Goal: Task Accomplishment & Management: Complete application form

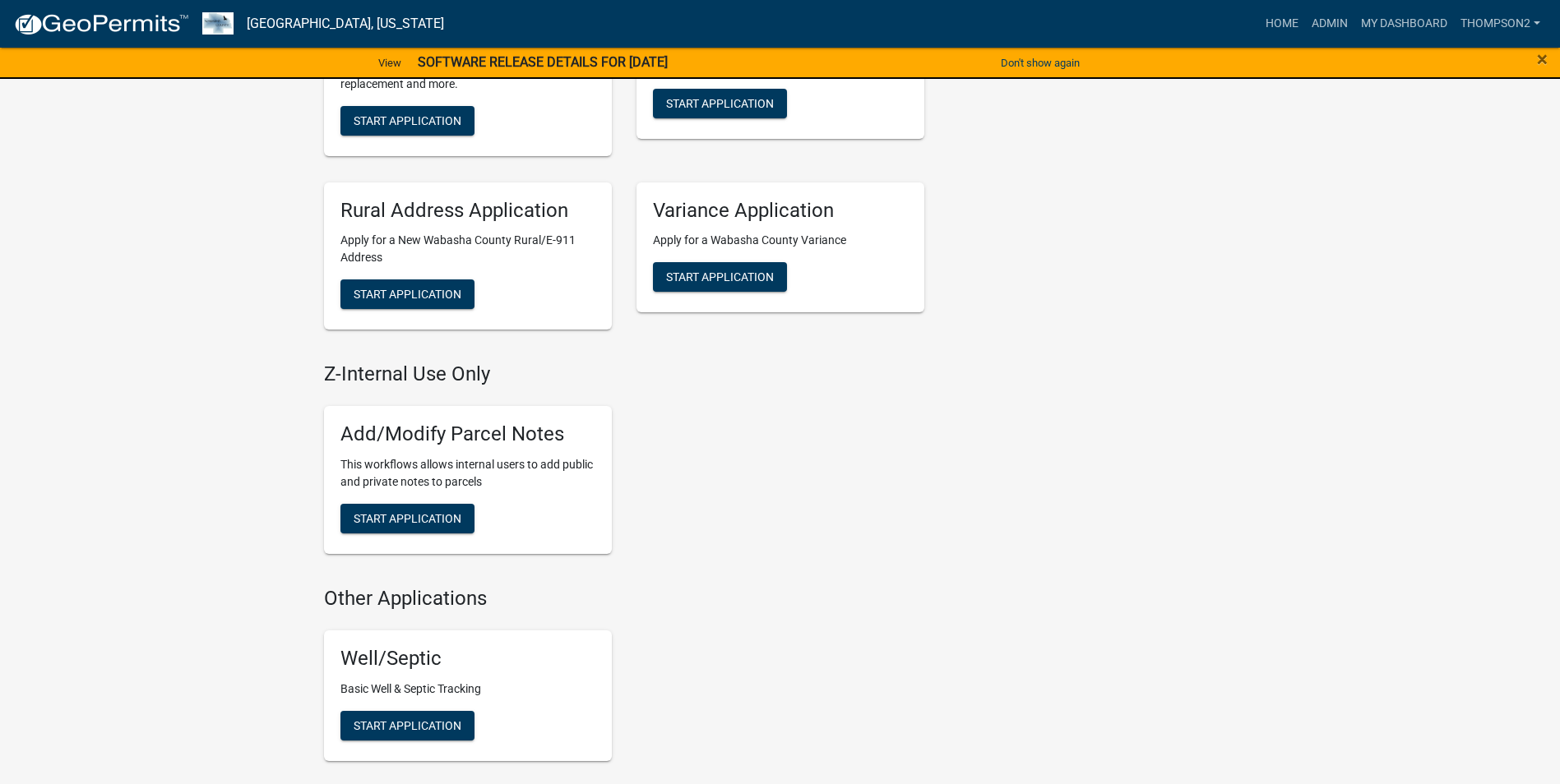
scroll to position [905, 0]
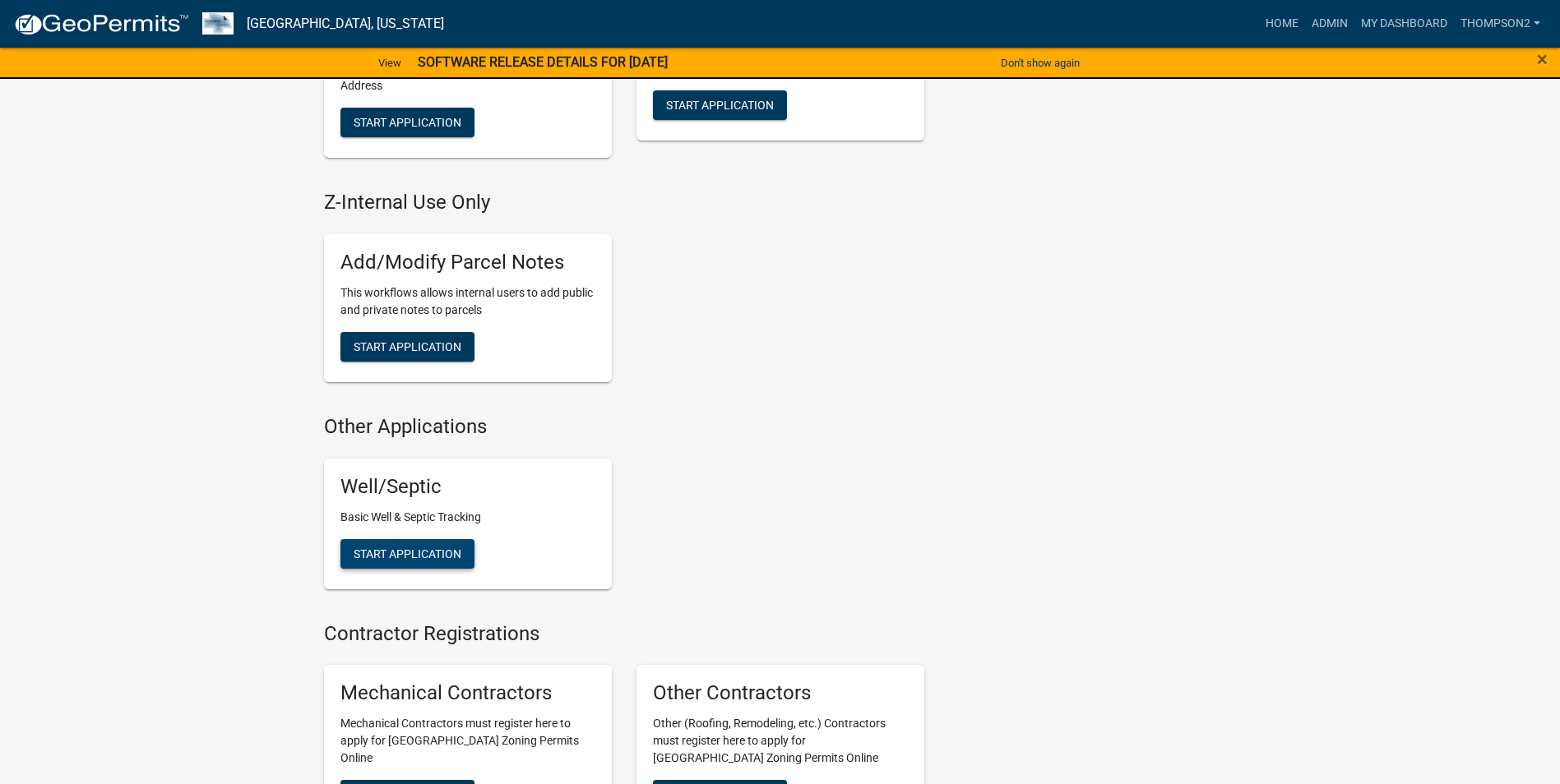
click at [398, 555] on span "Start Application" at bounding box center [408, 553] width 107 height 13
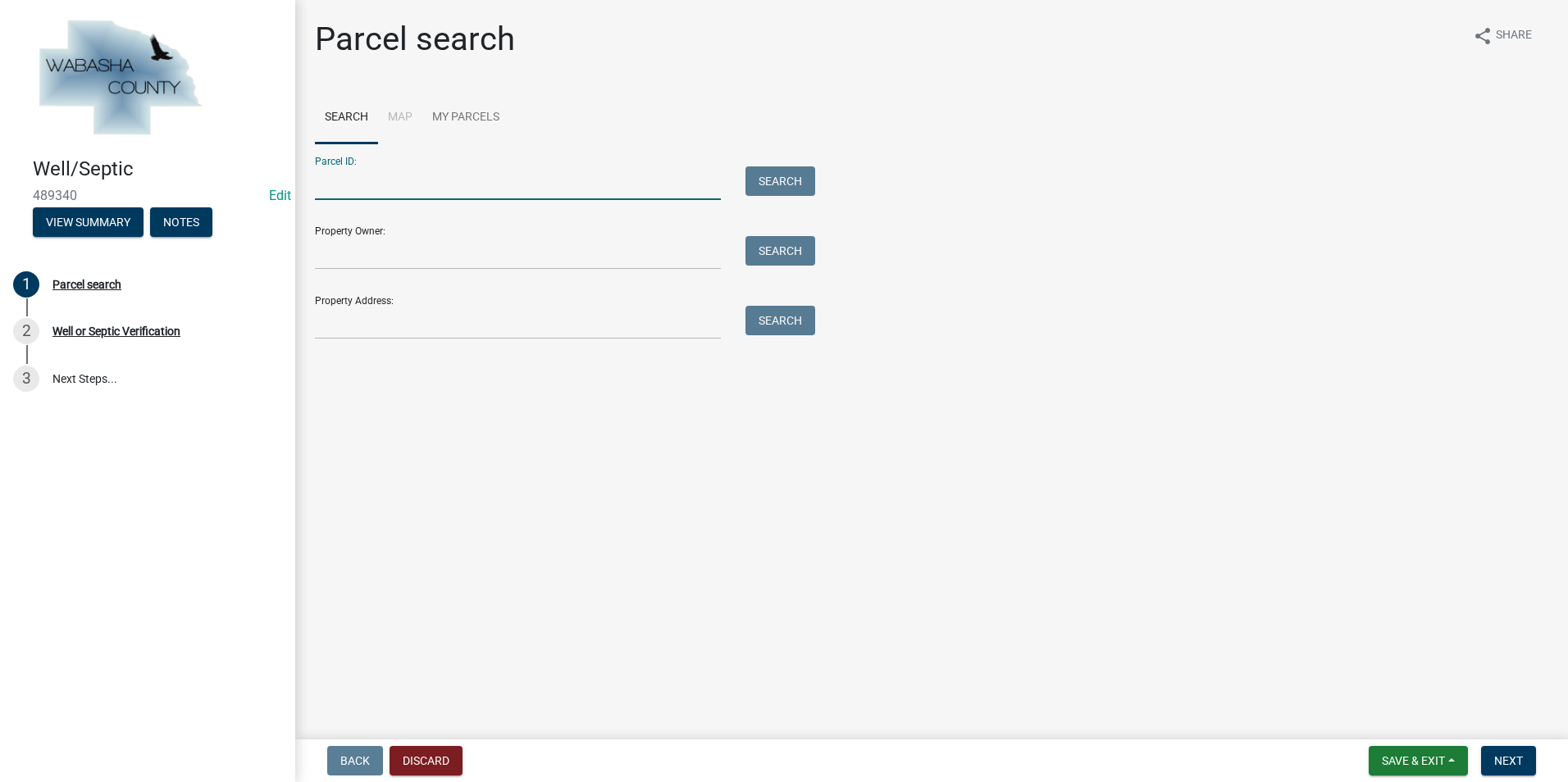
click at [348, 183] on input "Parcel ID:" at bounding box center [518, 183] width 406 height 33
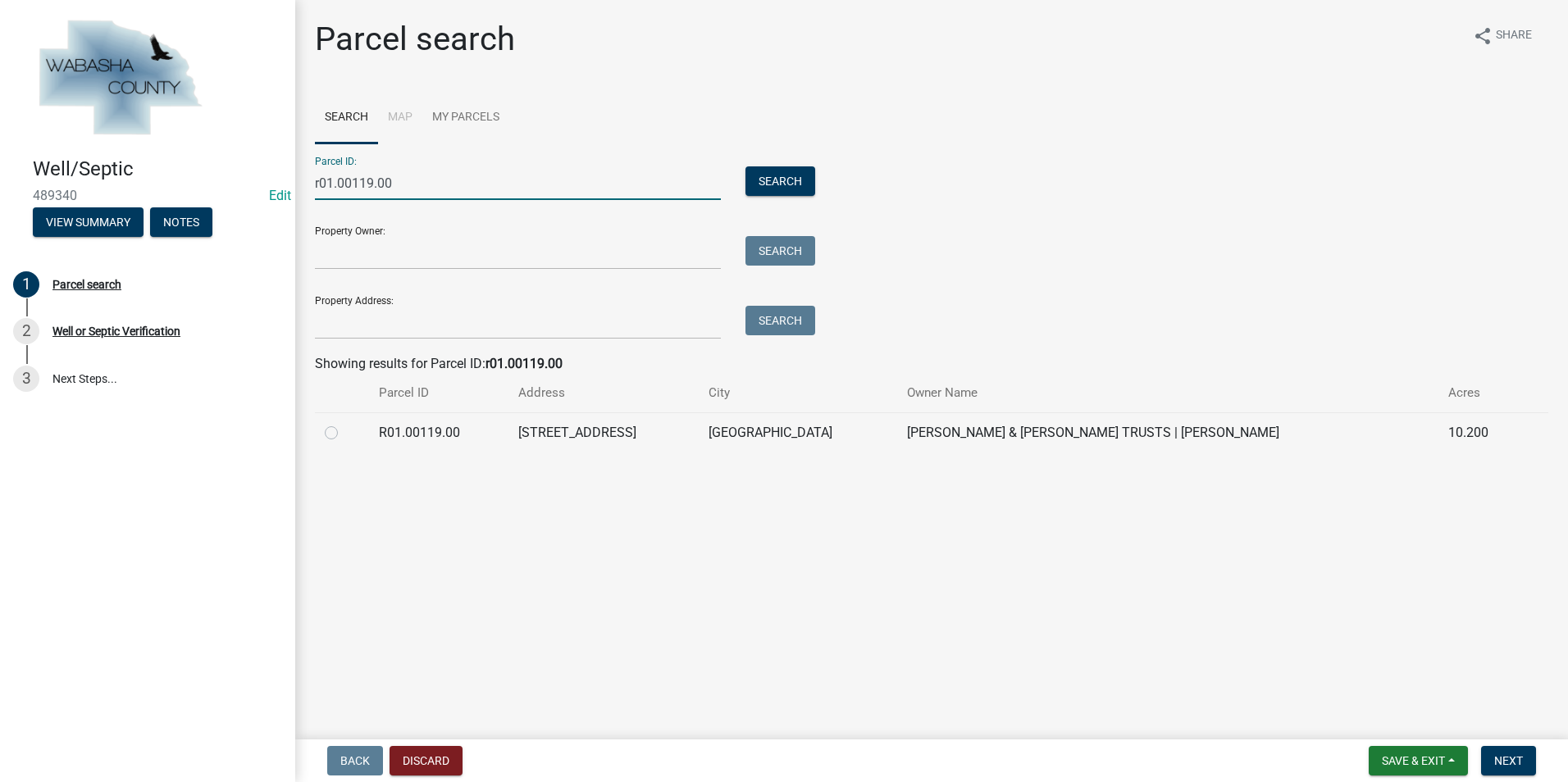
type input "r01.00119.00"
click at [344, 423] on label at bounding box center [344, 423] width 0 height 0
click at [344, 434] on input "radio" at bounding box center [349, 428] width 11 height 11
radio input "true"
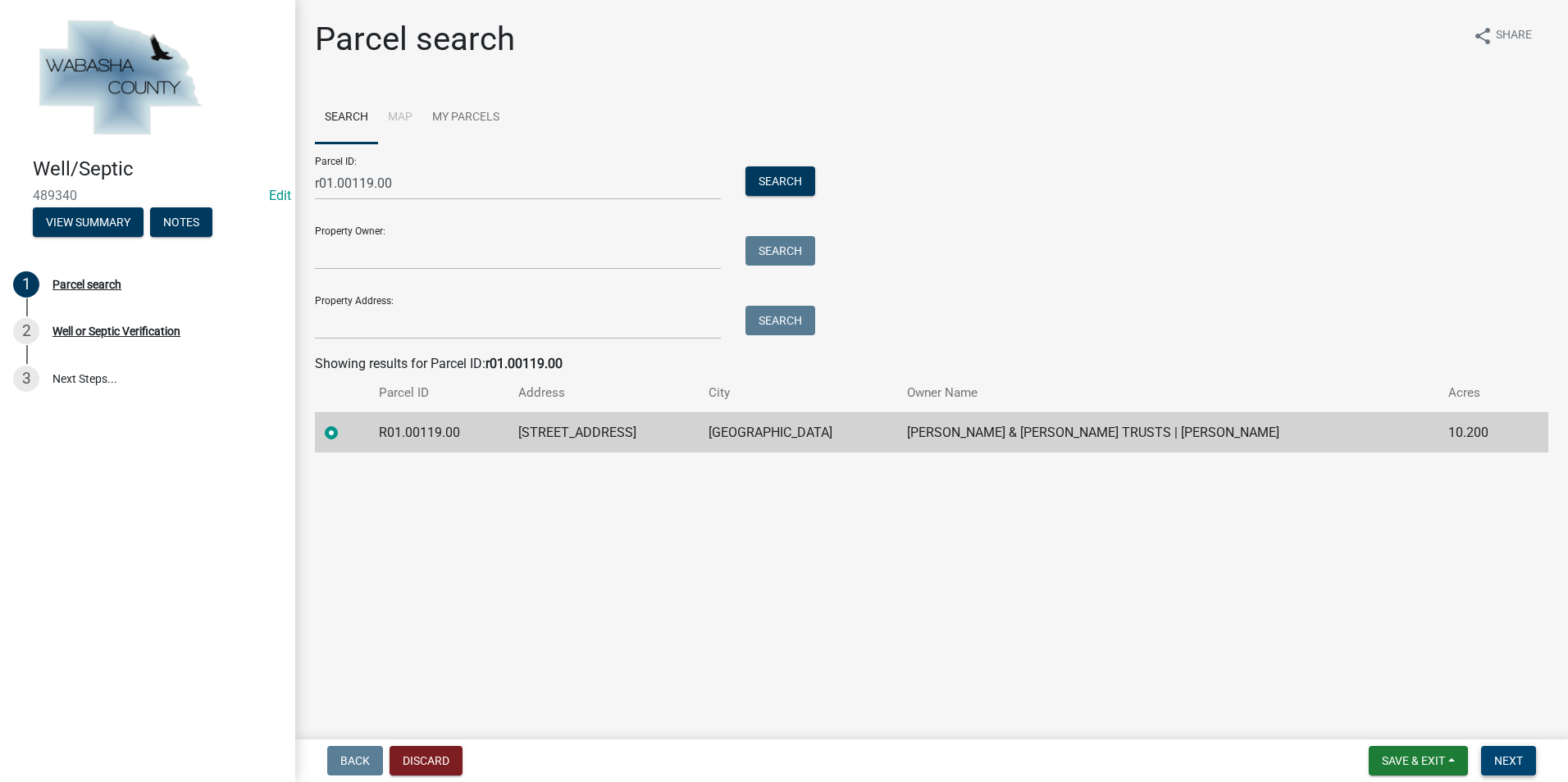
click at [1507, 764] on span "Next" at bounding box center [1508, 760] width 29 height 13
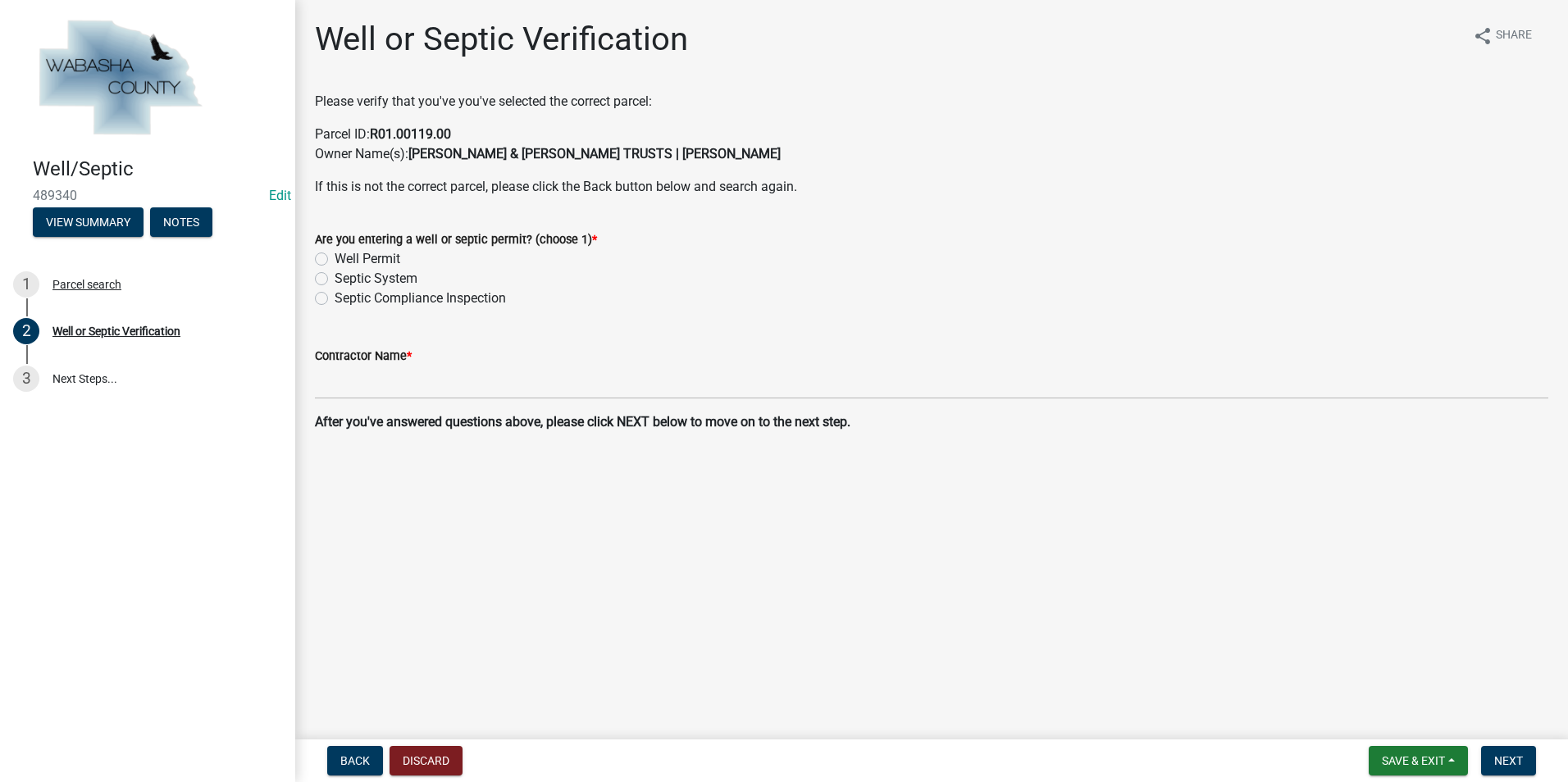
click at [323, 305] on div "Septic Compliance Inspection" at bounding box center [931, 298] width 1234 height 19
click at [334, 301] on label "Septic Compliance Inspection" at bounding box center [420, 298] width 171 height 19
click at [334, 299] on input "Septic Compliance Inspection" at bounding box center [340, 294] width 11 height 11
radio input "true"
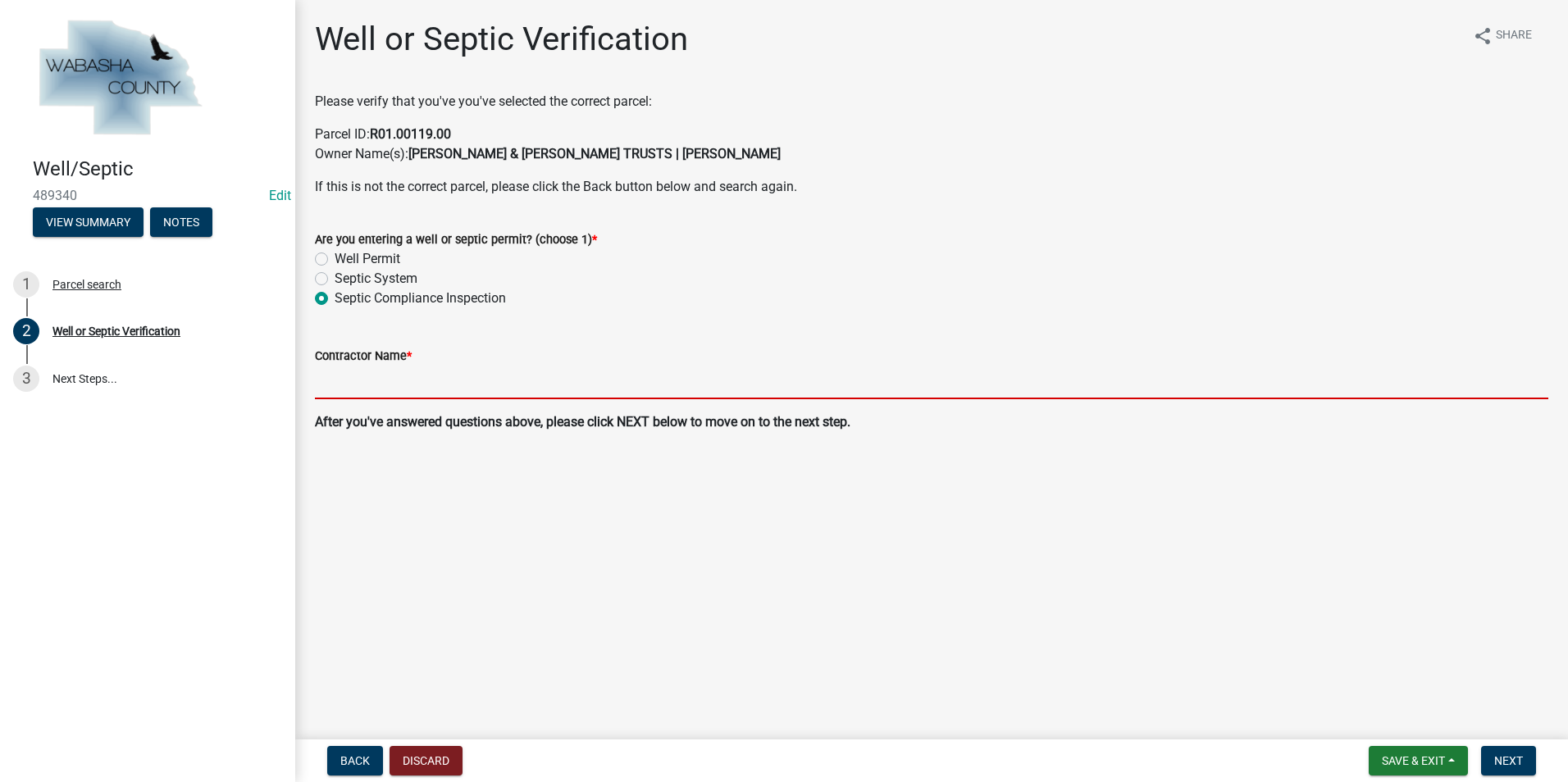
click at [345, 381] on input "Contractor Name *" at bounding box center [931, 383] width 1234 height 33
type input "[PERSON_NAME] Complete Septic"
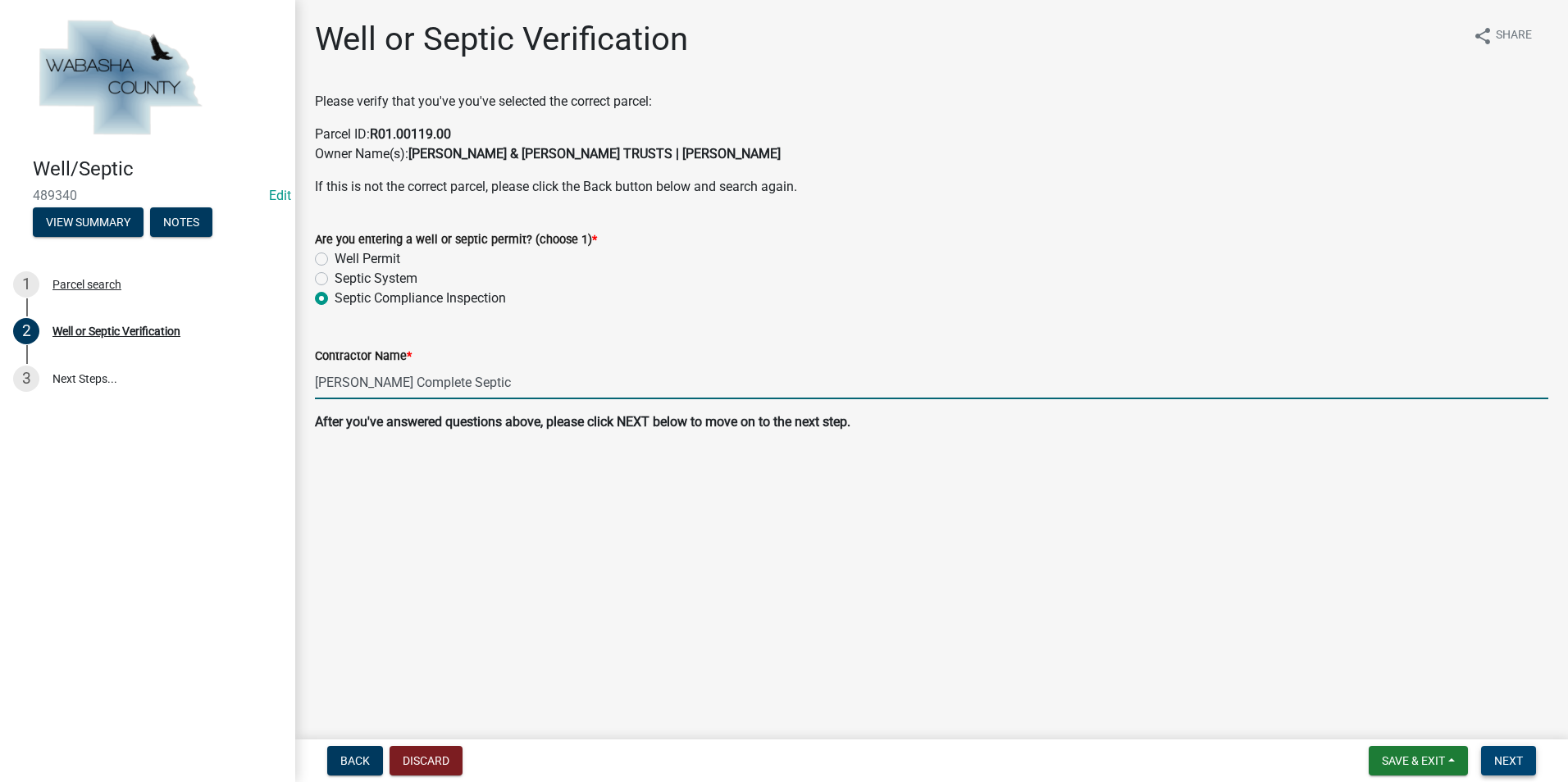
click at [1490, 760] on button "Next" at bounding box center [1508, 761] width 55 height 30
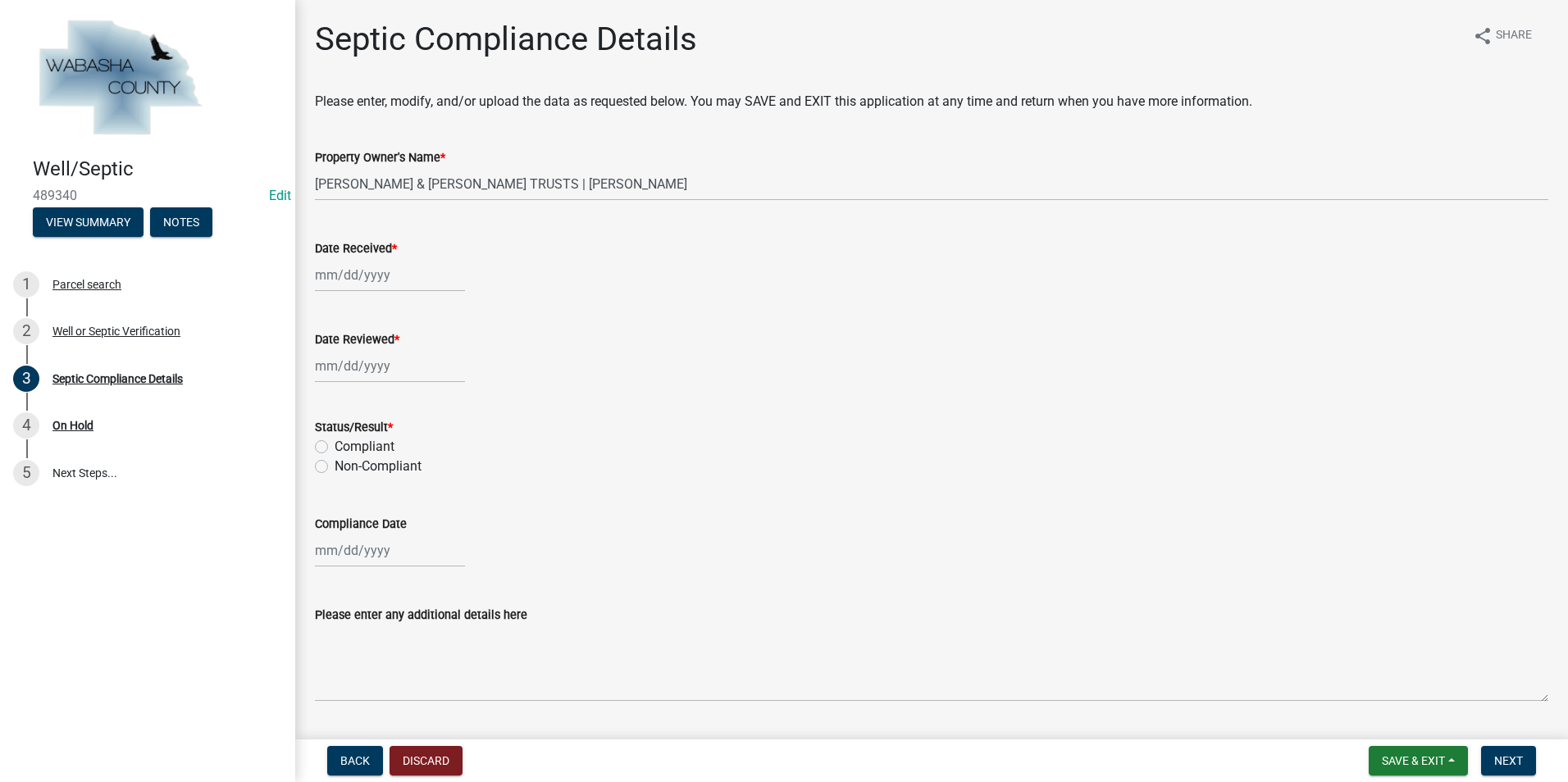
select select "10"
select select "2025"
click at [320, 280] on div "Jan Feb Mar Apr May Jun [DATE] Aug Sep Oct [DATE] 2024 2025 Mo Tu We Th Fr Sa S…" at bounding box center [390, 275] width 150 height 33
click at [322, 390] on div "6" at bounding box center [331, 389] width 26 height 26
type input "[DATE]"
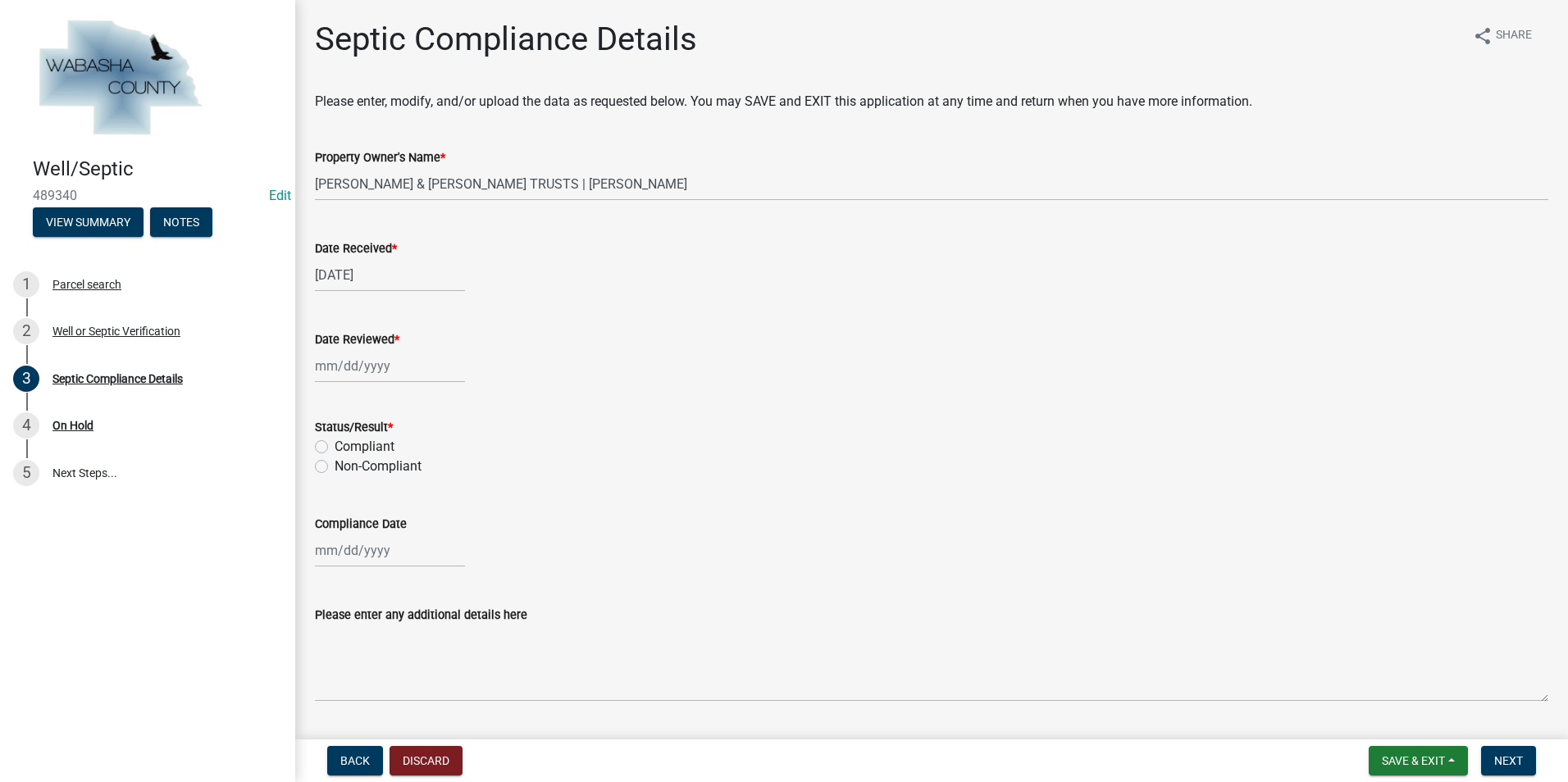
click at [322, 355] on div at bounding box center [390, 366] width 150 height 33
select select "10"
select select "2025"
click at [355, 478] on div "7" at bounding box center [357, 480] width 26 height 26
type input "[DATE]"
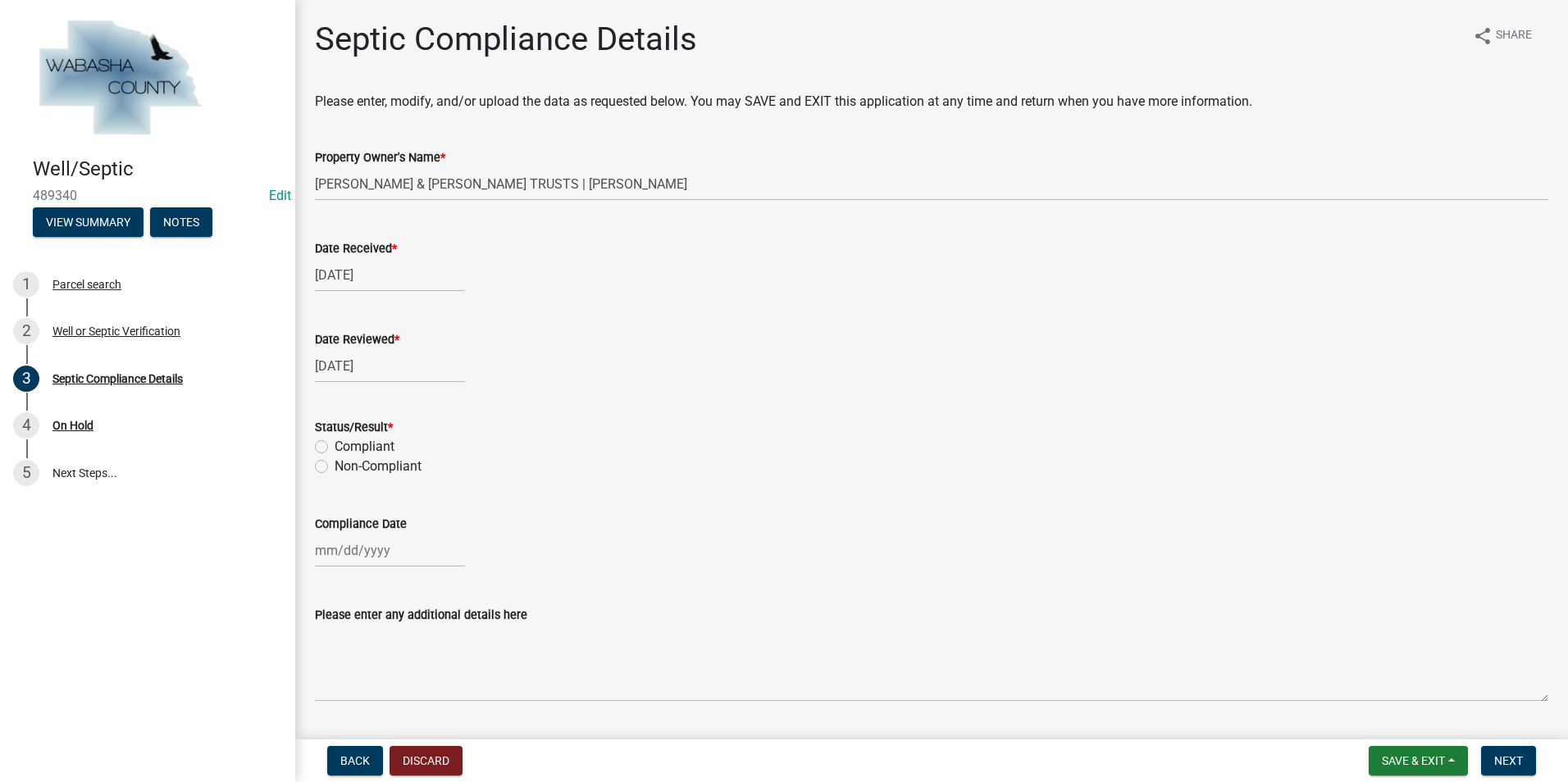
click at [334, 442] on label "Compliant" at bounding box center [364, 447] width 60 height 19
click at [334, 442] on input "Compliant" at bounding box center [340, 442] width 11 height 11
radio input "true"
select select "10"
select select "2025"
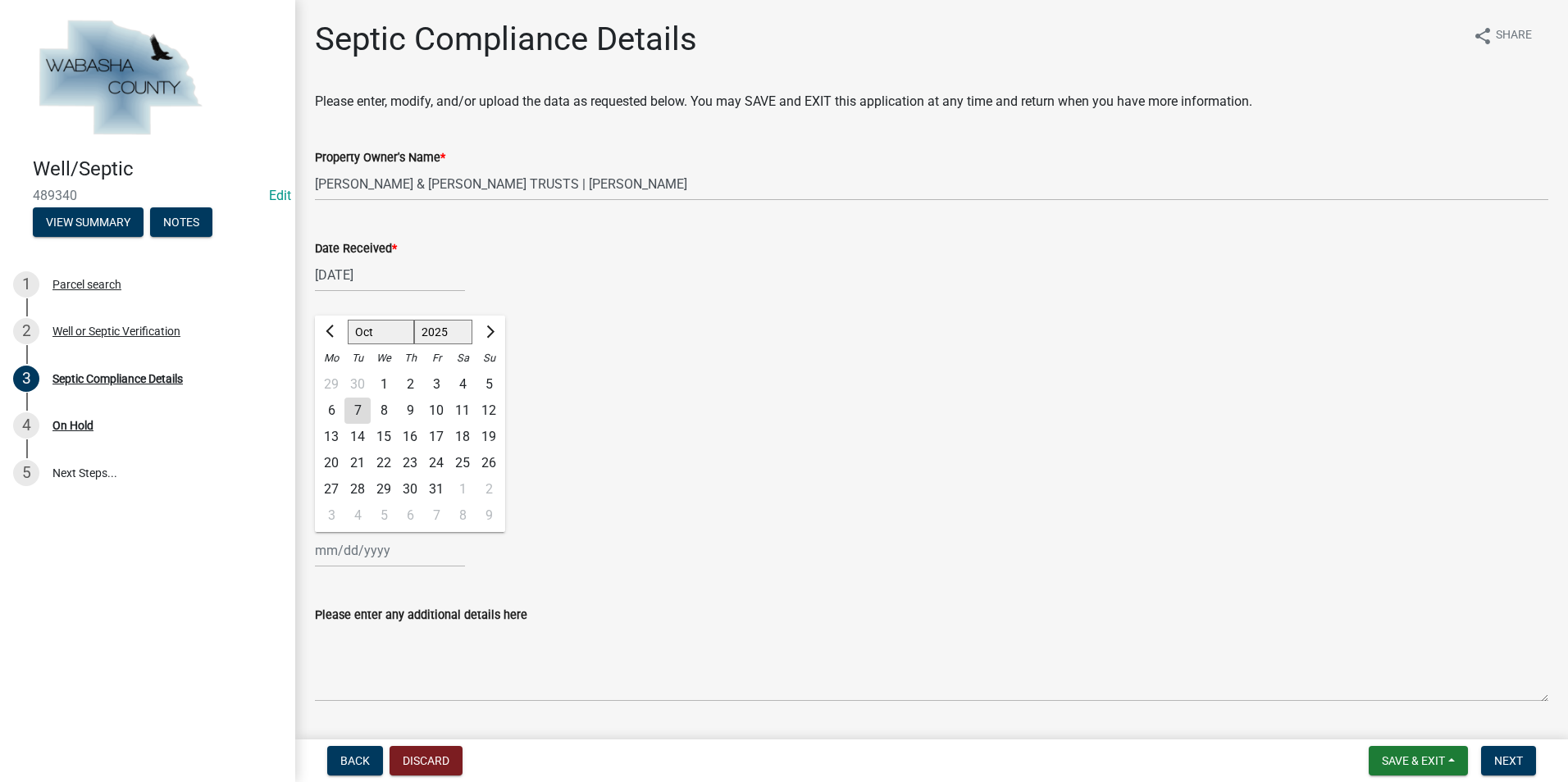
click at [342, 543] on div "Jan Feb Mar Apr May Jun [DATE] Aug Sep Oct [DATE] 2024 2025 Mo Tu We Th Fr Sa S…" at bounding box center [390, 550] width 150 height 33
click at [381, 380] on div "1" at bounding box center [384, 384] width 26 height 26
type input "[DATE]"
click at [1507, 761] on span "Next" at bounding box center [1508, 760] width 29 height 13
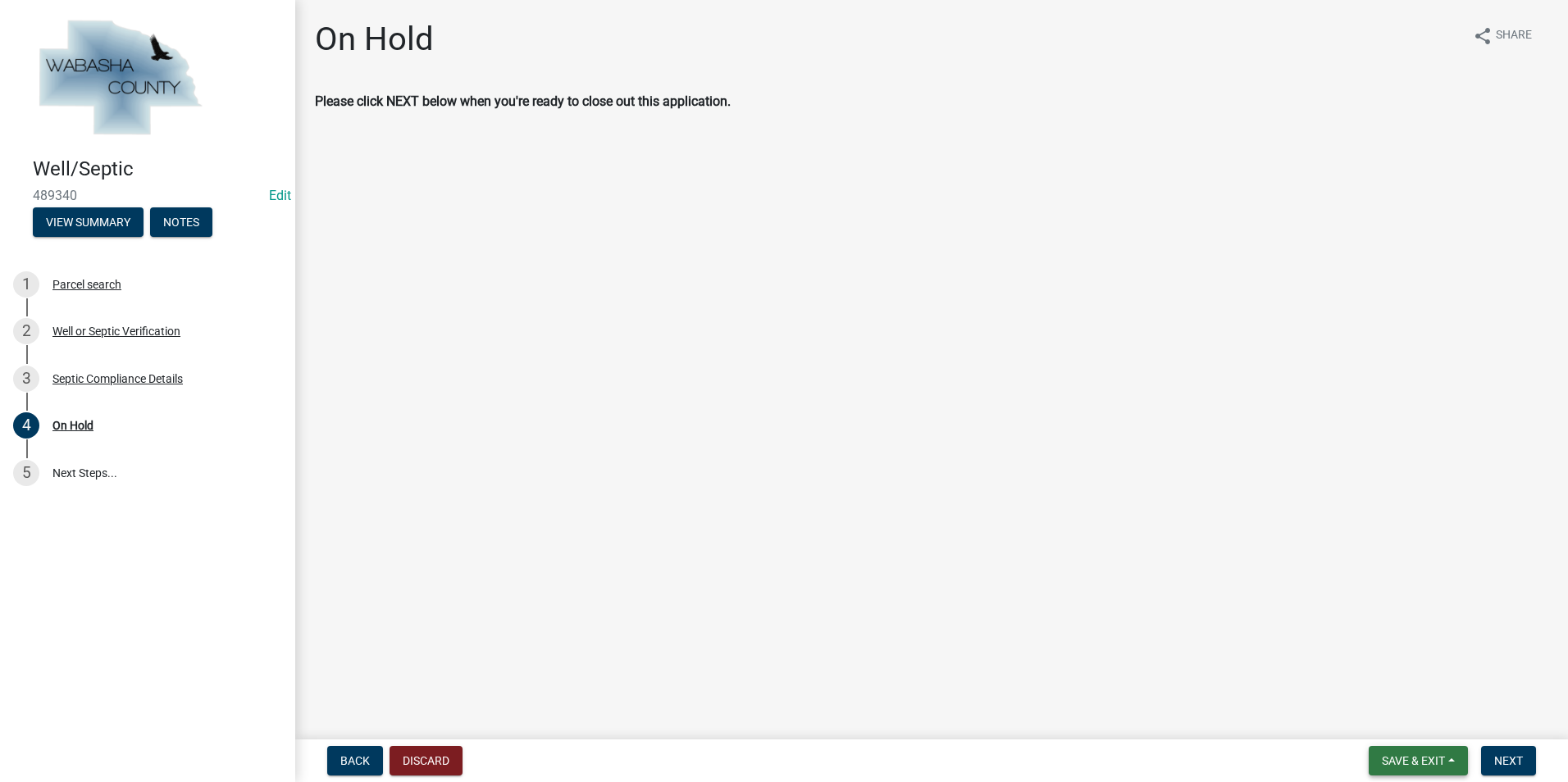
click at [1454, 765] on button "Save & Exit" at bounding box center [1418, 761] width 99 height 30
click at [1431, 723] on button "Save & Exit" at bounding box center [1402, 718] width 131 height 39
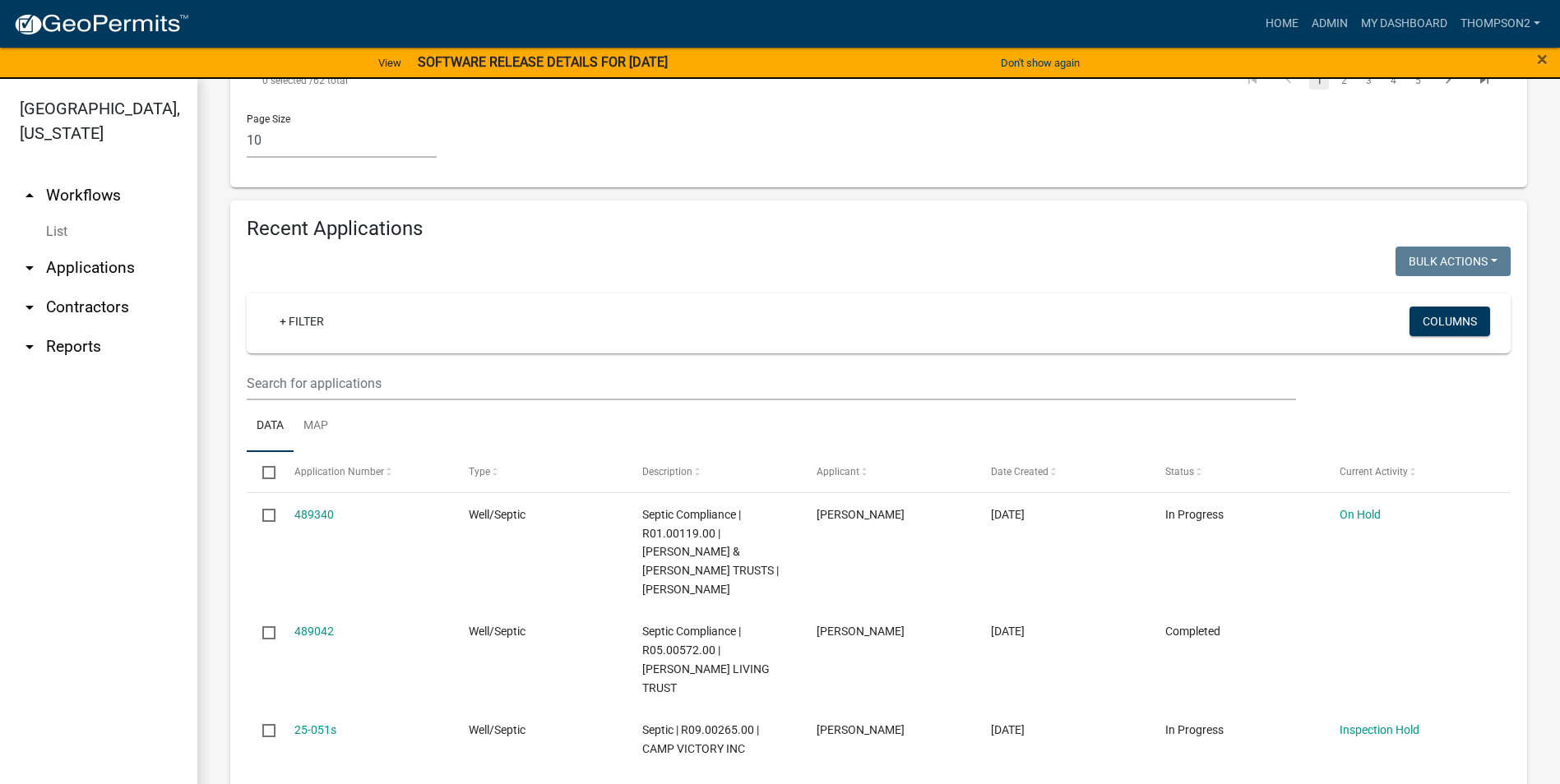
scroll to position [1233, 0]
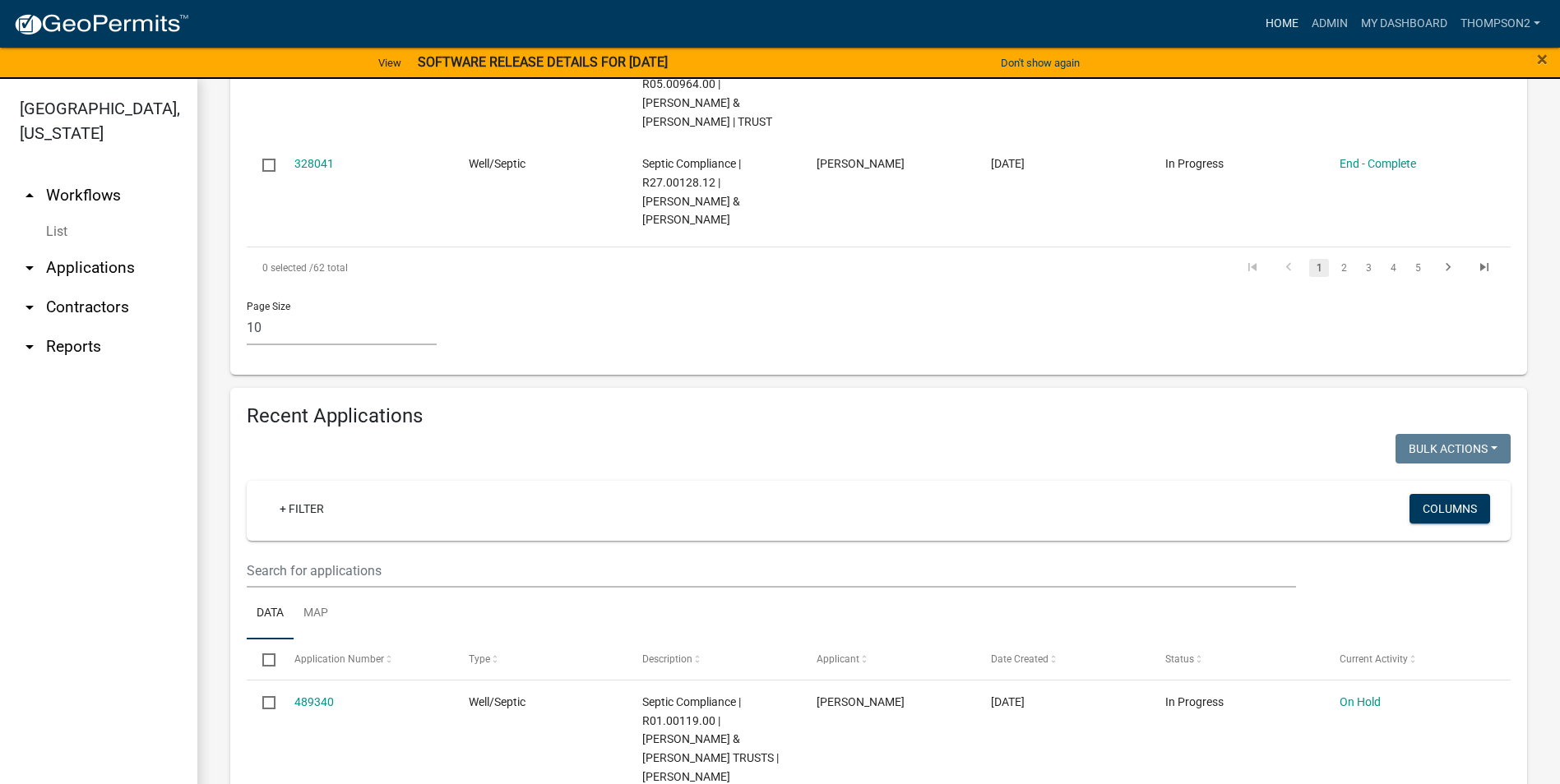
click at [1297, 26] on link "Home" at bounding box center [1282, 23] width 46 height 31
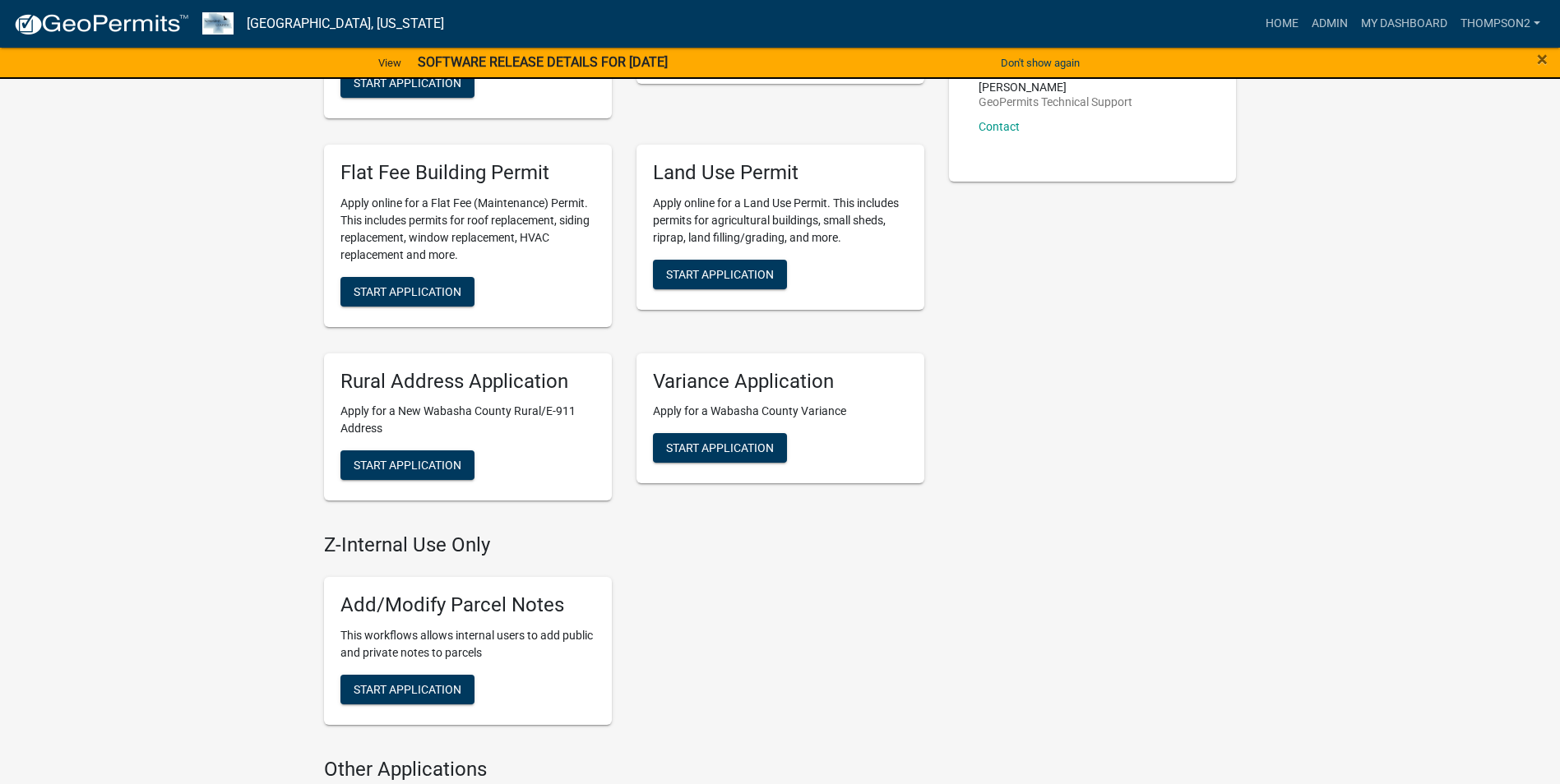
scroll to position [740, 0]
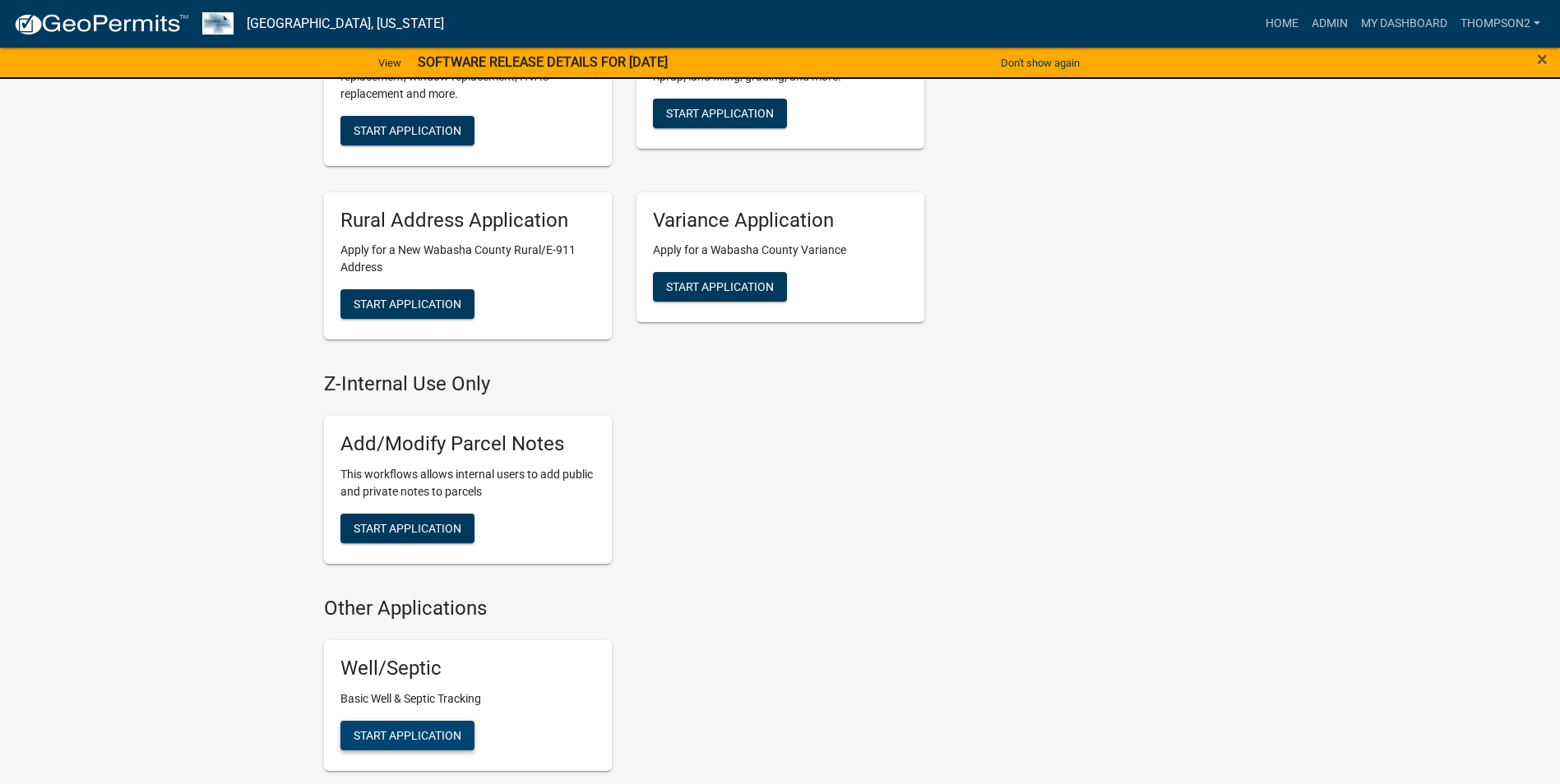
click at [455, 721] on button "Start Application" at bounding box center [408, 736] width 134 height 30
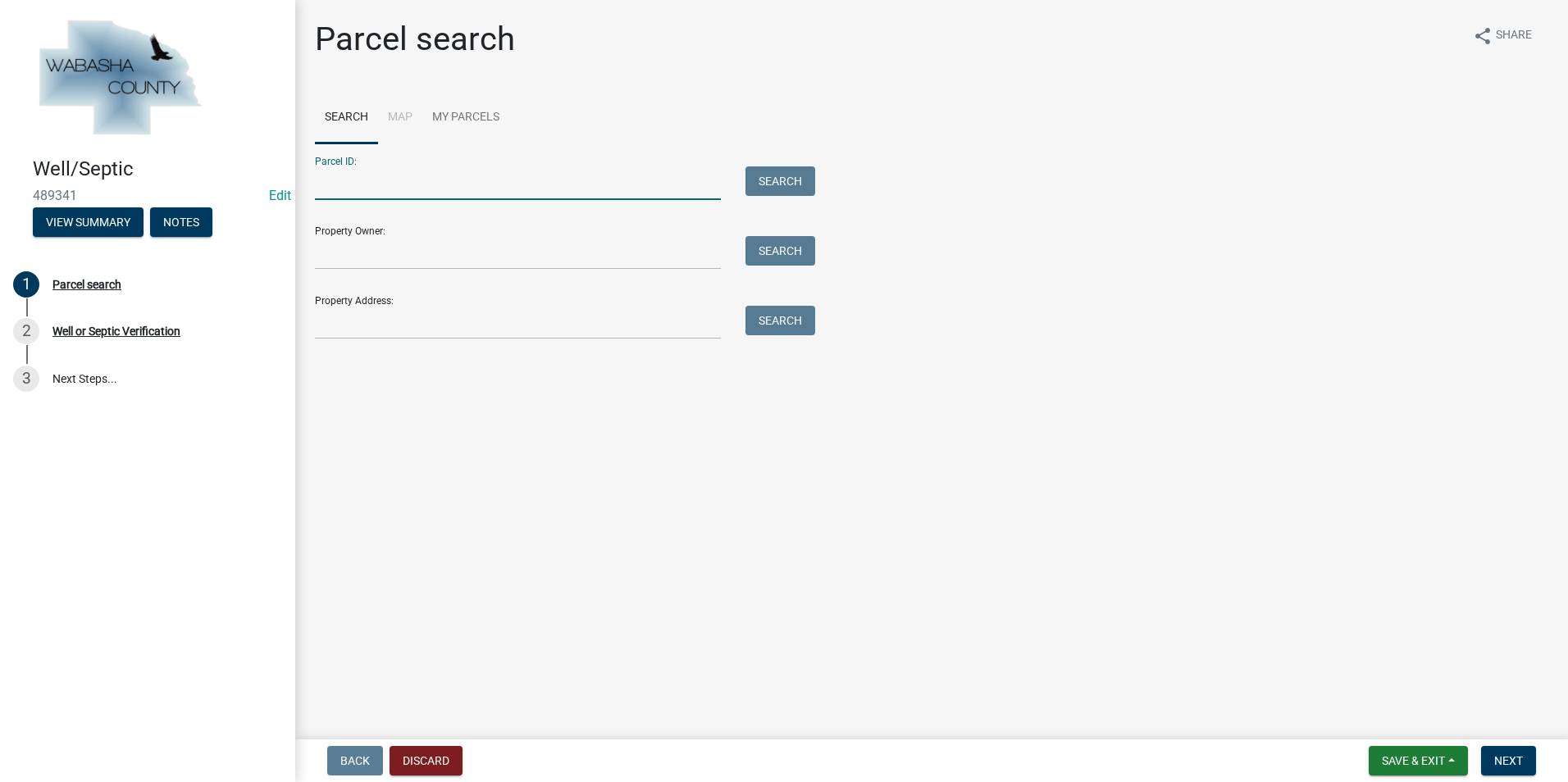
click at [352, 186] on input "Parcel ID:" at bounding box center [518, 183] width 406 height 33
type input "r13.00089.00"
click at [753, 181] on button "Search" at bounding box center [780, 182] width 69 height 30
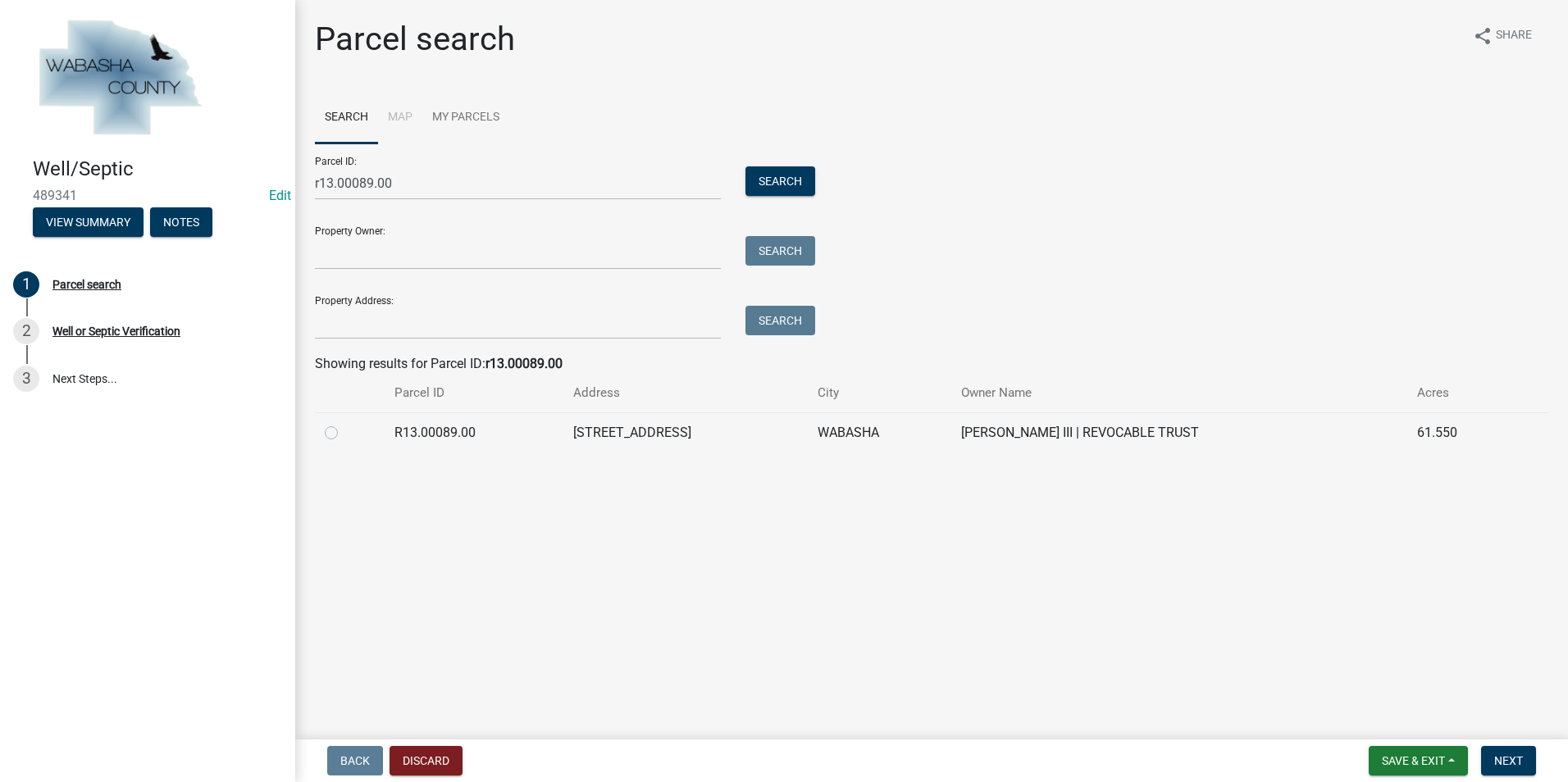
click at [344, 423] on label at bounding box center [344, 423] width 0 height 0
click at [344, 432] on input "radio" at bounding box center [349, 428] width 11 height 11
radio input "true"
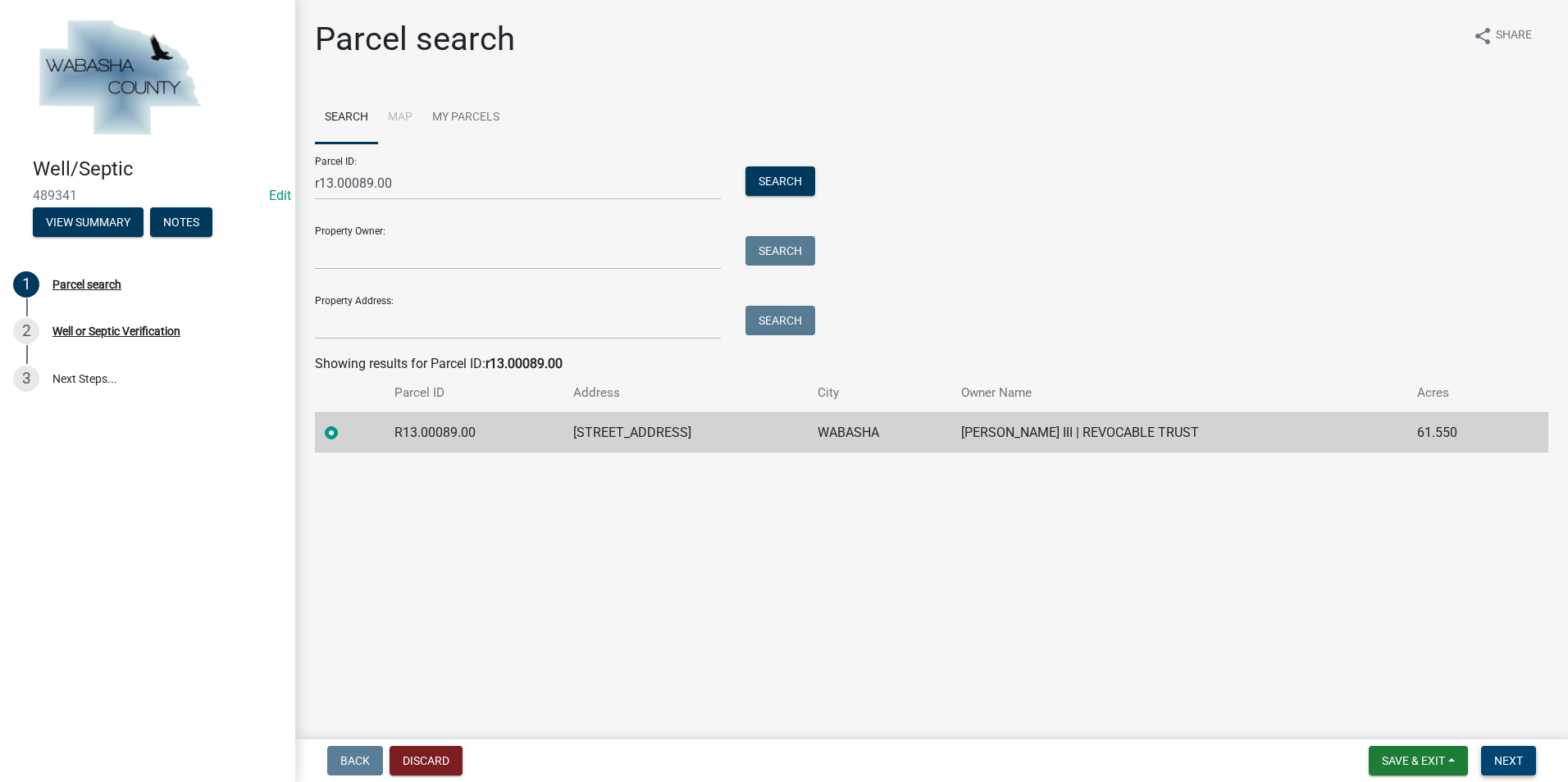
click at [1514, 768] on button "Next" at bounding box center [1508, 761] width 55 height 30
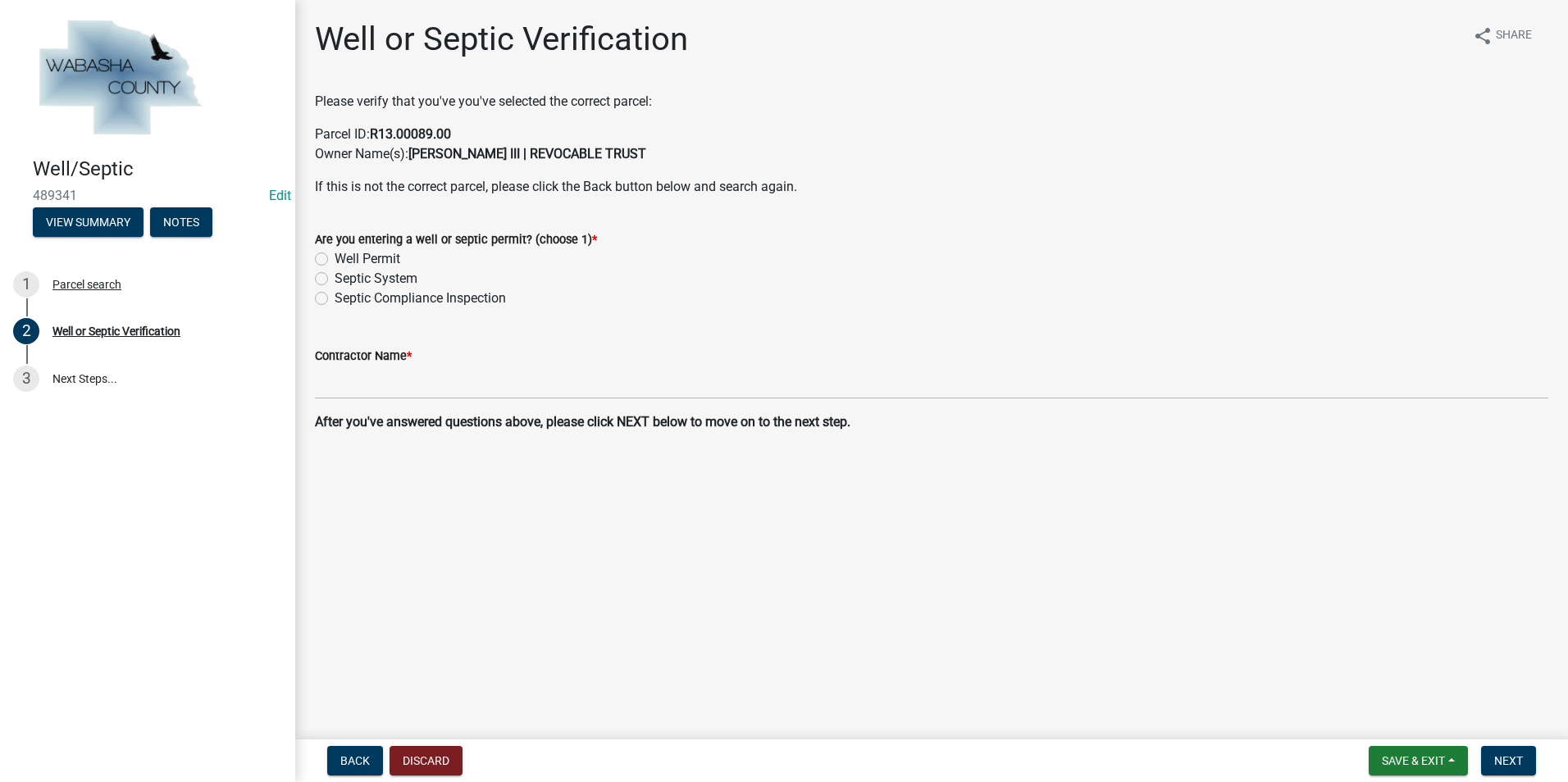
click at [334, 298] on label "Septic Compliance Inspection" at bounding box center [420, 298] width 171 height 19
click at [334, 298] on input "Septic Compliance Inspection" at bounding box center [340, 294] width 11 height 11
radio input "true"
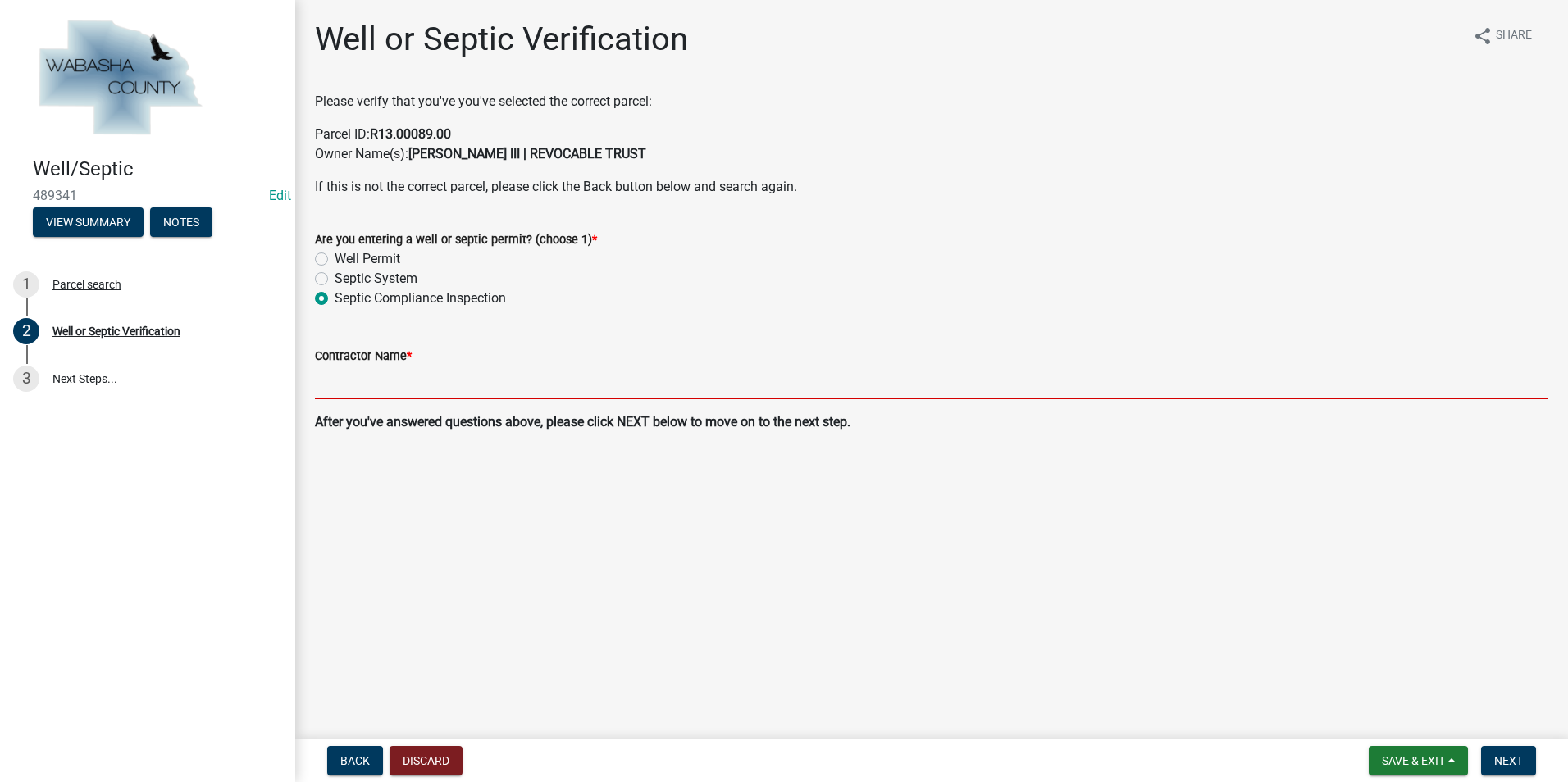
click at [320, 387] on input "Contractor Name *" at bounding box center [931, 383] width 1234 height 33
type input "[PERSON_NAME] Complete Septic"
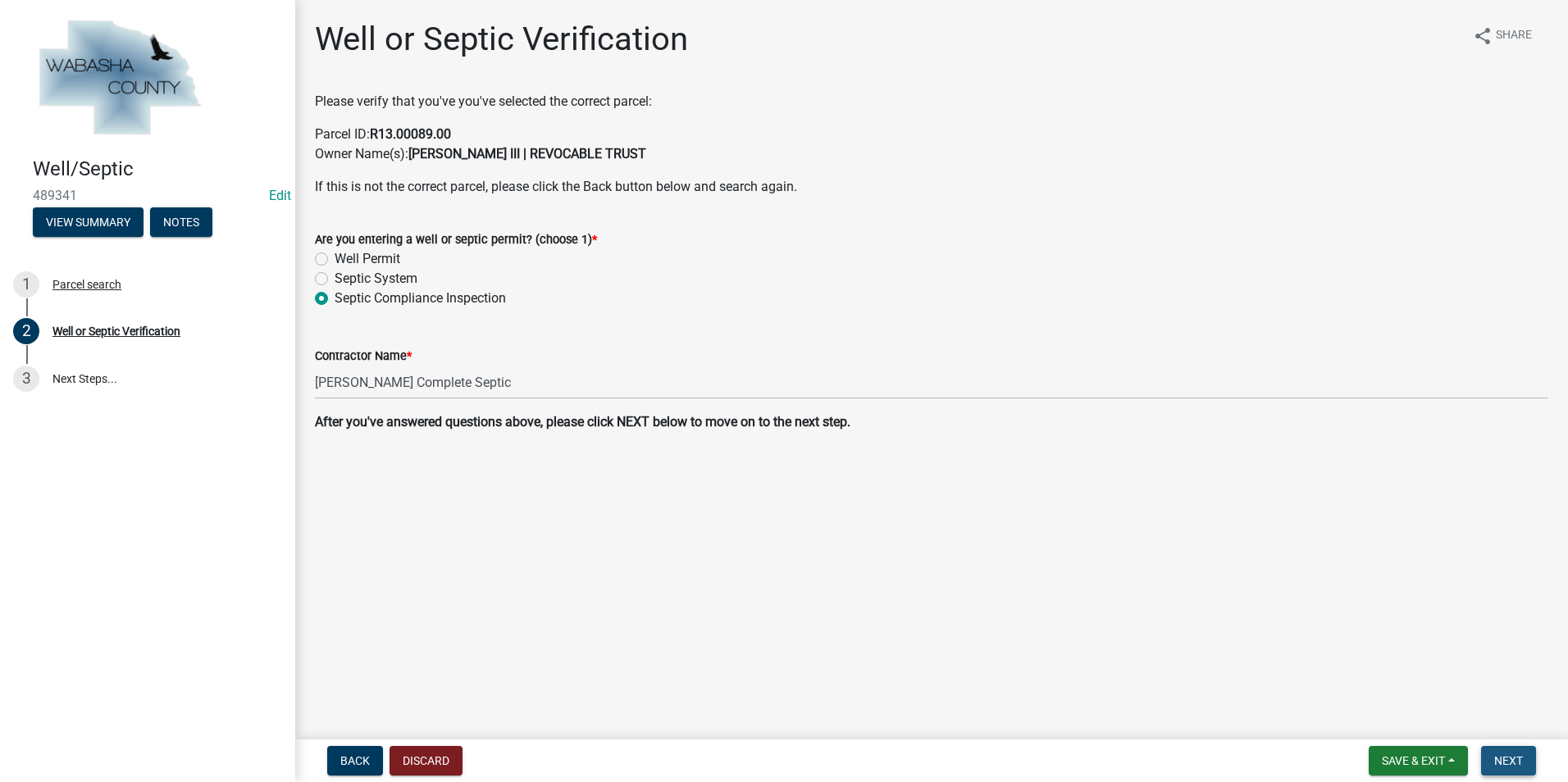
click at [1512, 765] on span "Next" at bounding box center [1508, 760] width 29 height 13
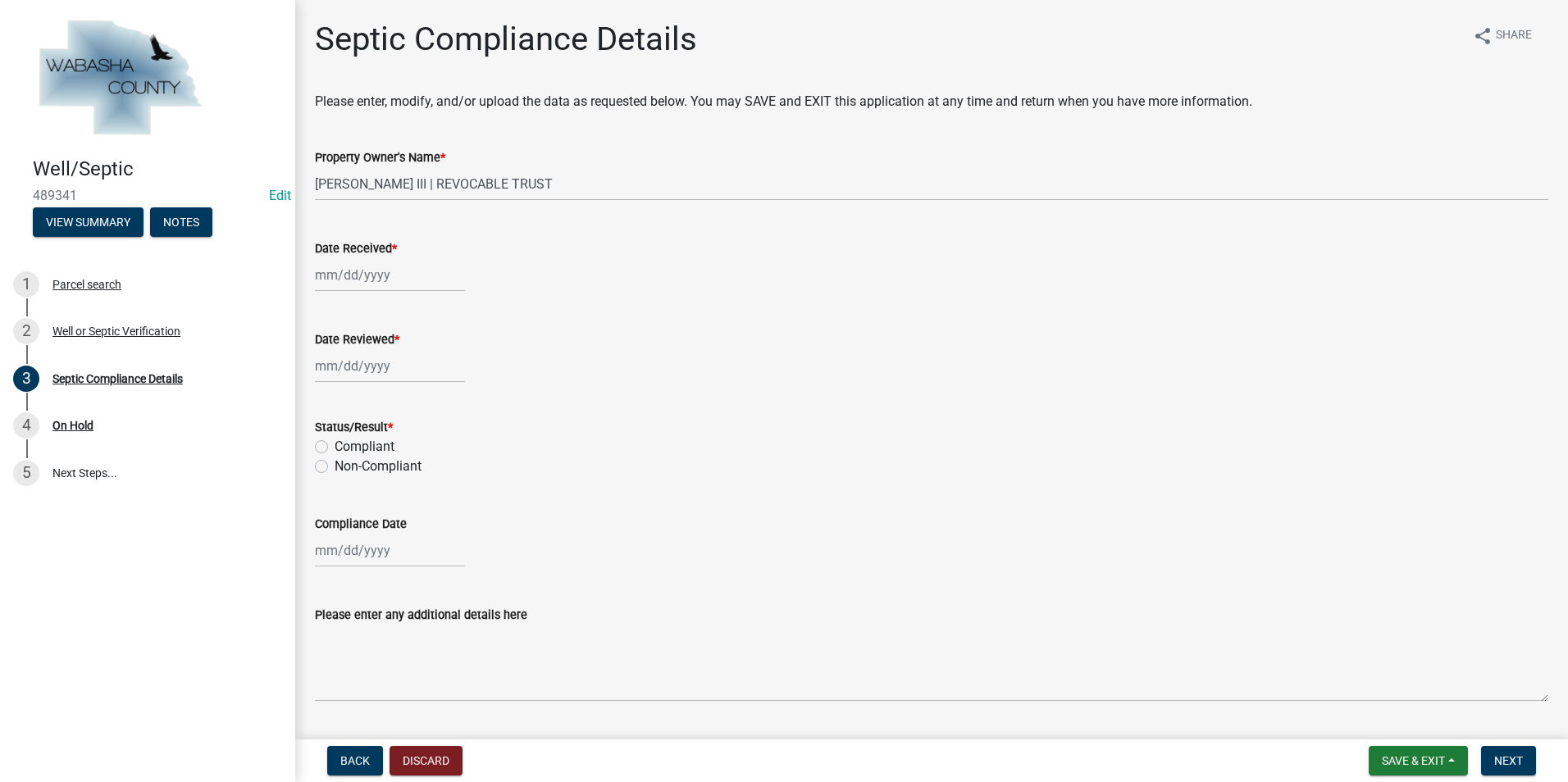
select select "10"
select select "2025"
click at [357, 280] on div "Jan Feb Mar Apr May Jun [DATE] Aug Sep Oct [DATE] 2024 2025 Mo Tu We Th Fr Sa S…" at bounding box center [390, 275] width 150 height 33
click at [336, 389] on div "6" at bounding box center [331, 389] width 26 height 26
type input "[DATE]"
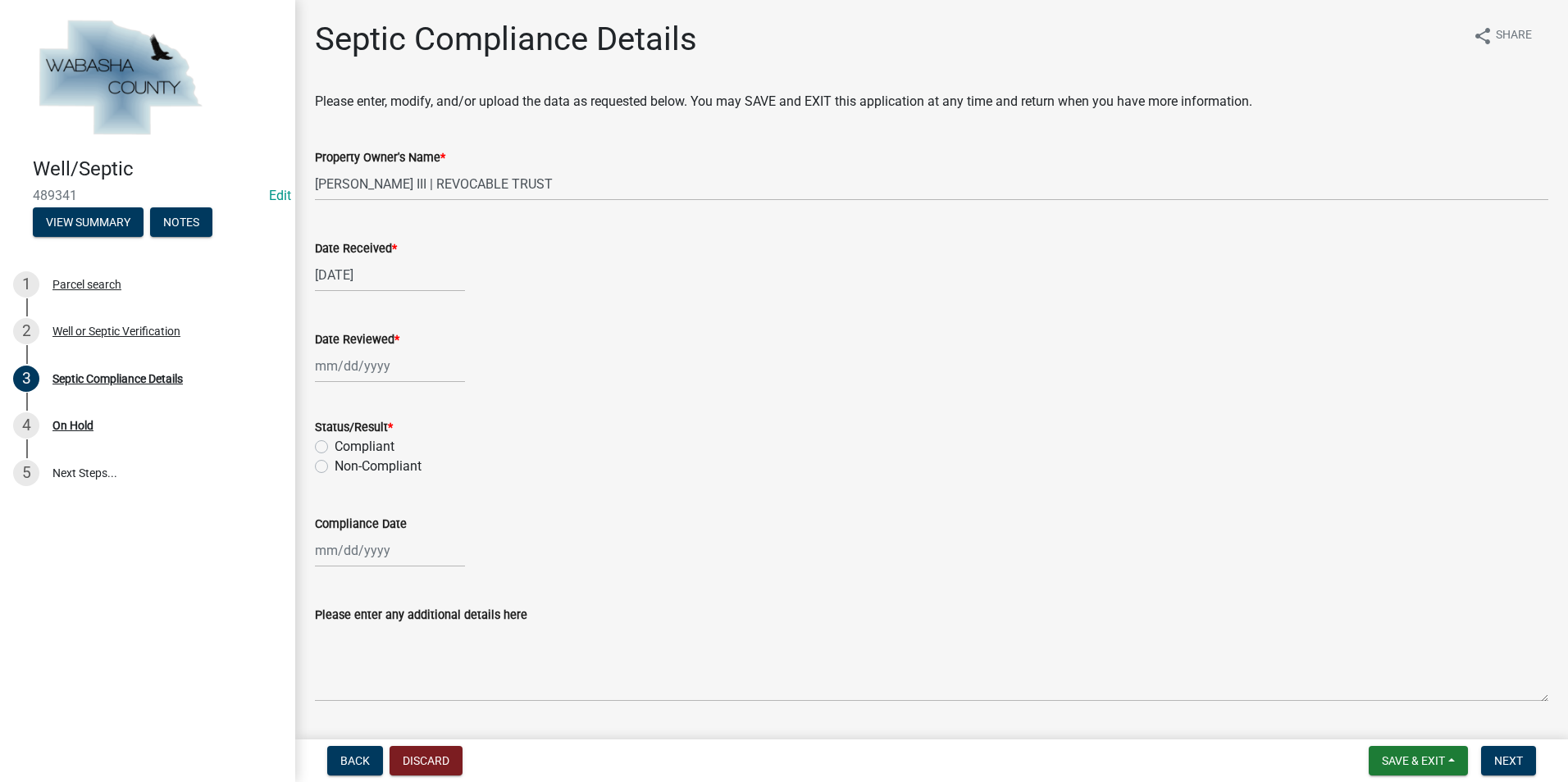
select select "10"
select select "2025"
click at [355, 371] on div "Jan Feb Mar Apr May Jun [DATE] Aug Sep Oct [DATE] 2024 2025 Mo Tu We Th Fr Sa S…" at bounding box center [390, 366] width 150 height 33
click at [361, 481] on div "7" at bounding box center [357, 480] width 26 height 26
type input "[DATE]"
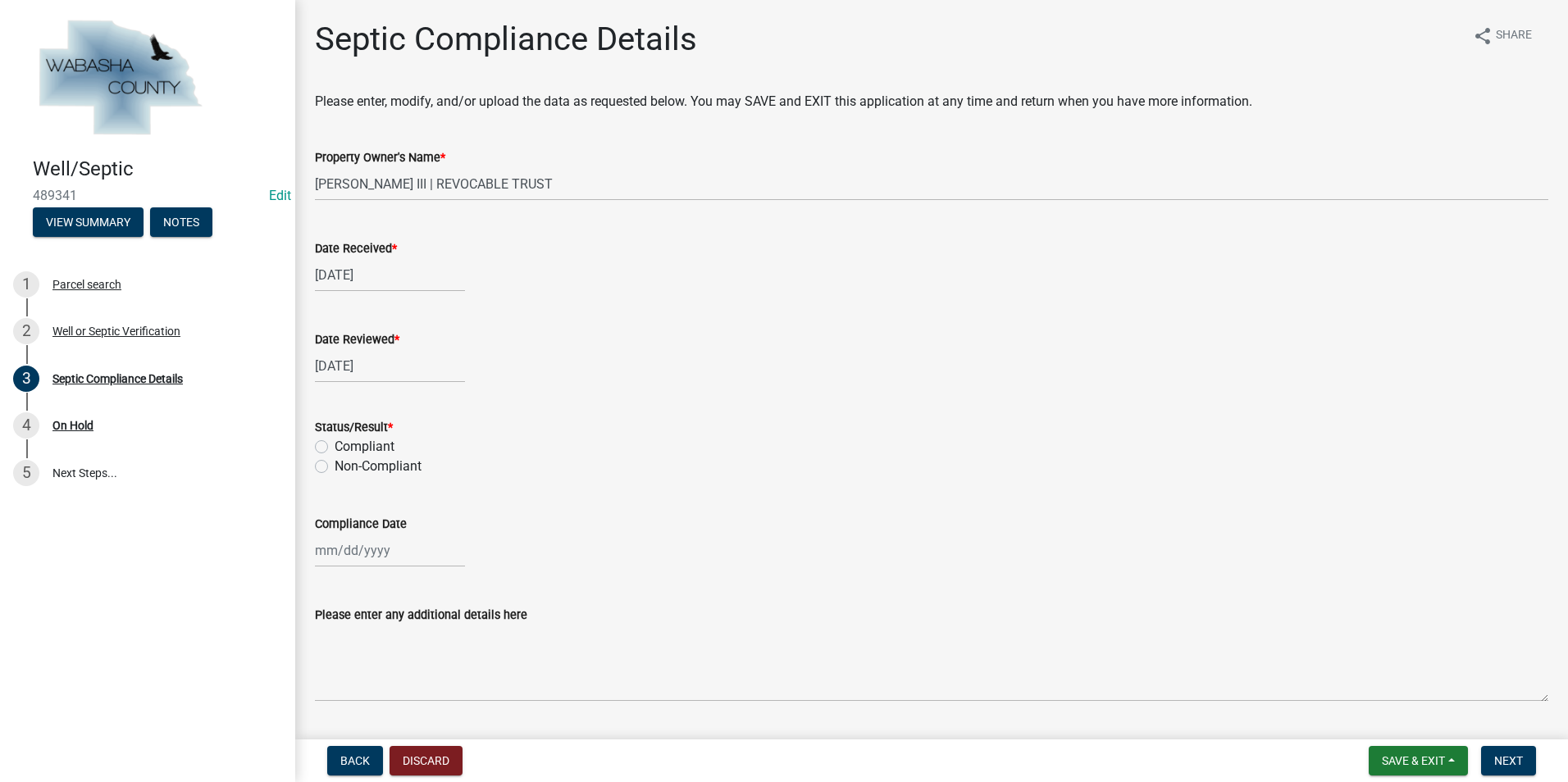
click at [334, 444] on label "Compliant" at bounding box center [364, 447] width 60 height 19
click at [334, 444] on input "Compliant" at bounding box center [340, 442] width 11 height 11
radio input "true"
select select "10"
select select "2025"
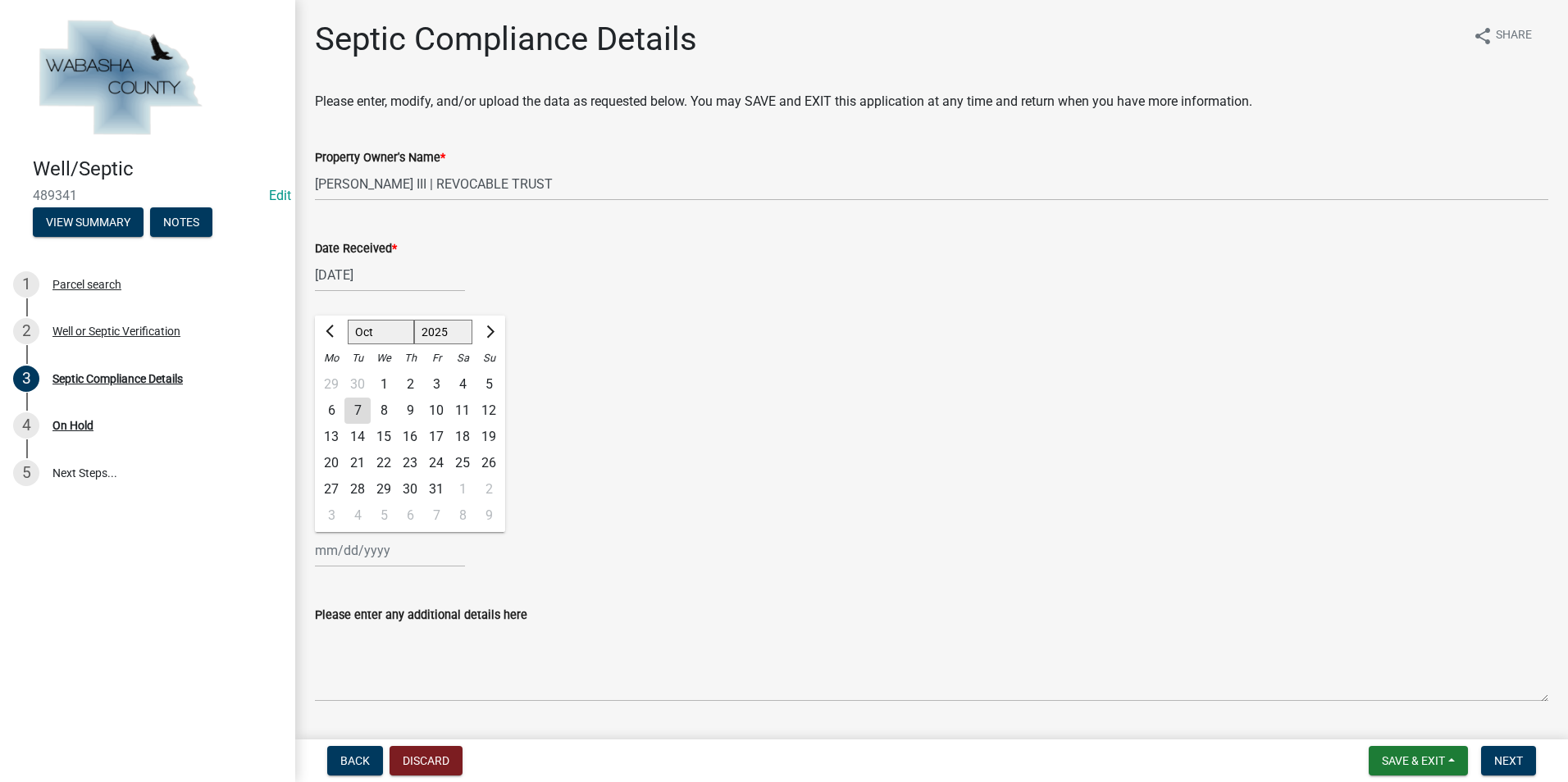
click at [341, 564] on input "Compliance Date" at bounding box center [390, 550] width 150 height 33
click at [330, 330] on span "Previous month" at bounding box center [332, 332] width 12 height 12
select select "9"
click at [390, 466] on div "24" at bounding box center [384, 463] width 26 height 26
type input "[DATE]"
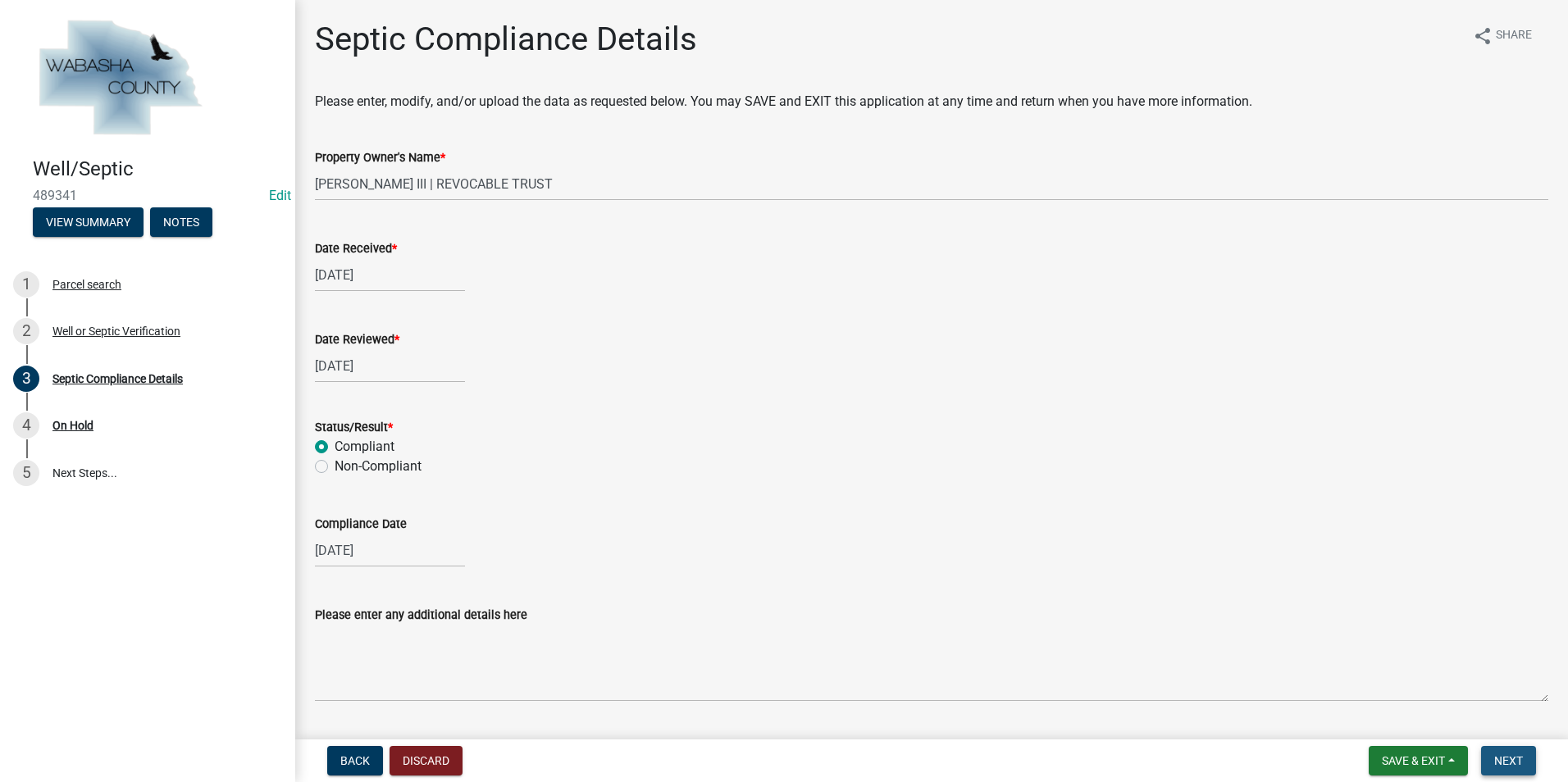
click at [1504, 759] on span "Next" at bounding box center [1508, 760] width 29 height 13
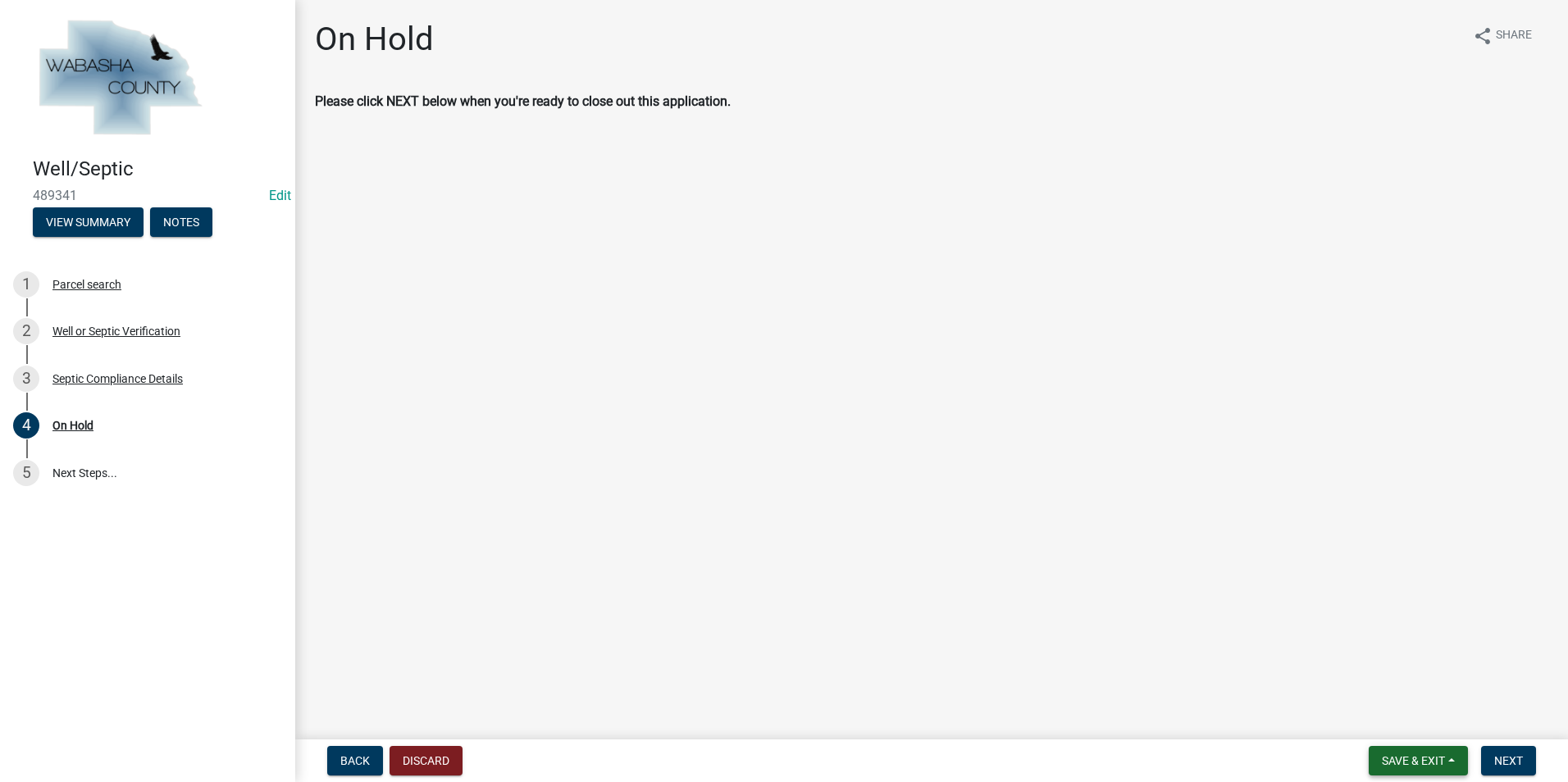
click at [1451, 762] on button "Save & Exit" at bounding box center [1418, 761] width 99 height 30
click at [1424, 728] on button "Save & Exit" at bounding box center [1402, 718] width 131 height 39
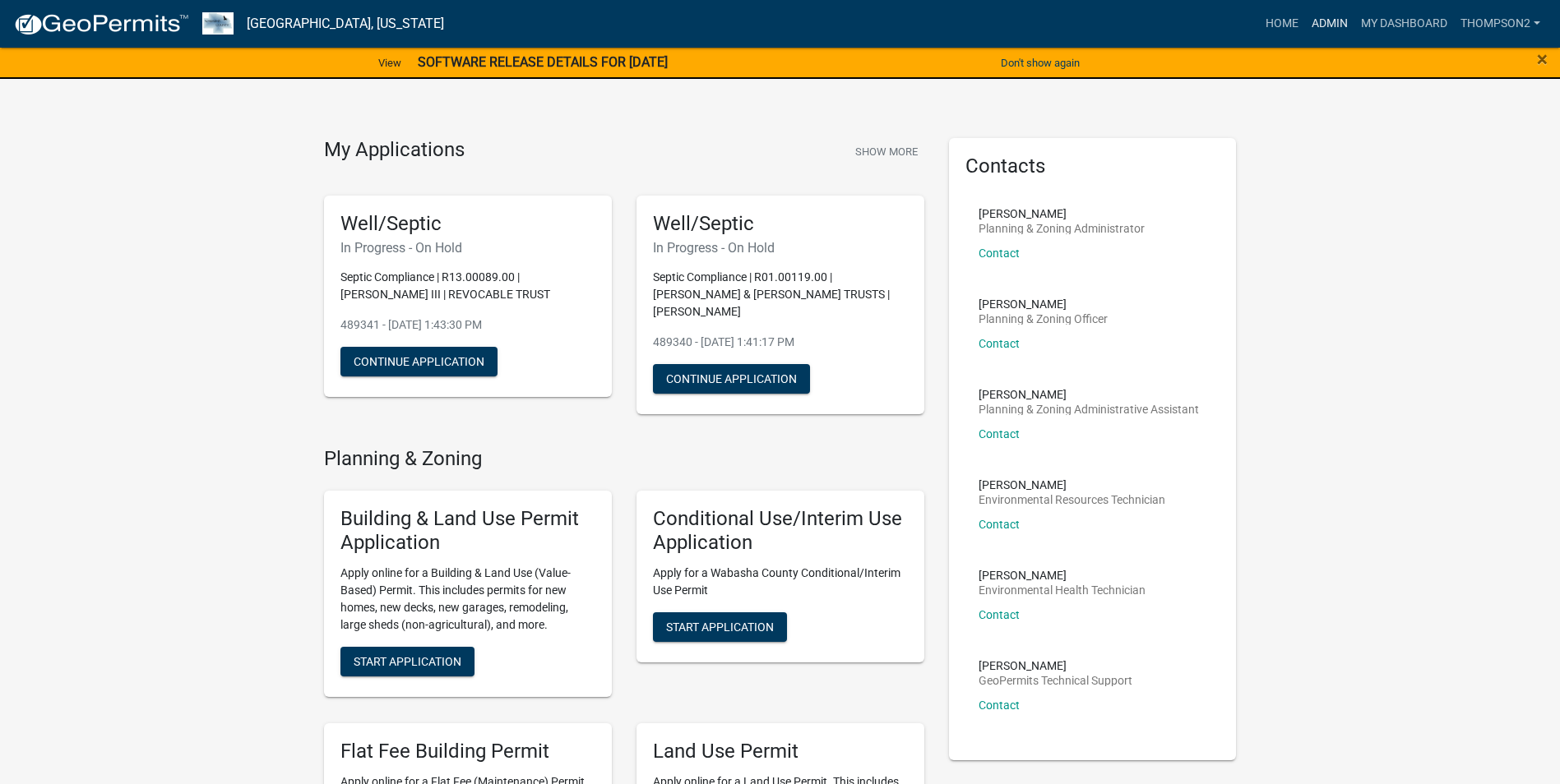
drag, startPoint x: 1342, startPoint y: 18, endPoint x: 1327, endPoint y: 25, distance: 16.6
click at [1340, 18] on link "Admin" at bounding box center [1329, 23] width 49 height 31
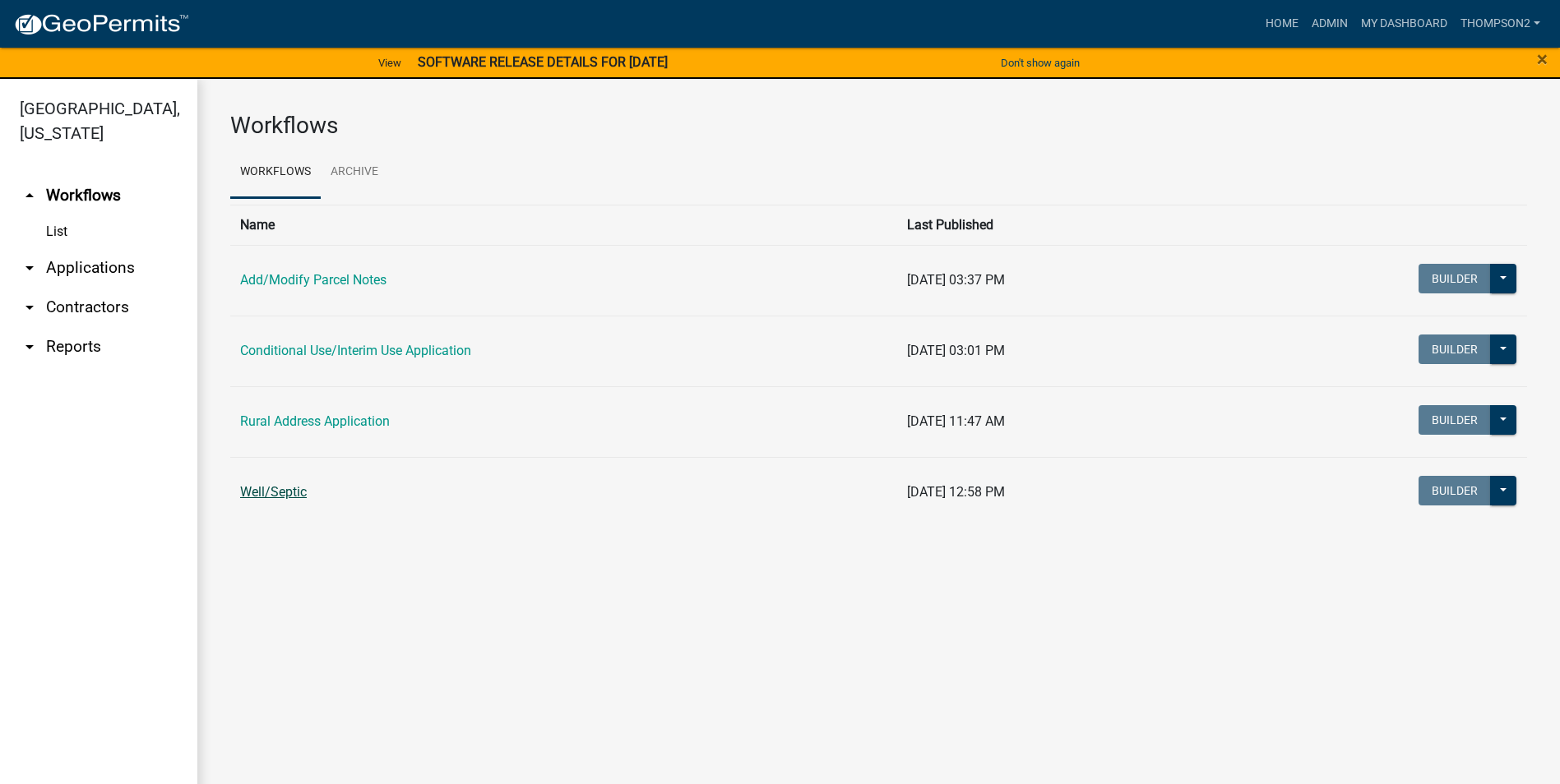
click at [286, 489] on link "Well/Septic" at bounding box center [274, 492] width 67 height 16
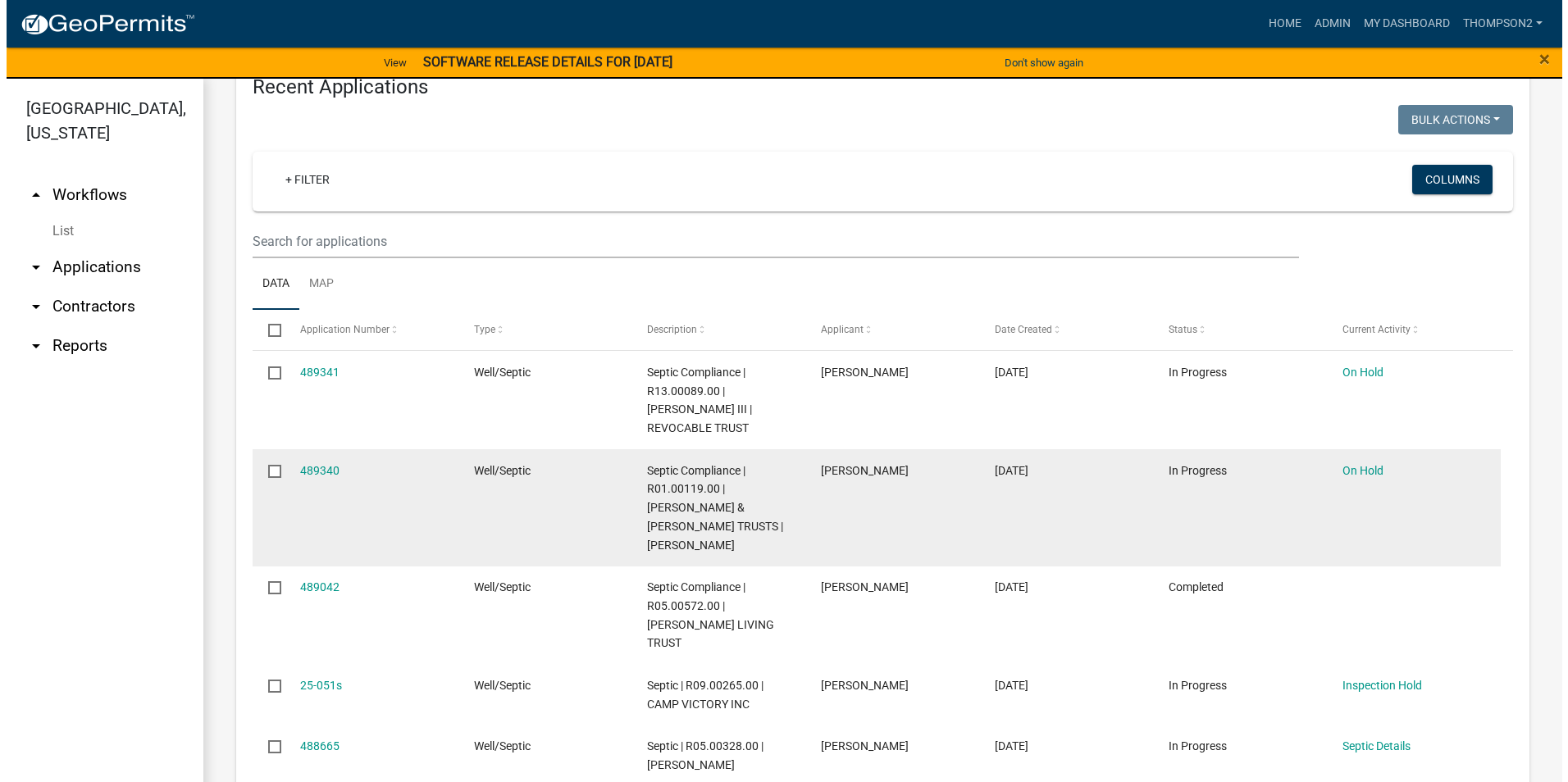
scroll to position [1639, 0]
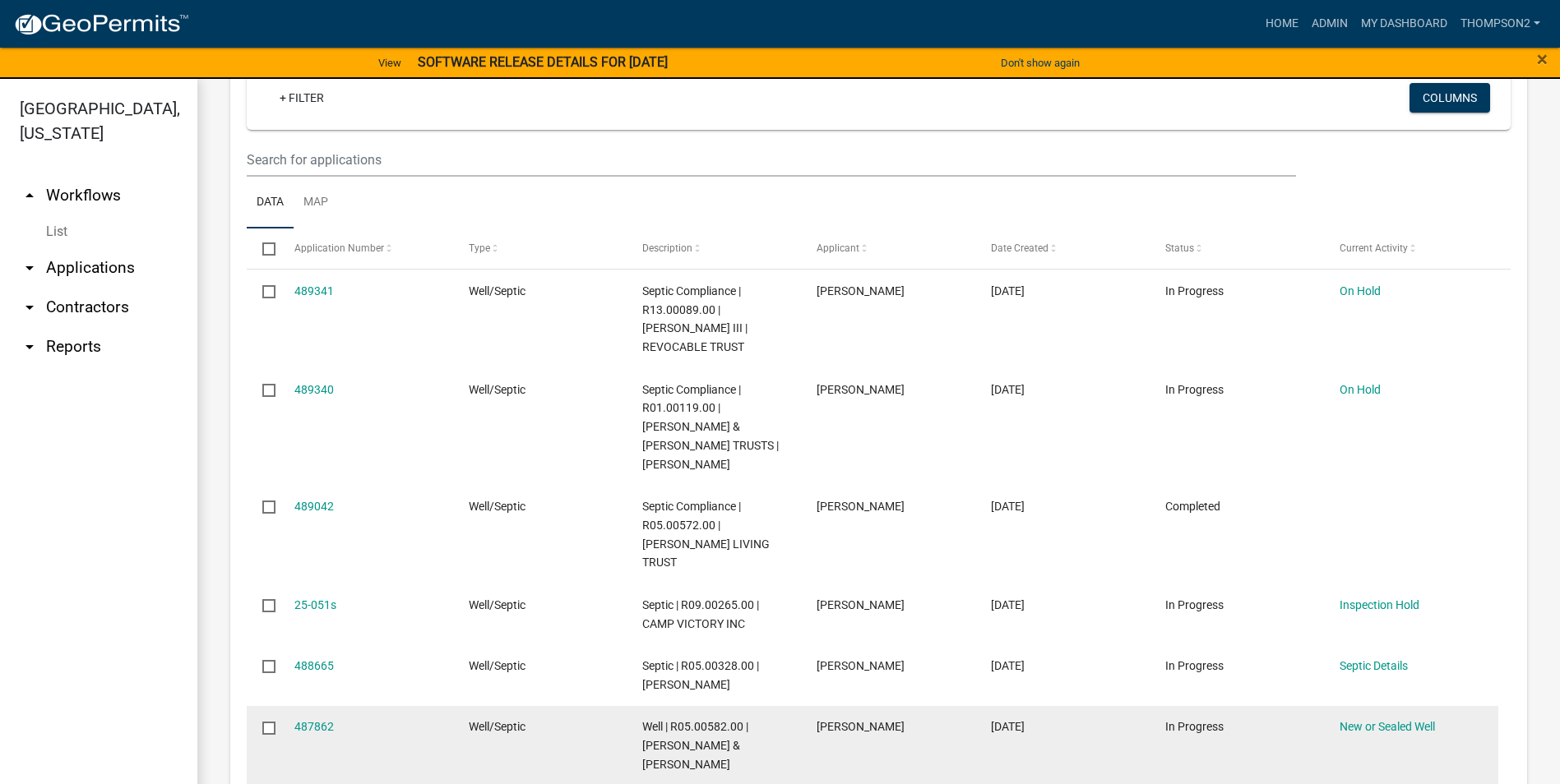
click at [335, 718] on div "487862" at bounding box center [365, 727] width 143 height 18
click at [322, 720] on link "487862" at bounding box center [313, 726] width 40 height 13
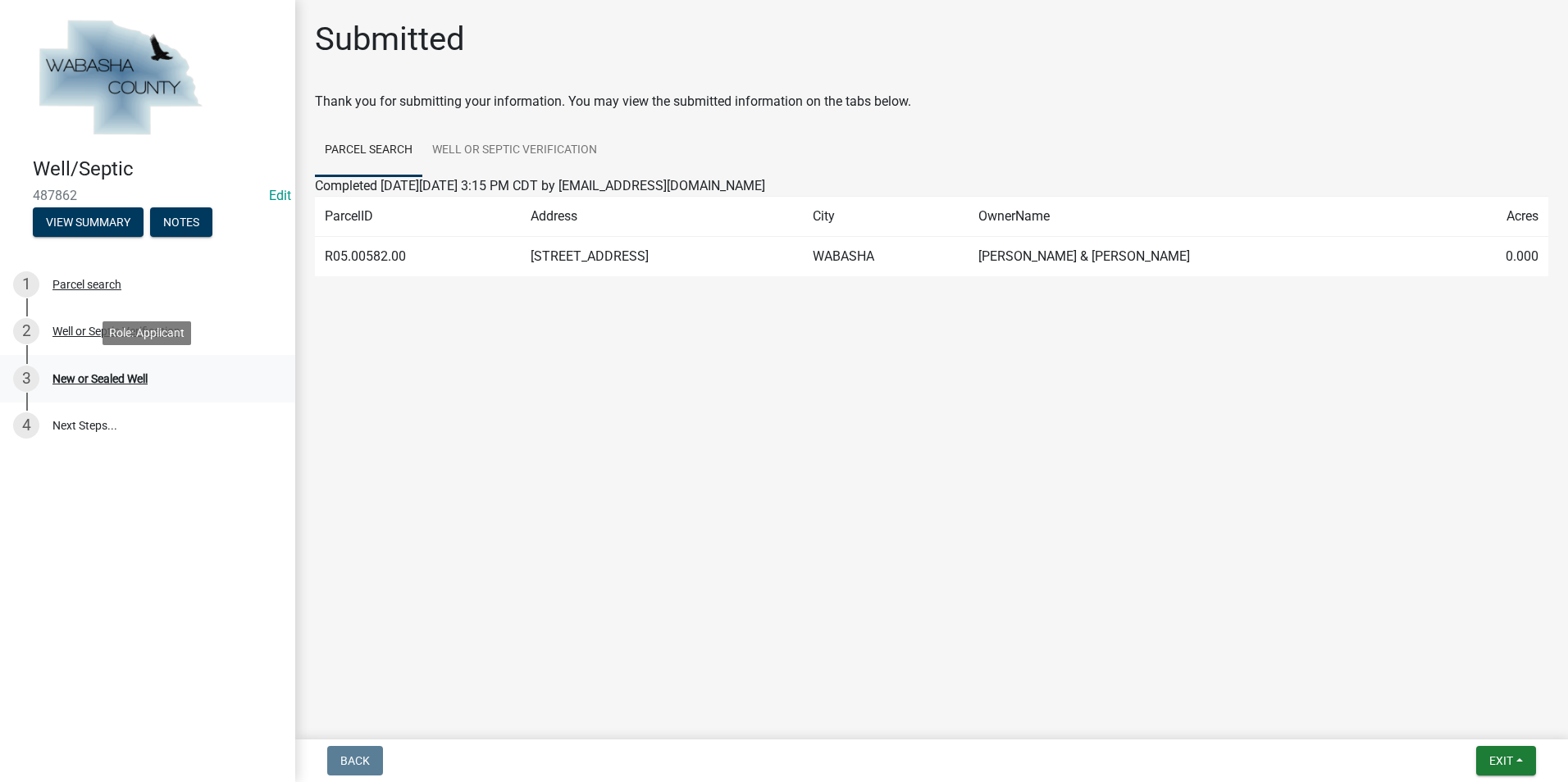
click at [112, 380] on div "New or Sealed Well" at bounding box center [100, 378] width 95 height 11
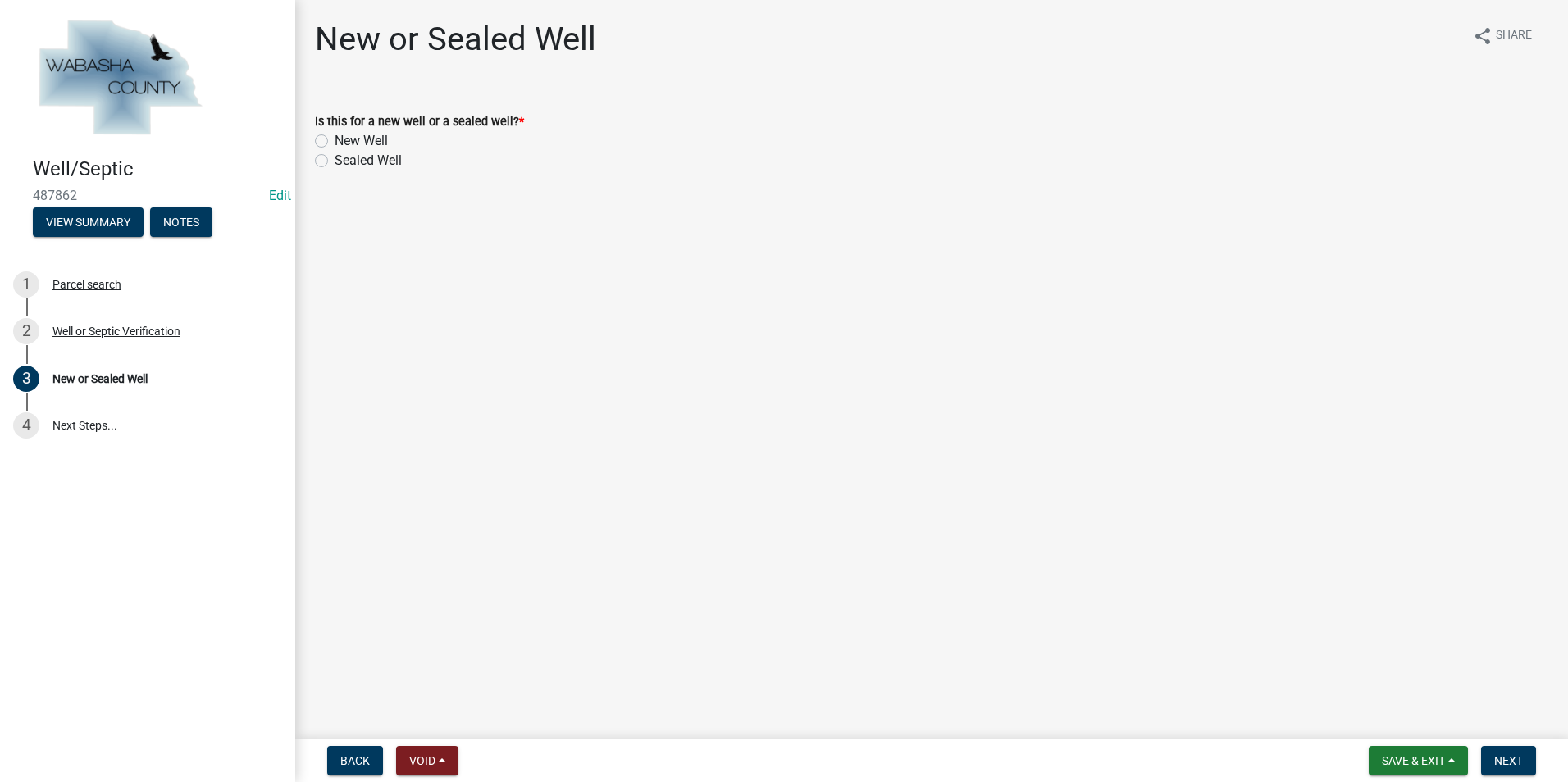
click at [334, 139] on label "New Well" at bounding box center [361, 140] width 54 height 19
click at [334, 139] on input "New Well" at bounding box center [340, 136] width 11 height 11
radio input "true"
click at [1507, 762] on span "Next" at bounding box center [1508, 760] width 29 height 13
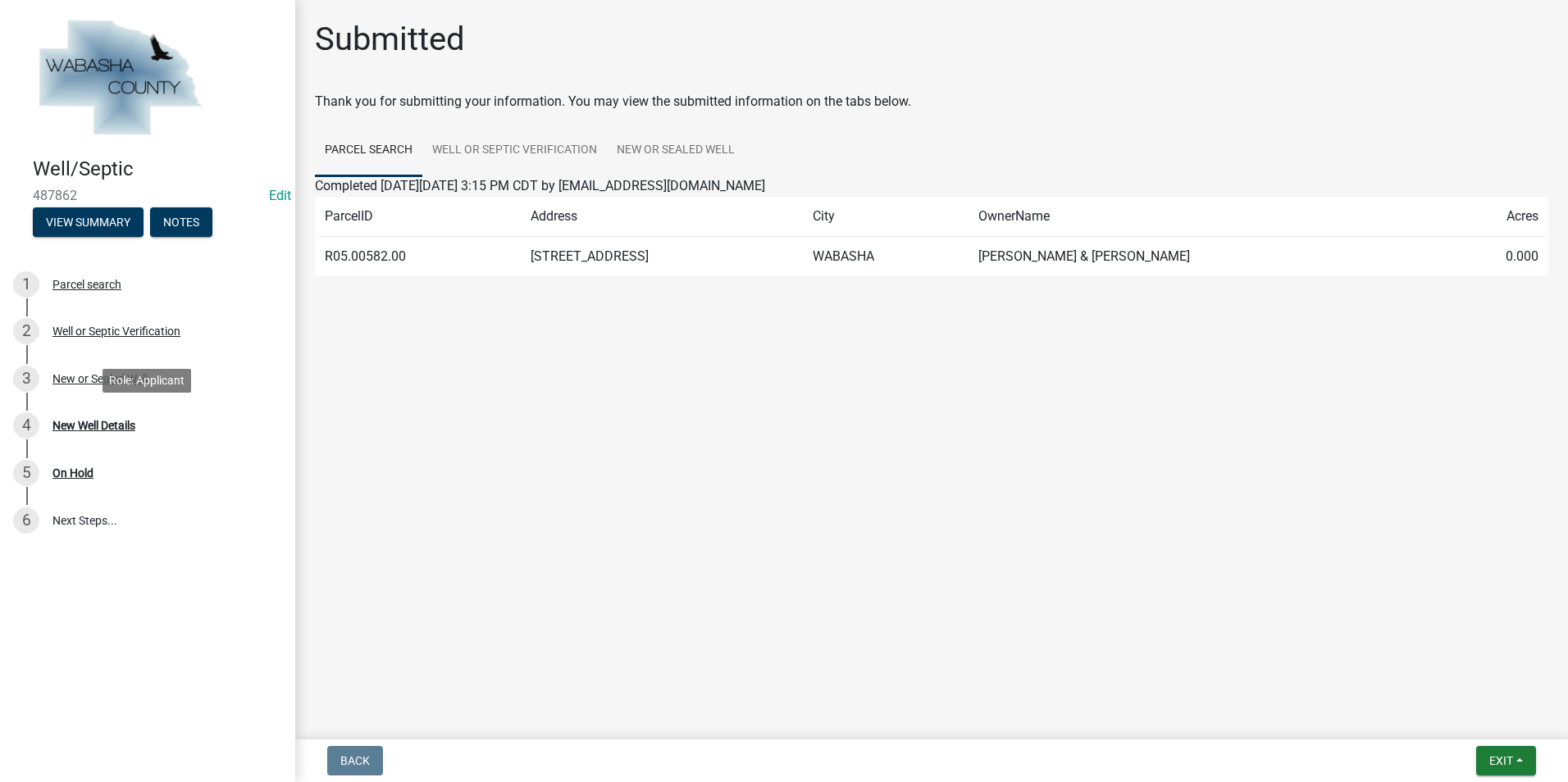
click at [106, 431] on div "New Well Details" at bounding box center [94, 425] width 83 height 11
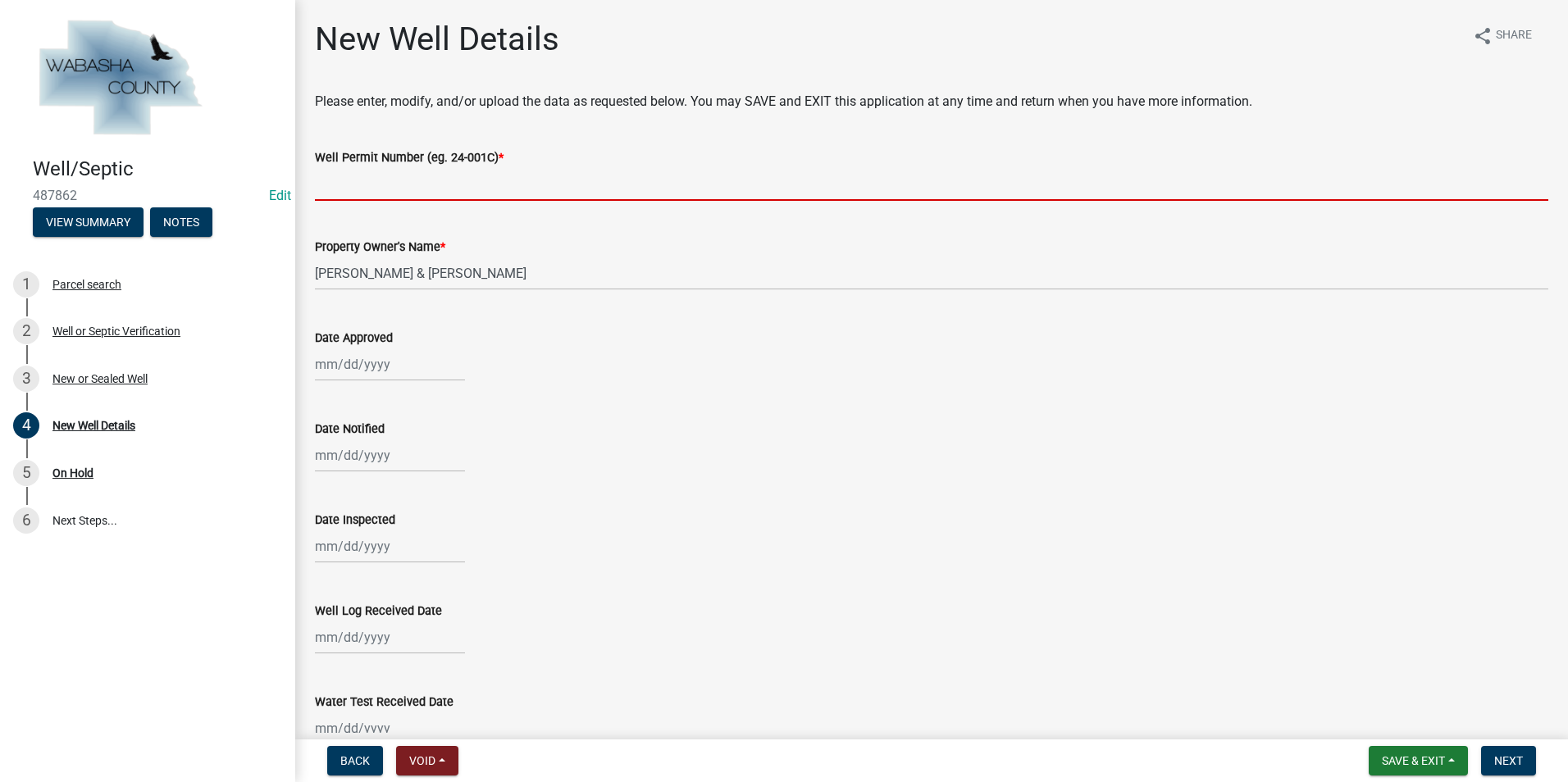
click at [345, 190] on input "Well Permit Number (eg. 24-001C) *" at bounding box center [931, 184] width 1234 height 33
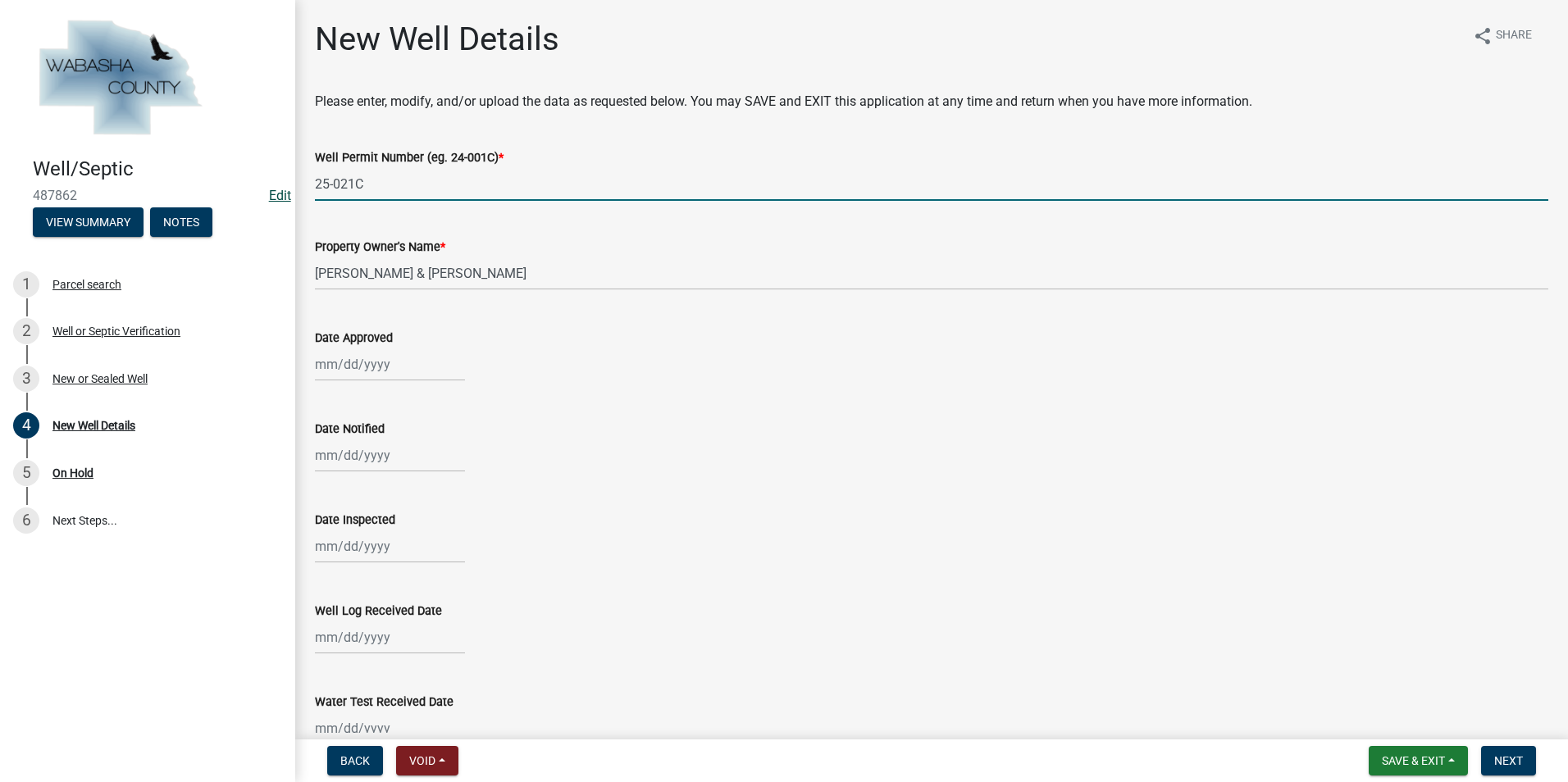
type input "25-021C"
click at [289, 194] on link "Edit" at bounding box center [279, 196] width 22 height 16
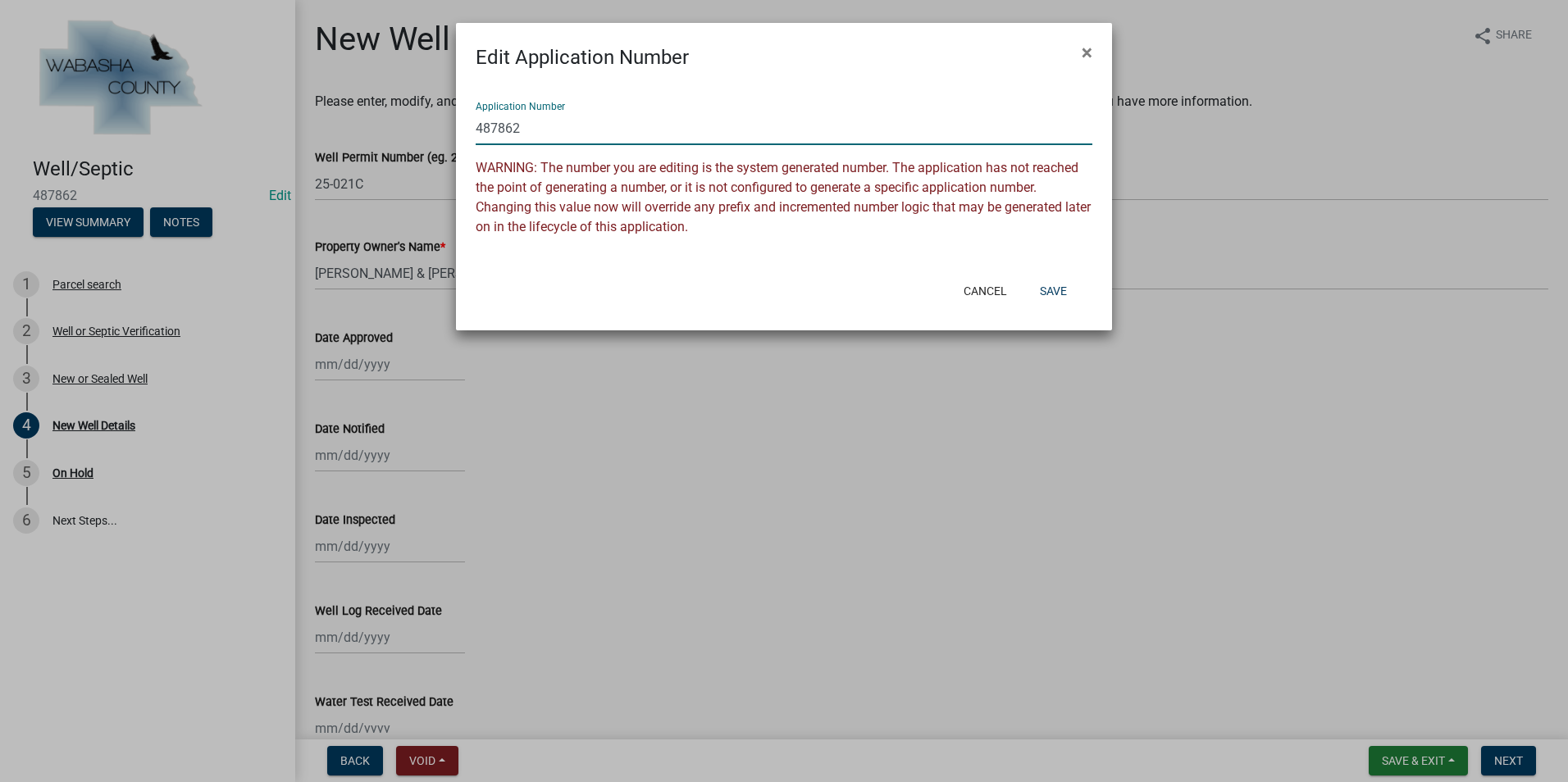
drag, startPoint x: 528, startPoint y: 131, endPoint x: 474, endPoint y: 126, distance: 54.2
click at [474, 126] on div "Application Number 487862 WARNING: The number you are editing is the system gen…" at bounding box center [783, 170] width 656 height 197
type input "25-021C"
drag, startPoint x: 1065, startPoint y: 295, endPoint x: 1055, endPoint y: 294, distance: 10.0
click at [1064, 295] on button "Save" at bounding box center [1054, 291] width 54 height 30
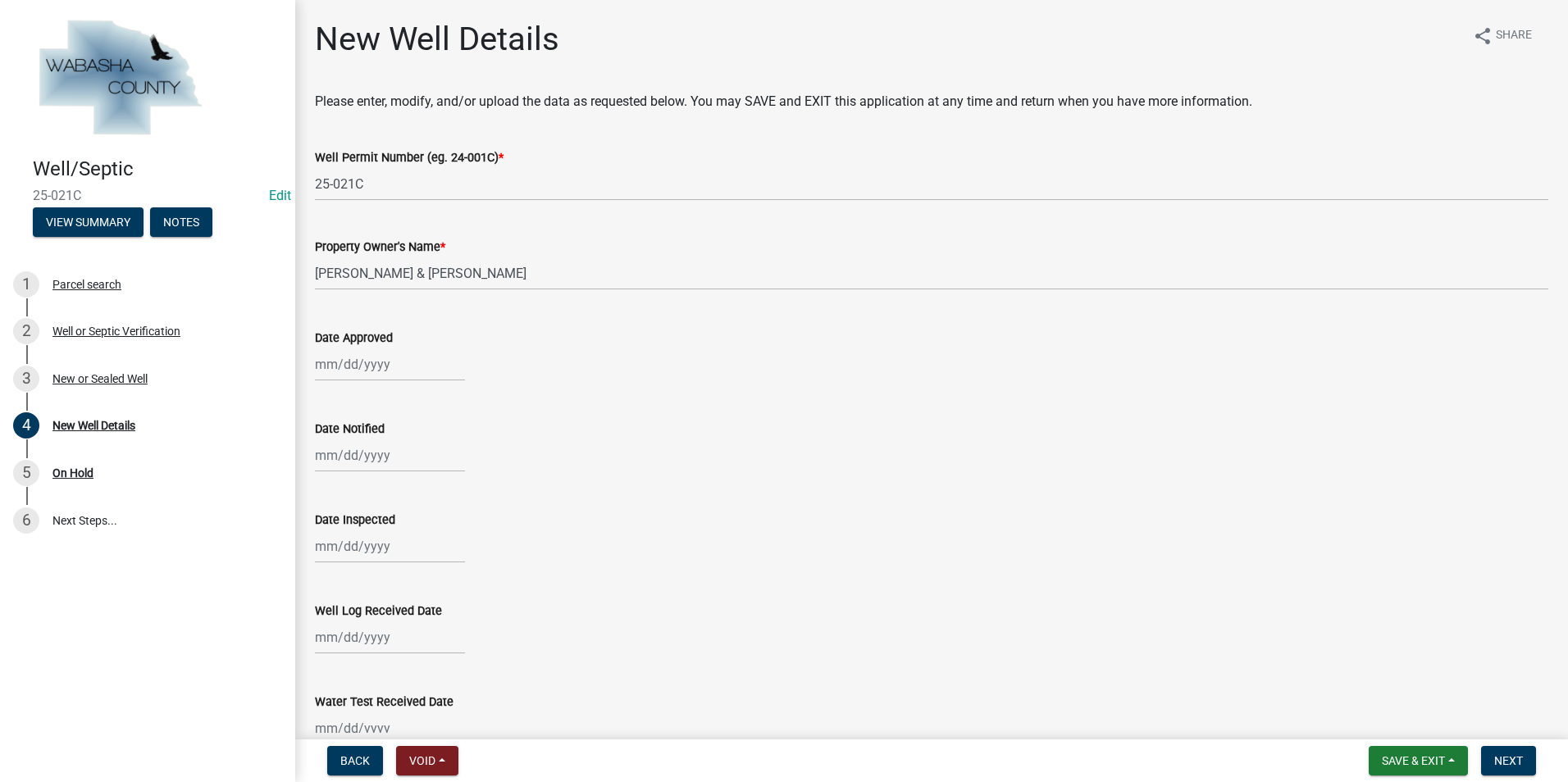
click at [401, 364] on div at bounding box center [390, 364] width 150 height 33
select select "10"
select select "2025"
click at [363, 481] on div "7" at bounding box center [357, 478] width 26 height 26
type input "[DATE]"
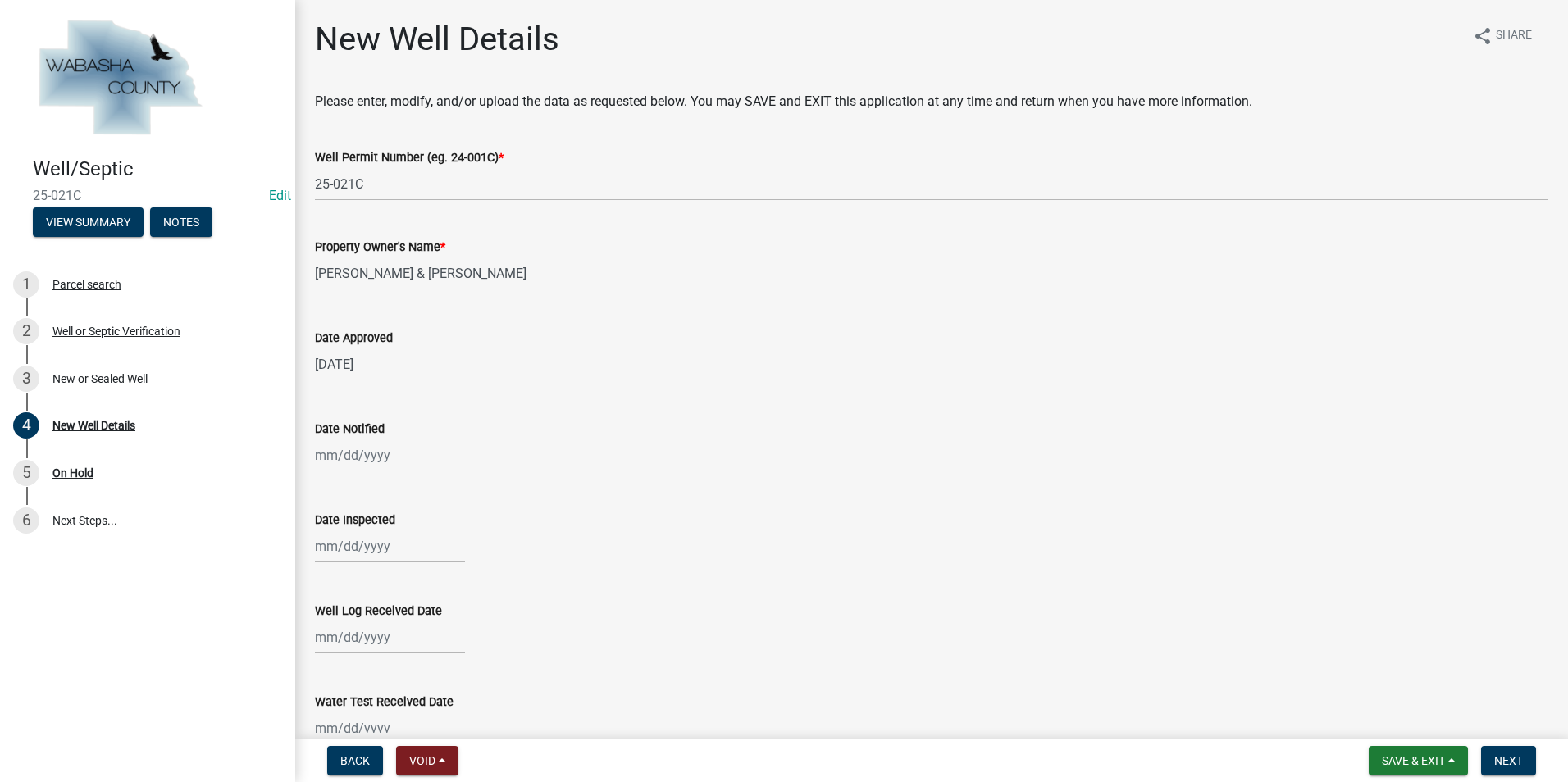
click at [335, 452] on div at bounding box center [390, 456] width 150 height 33
select select "10"
select select "2025"
click at [360, 564] on div "7" at bounding box center [357, 569] width 26 height 26
type input "[DATE]"
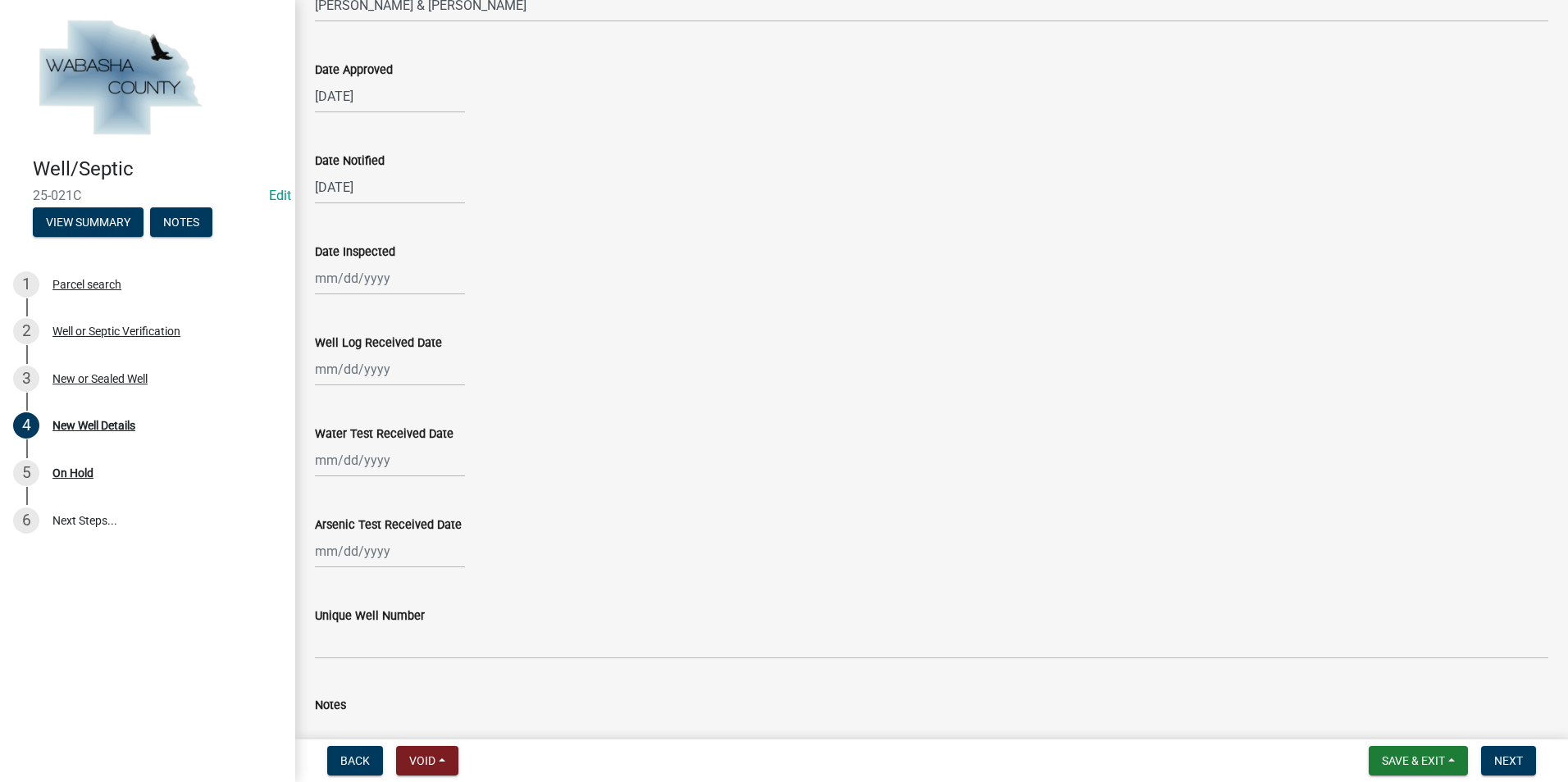
scroll to position [410, 0]
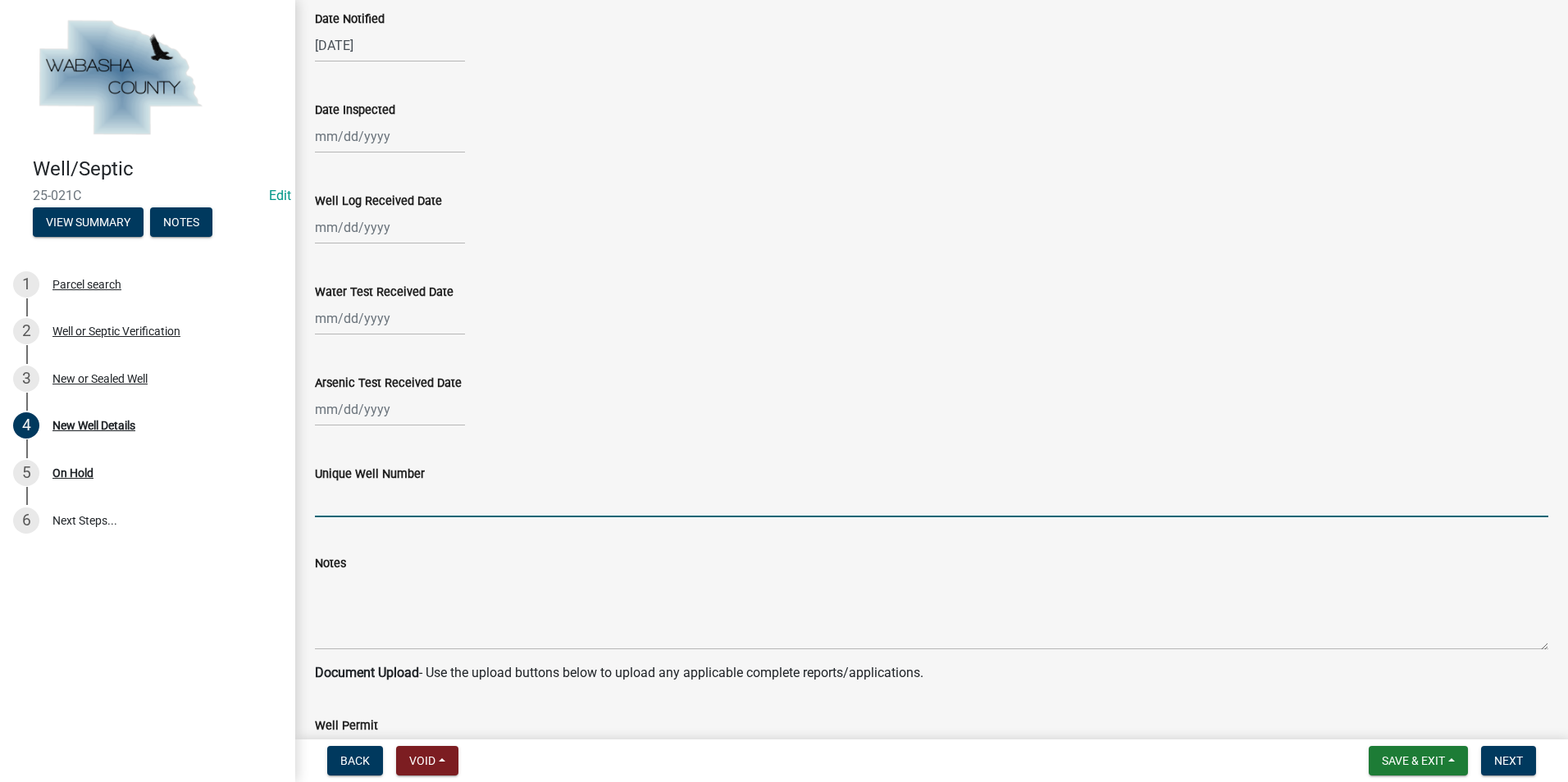
click at [324, 508] on input "Unique Well Number" at bounding box center [931, 500] width 1234 height 33
type input "884468"
click at [1531, 766] on button "Next" at bounding box center [1508, 761] width 55 height 30
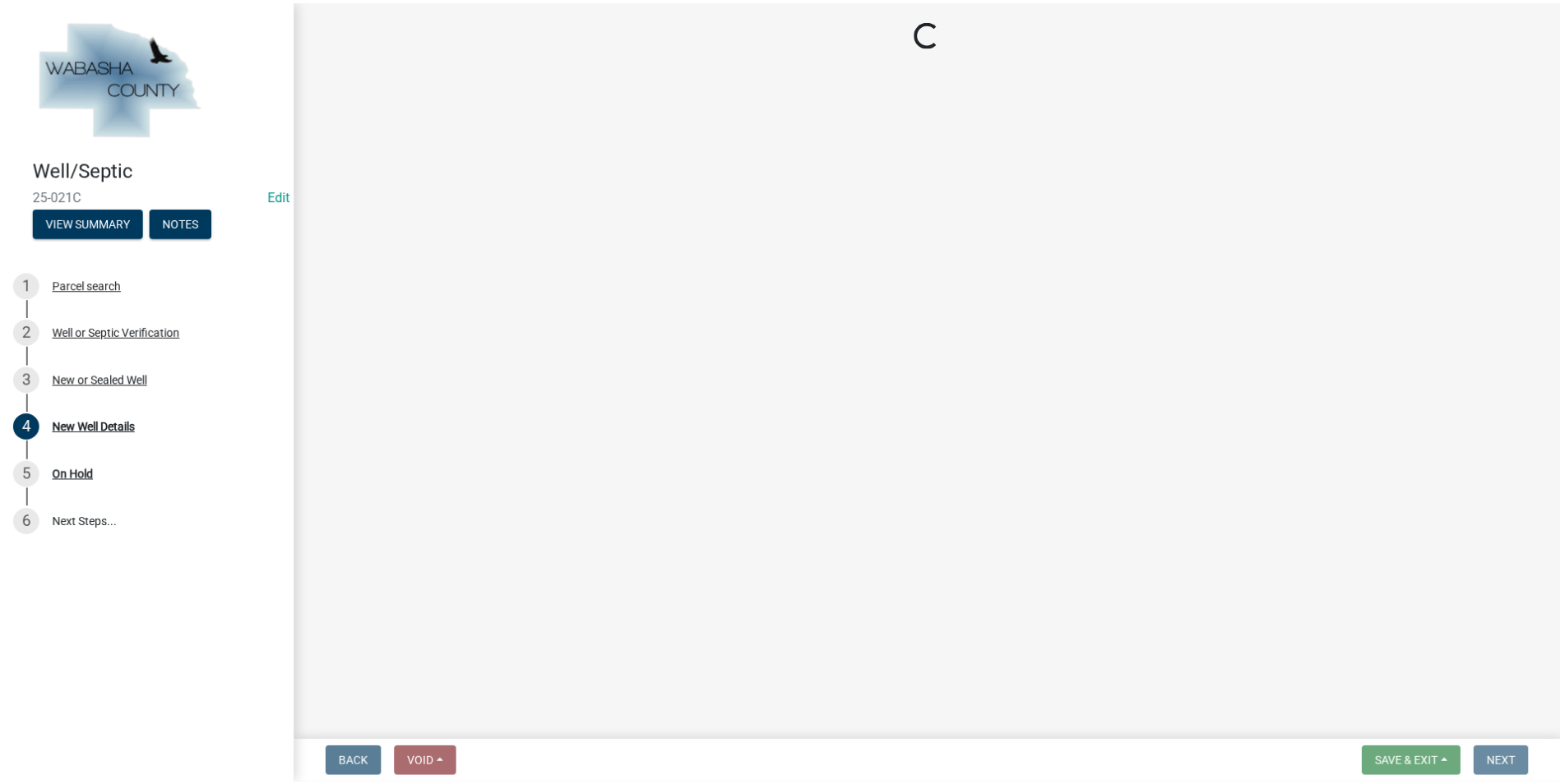
scroll to position [0, 0]
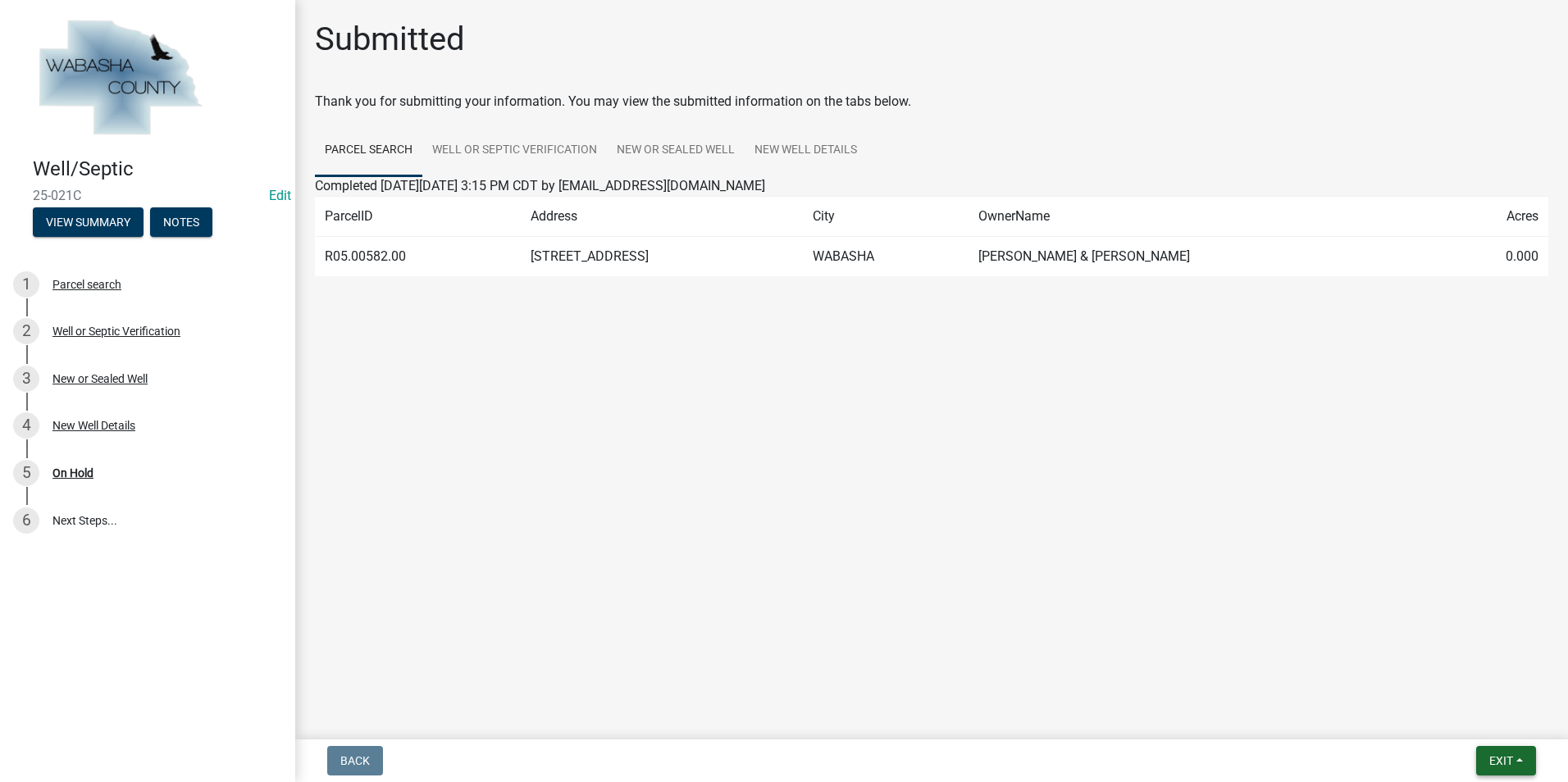
click at [1528, 772] on button "Exit" at bounding box center [1506, 761] width 60 height 30
click at [1488, 713] on button "Save & Exit" at bounding box center [1470, 718] width 131 height 39
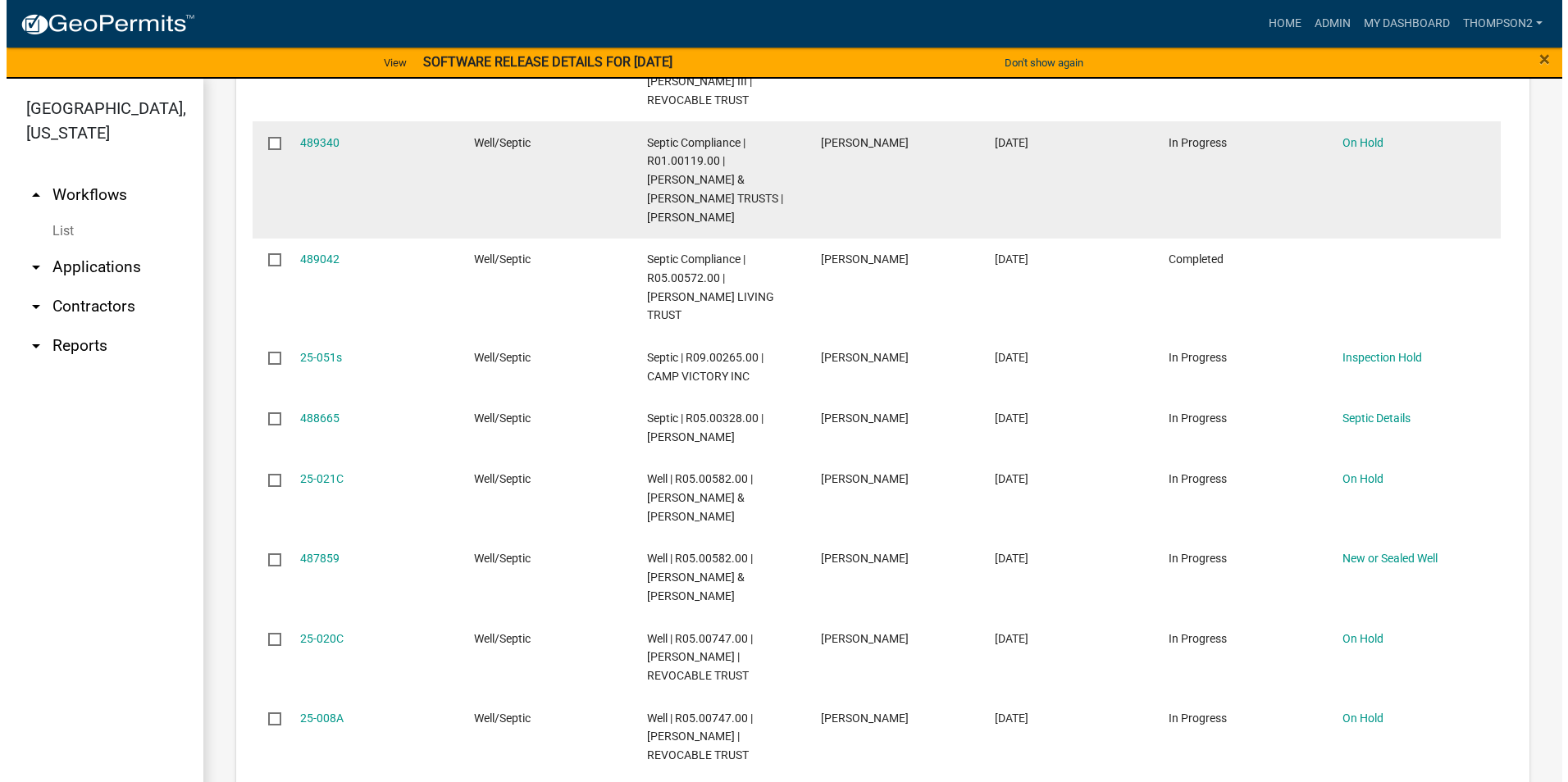
scroll to position [1968, 0]
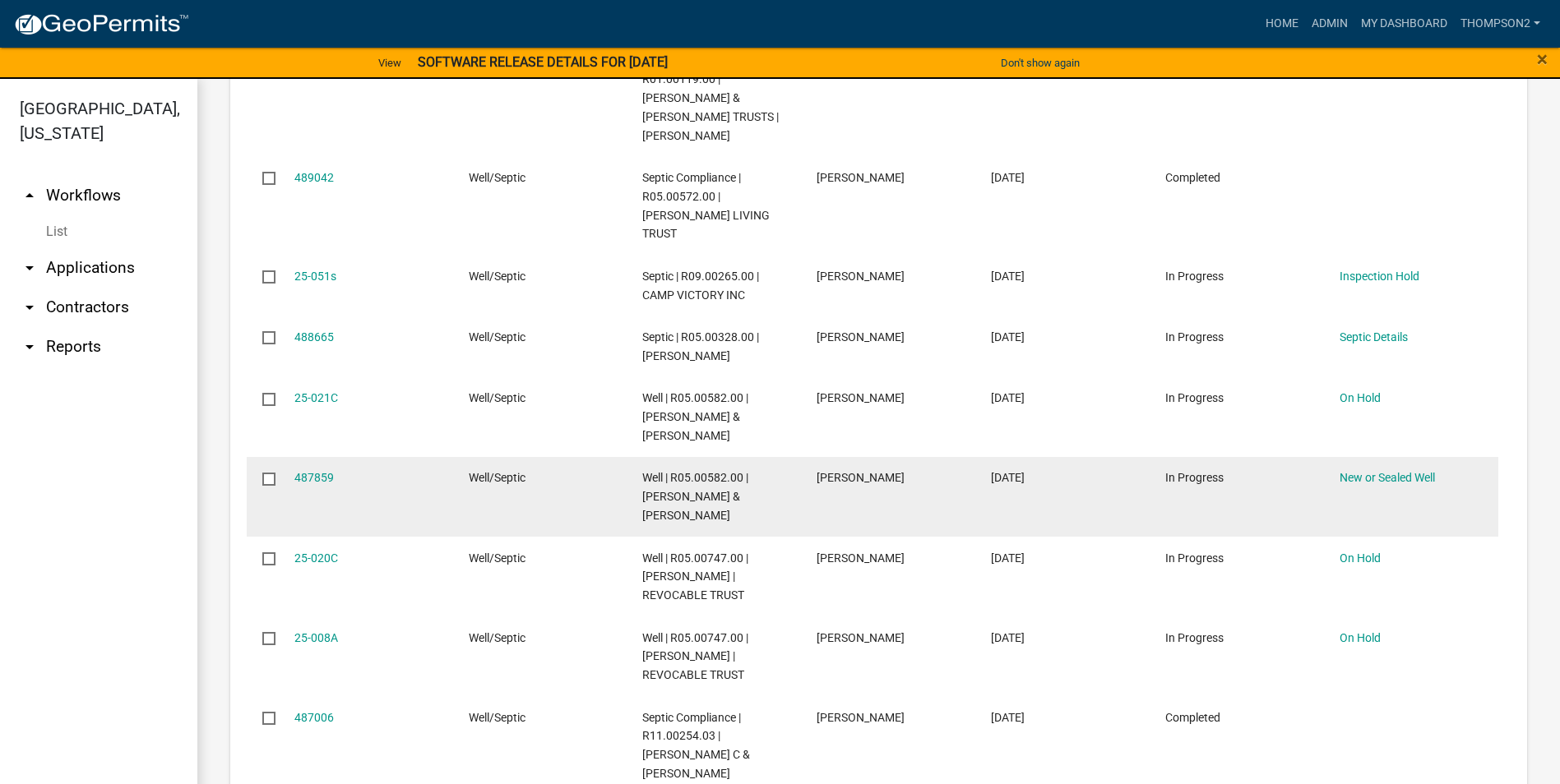
click at [343, 468] on div "487859" at bounding box center [365, 477] width 143 height 18
click at [321, 471] on link "487859" at bounding box center [313, 477] width 40 height 13
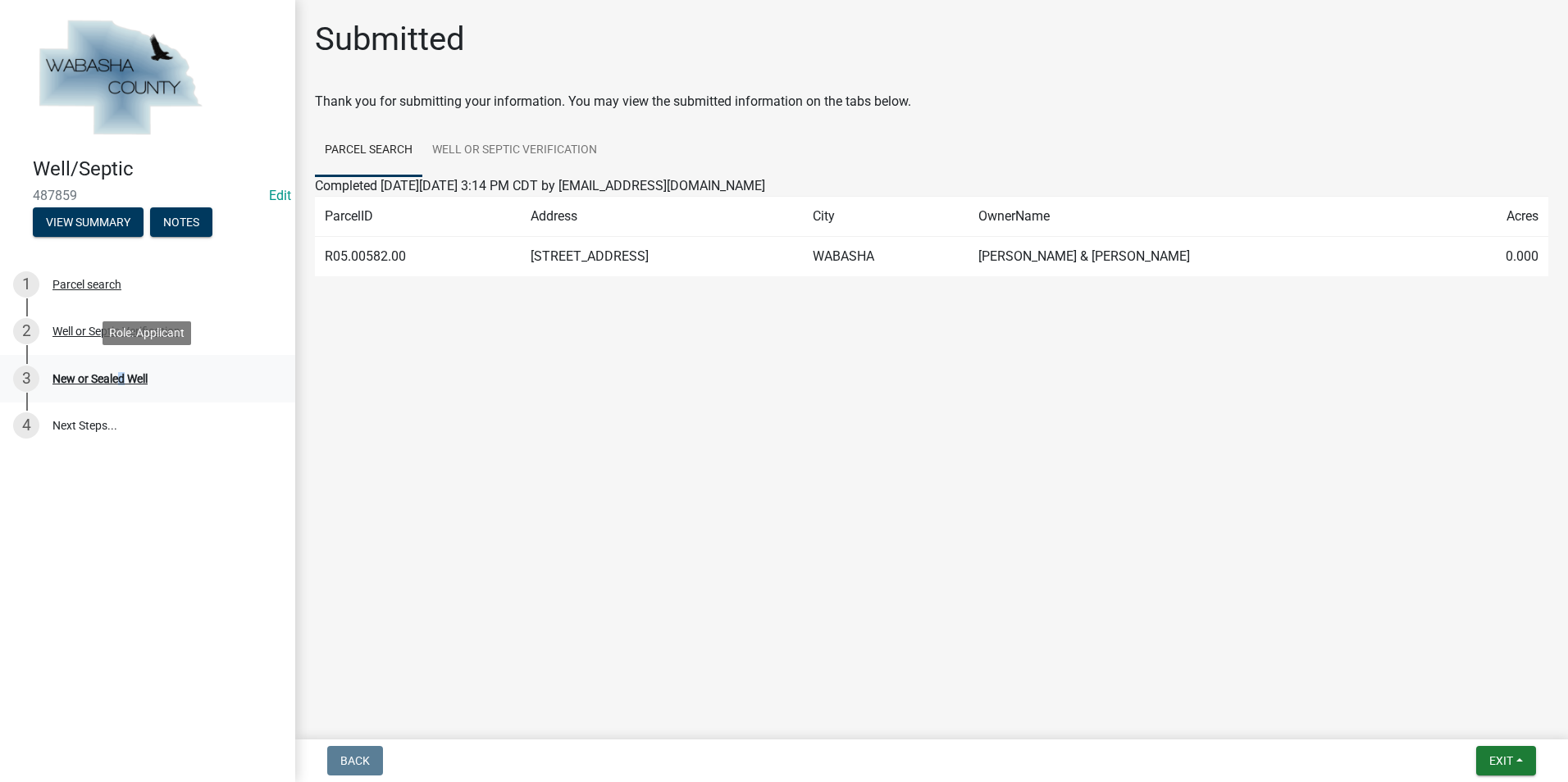
click at [124, 379] on div "New or Sealed Well" at bounding box center [100, 378] width 95 height 11
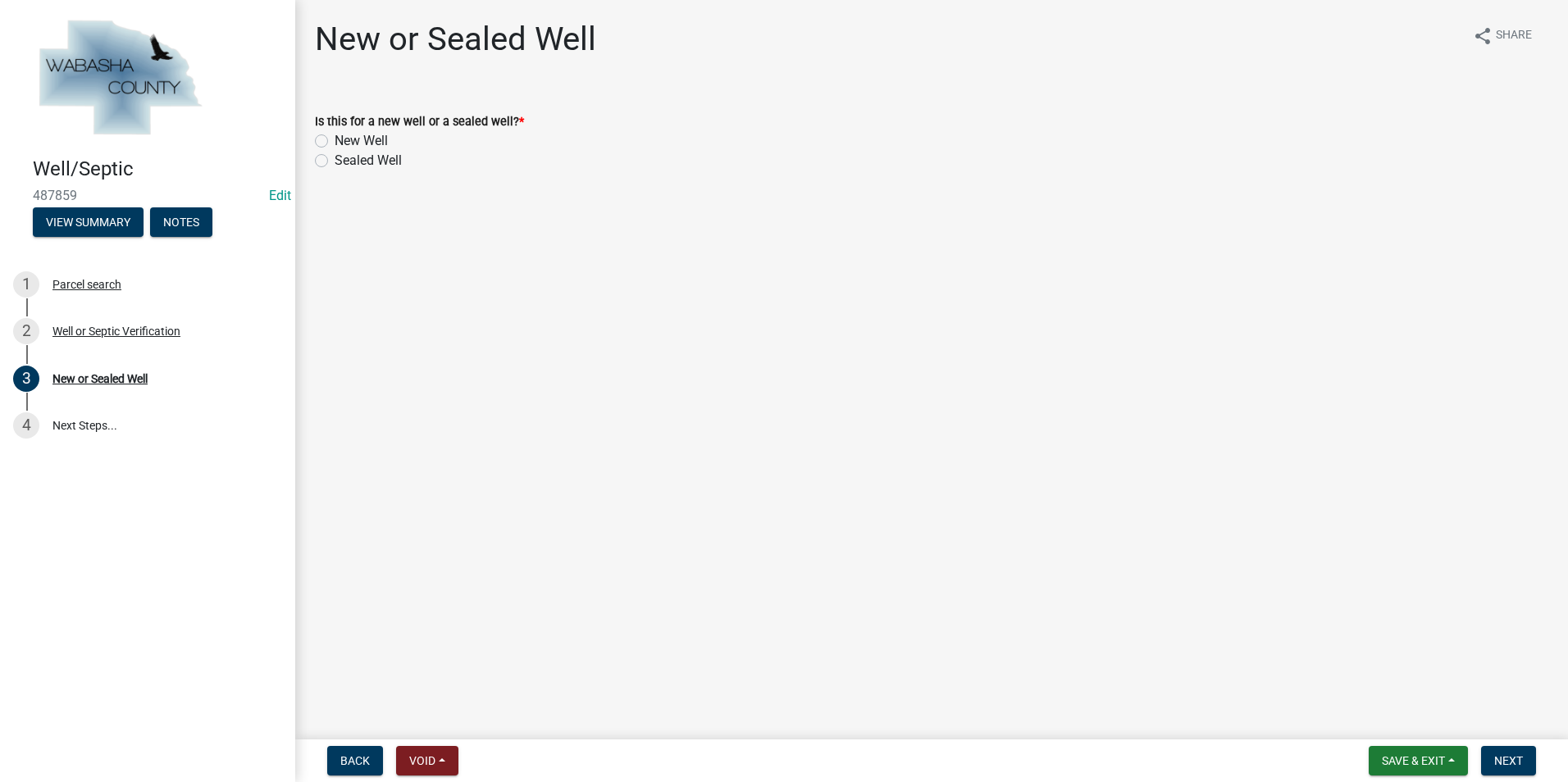
drag, startPoint x: 124, startPoint y: 379, endPoint x: 321, endPoint y: 161, distance: 293.8
click at [334, 161] on label "Sealed Well" at bounding box center [368, 161] width 68 height 19
click at [334, 161] on input "Sealed Well" at bounding box center [340, 156] width 11 height 11
radio input "true"
click at [1515, 762] on span "Next" at bounding box center [1508, 760] width 29 height 13
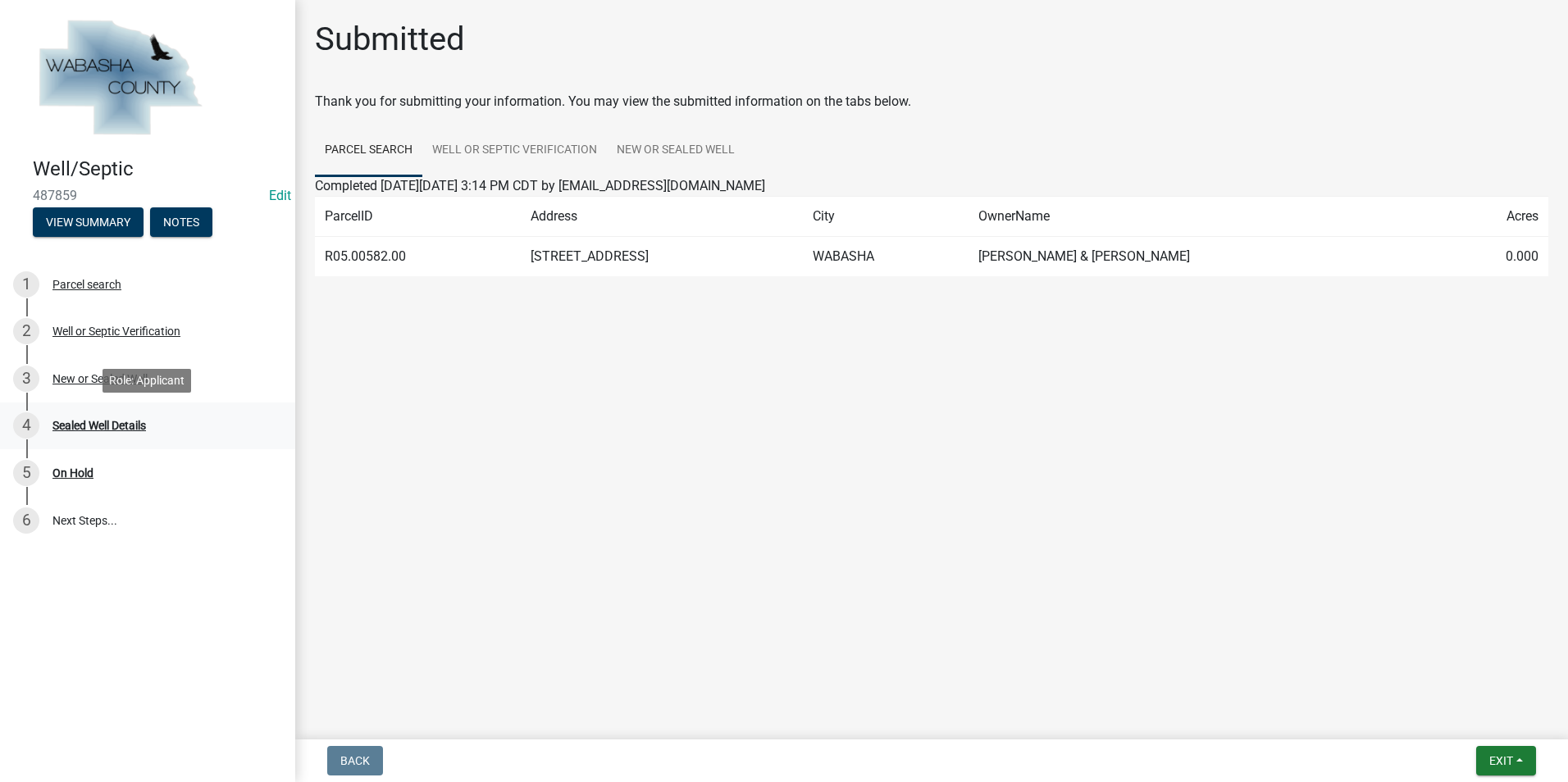
click at [122, 420] on div "Sealed Well Details" at bounding box center [99, 425] width 93 height 11
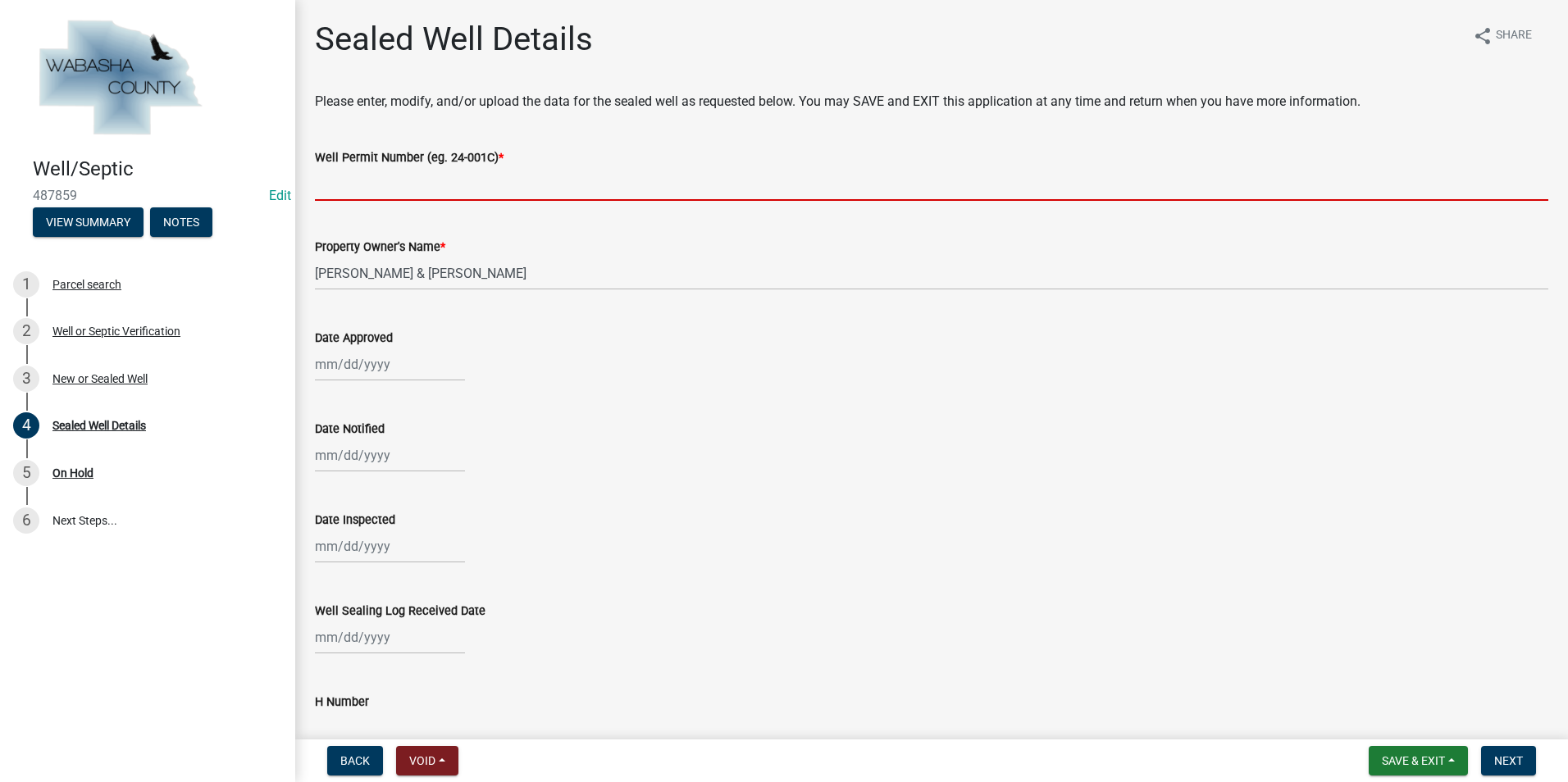
click at [342, 197] on input "Well Permit Number (eg. 24-001C) *" at bounding box center [931, 184] width 1234 height 33
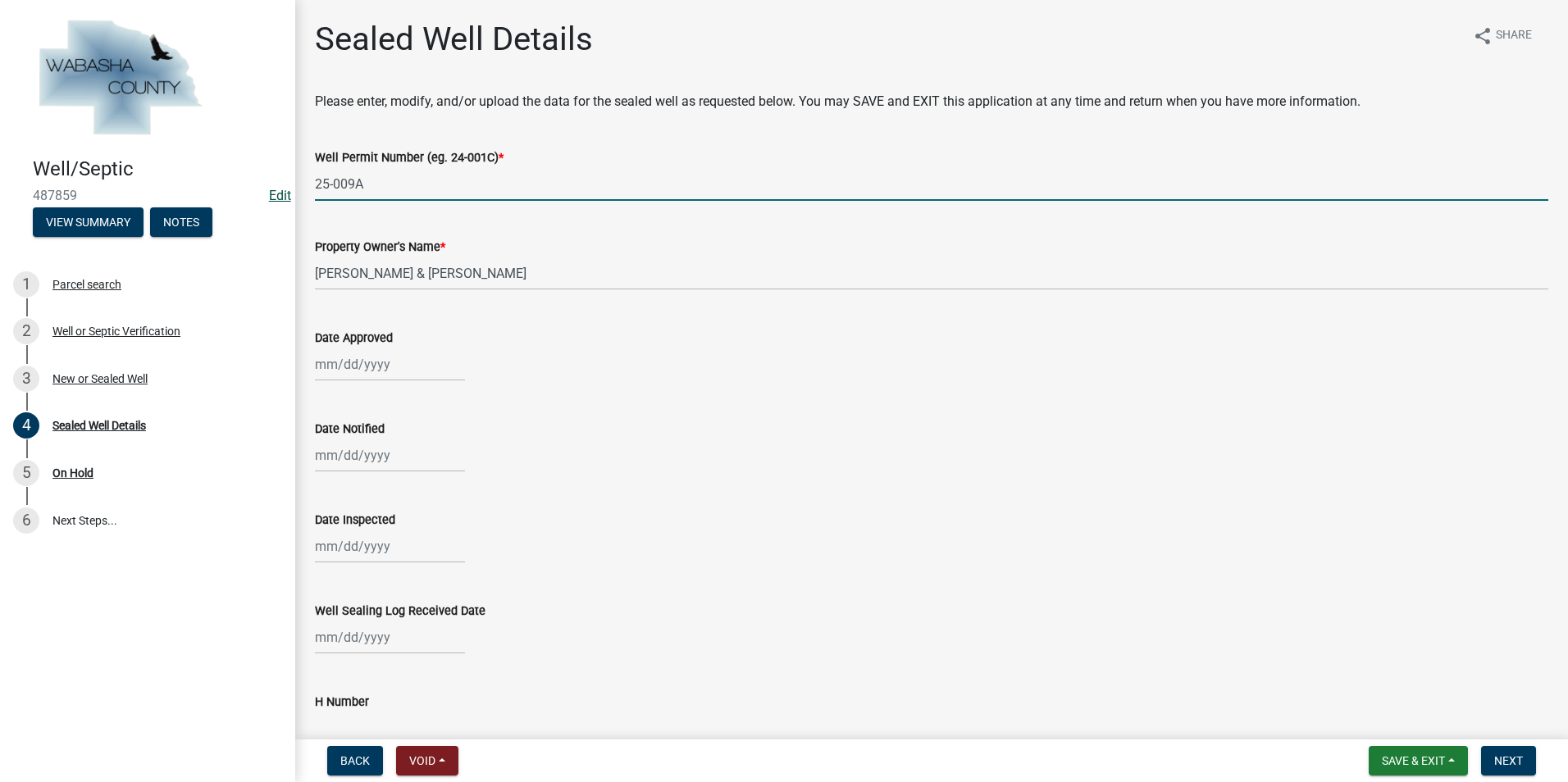
type input "25-009A"
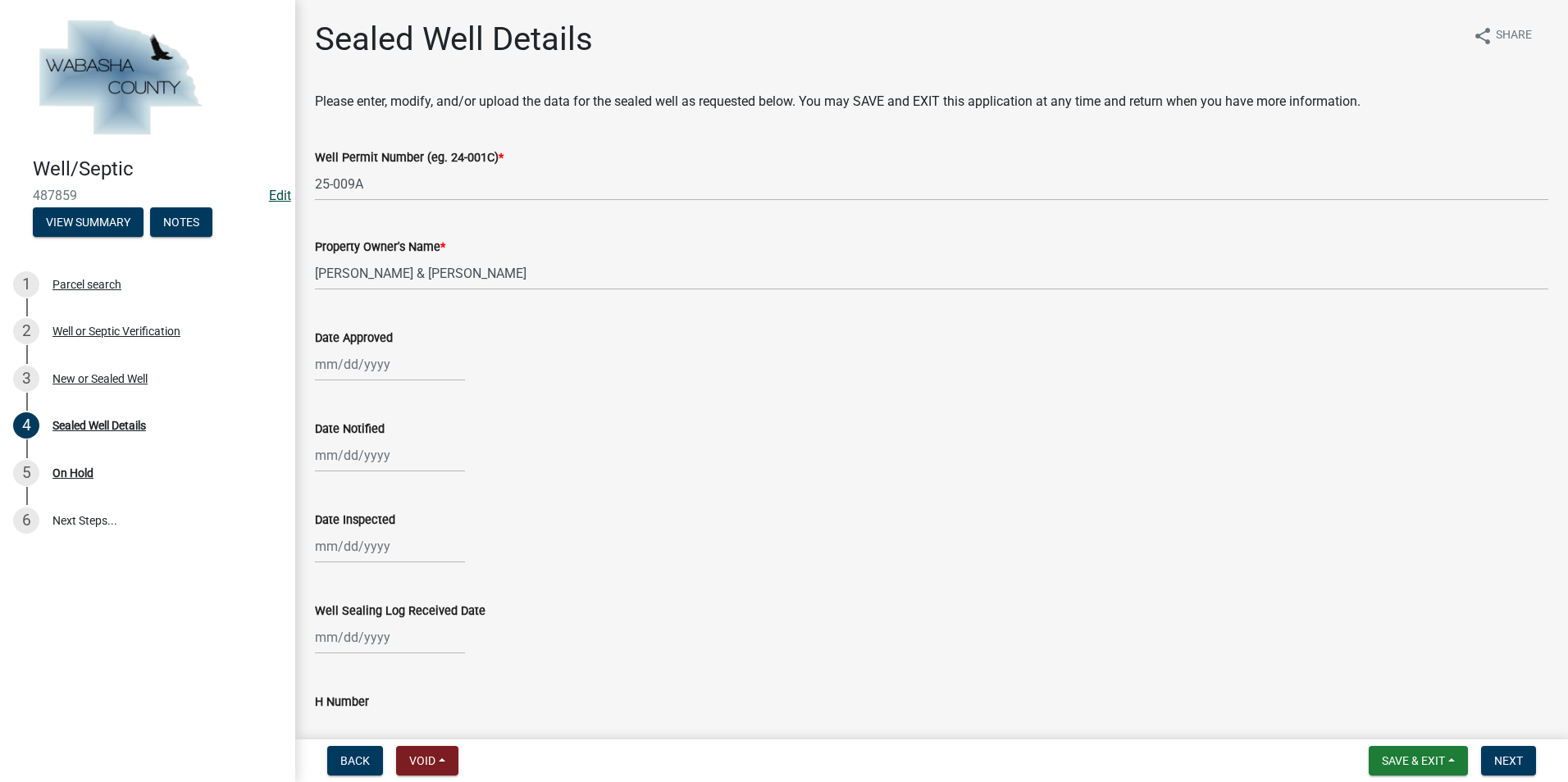
click at [287, 194] on link "Edit" at bounding box center [279, 196] width 22 height 16
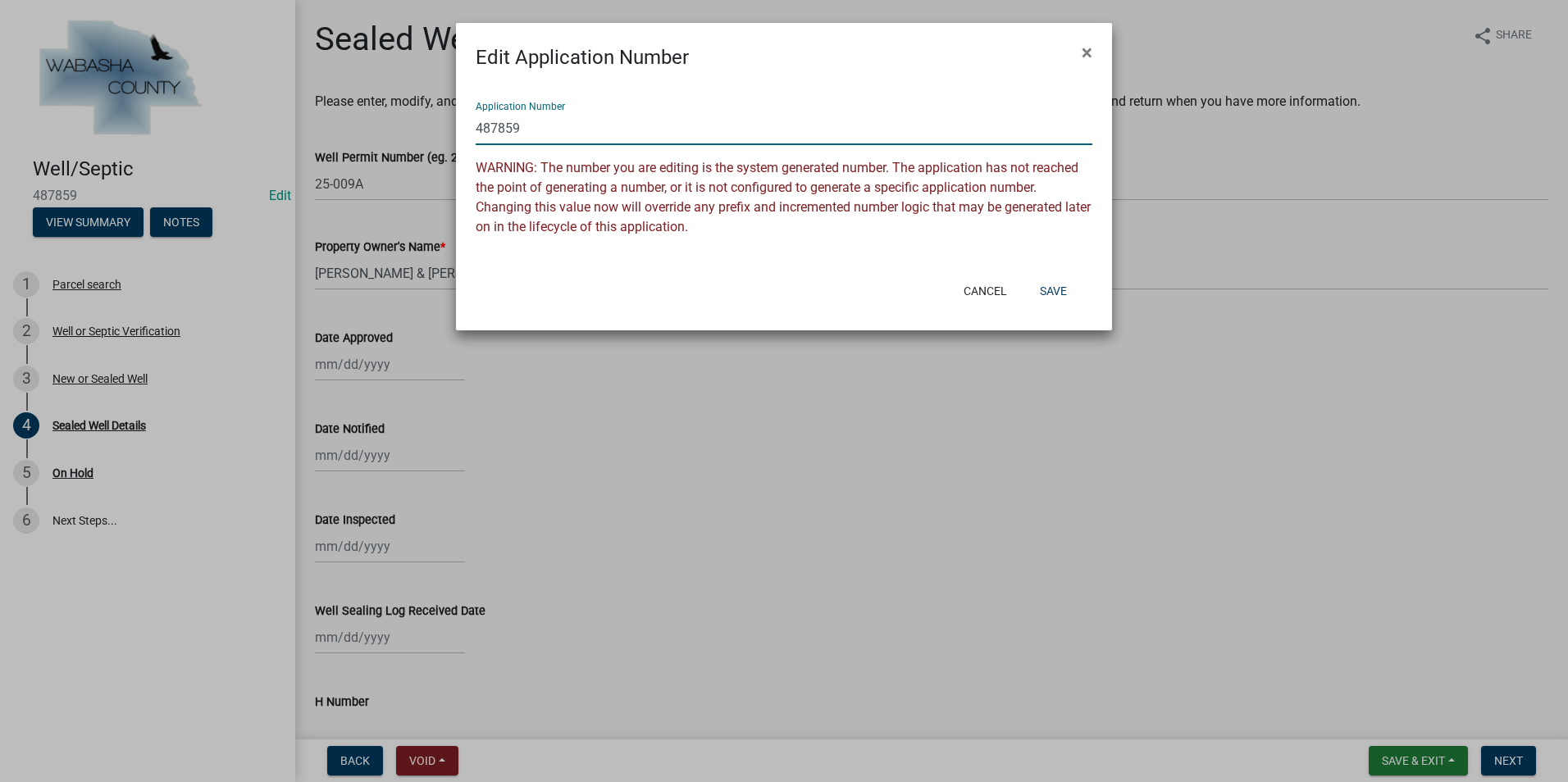
drag, startPoint x: 519, startPoint y: 125, endPoint x: 471, endPoint y: 126, distance: 48.0
click at [471, 126] on div "Application Number 487859 WARNING: The number you are editing is the system gen…" at bounding box center [783, 170] width 656 height 197
type input "25-009A"
click at [1055, 283] on button "Save" at bounding box center [1054, 291] width 54 height 30
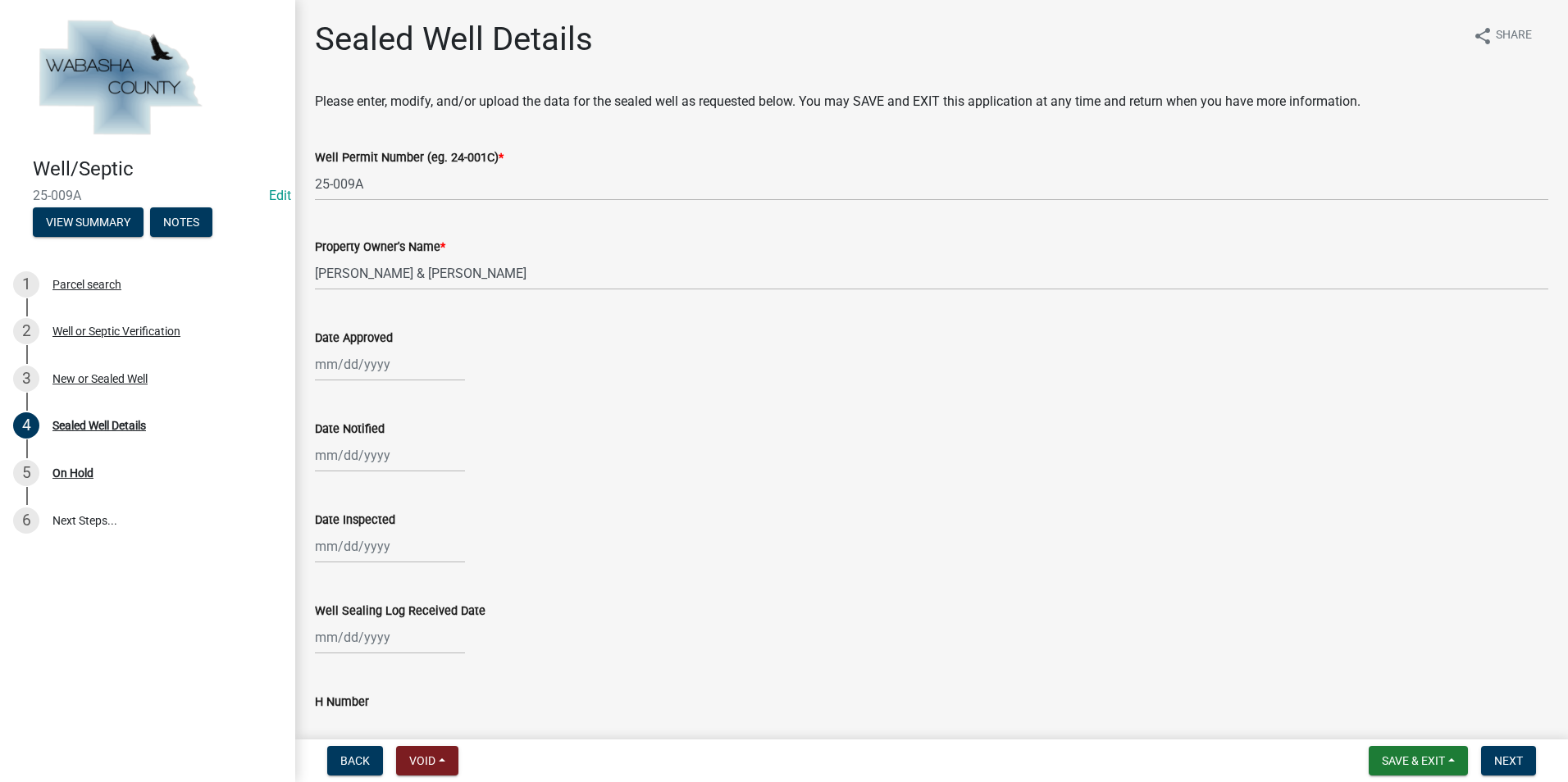
select select "10"
select select "2025"
click at [360, 366] on div "Jan Feb Mar Apr May Jun [DATE] Aug Sep Oct [DATE] 2024 2025 Mo Tu We Th Fr Sa S…" at bounding box center [390, 364] width 150 height 33
click at [349, 467] on div "7" at bounding box center [357, 478] width 26 height 26
type input "[DATE]"
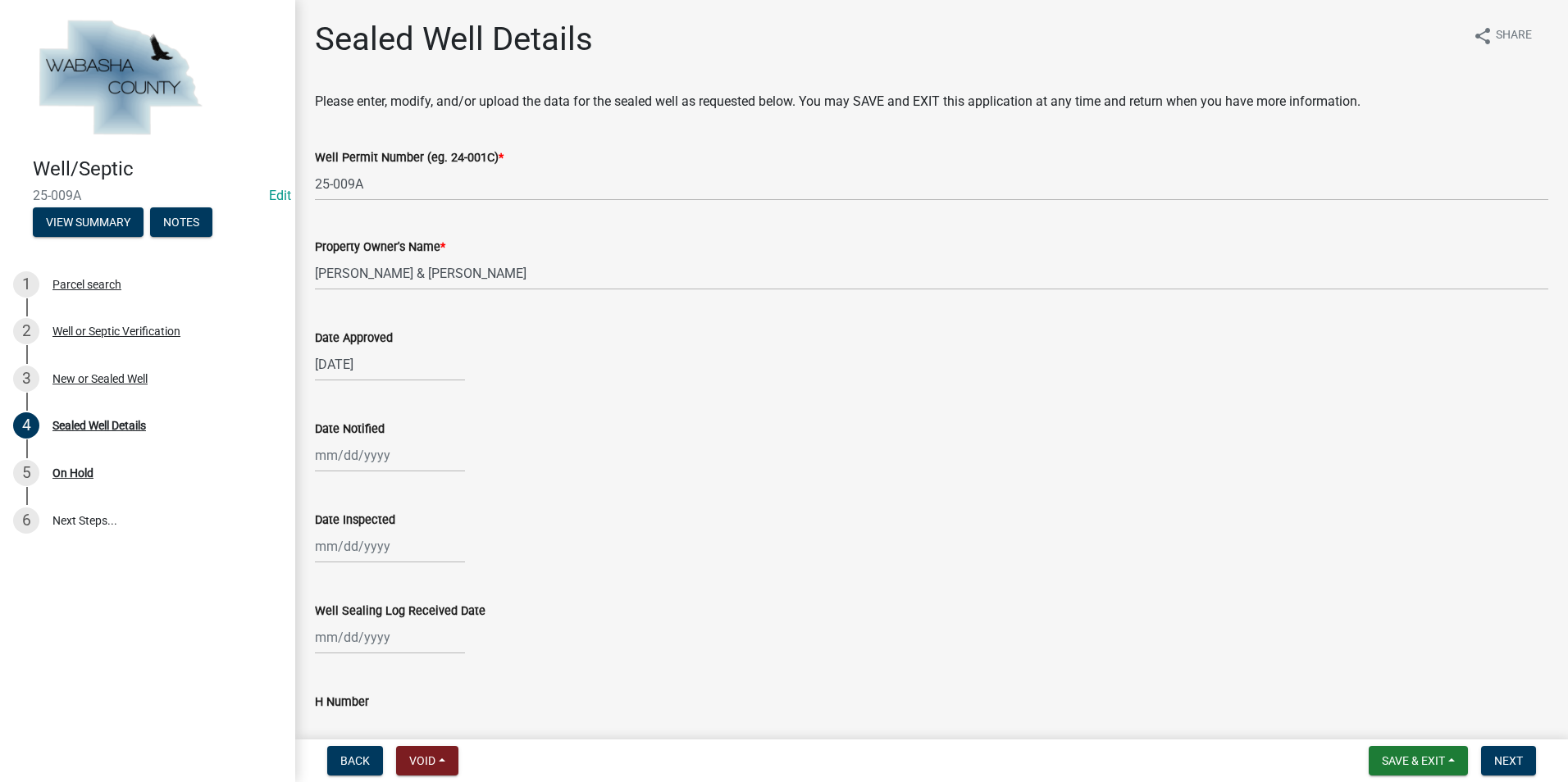
click at [313, 714] on div "H Number" at bounding box center [931, 707] width 1258 height 76
click at [331, 718] on input "H Number" at bounding box center [931, 728] width 1234 height 33
type input "420879"
click at [1497, 757] on span "Next" at bounding box center [1508, 760] width 29 height 13
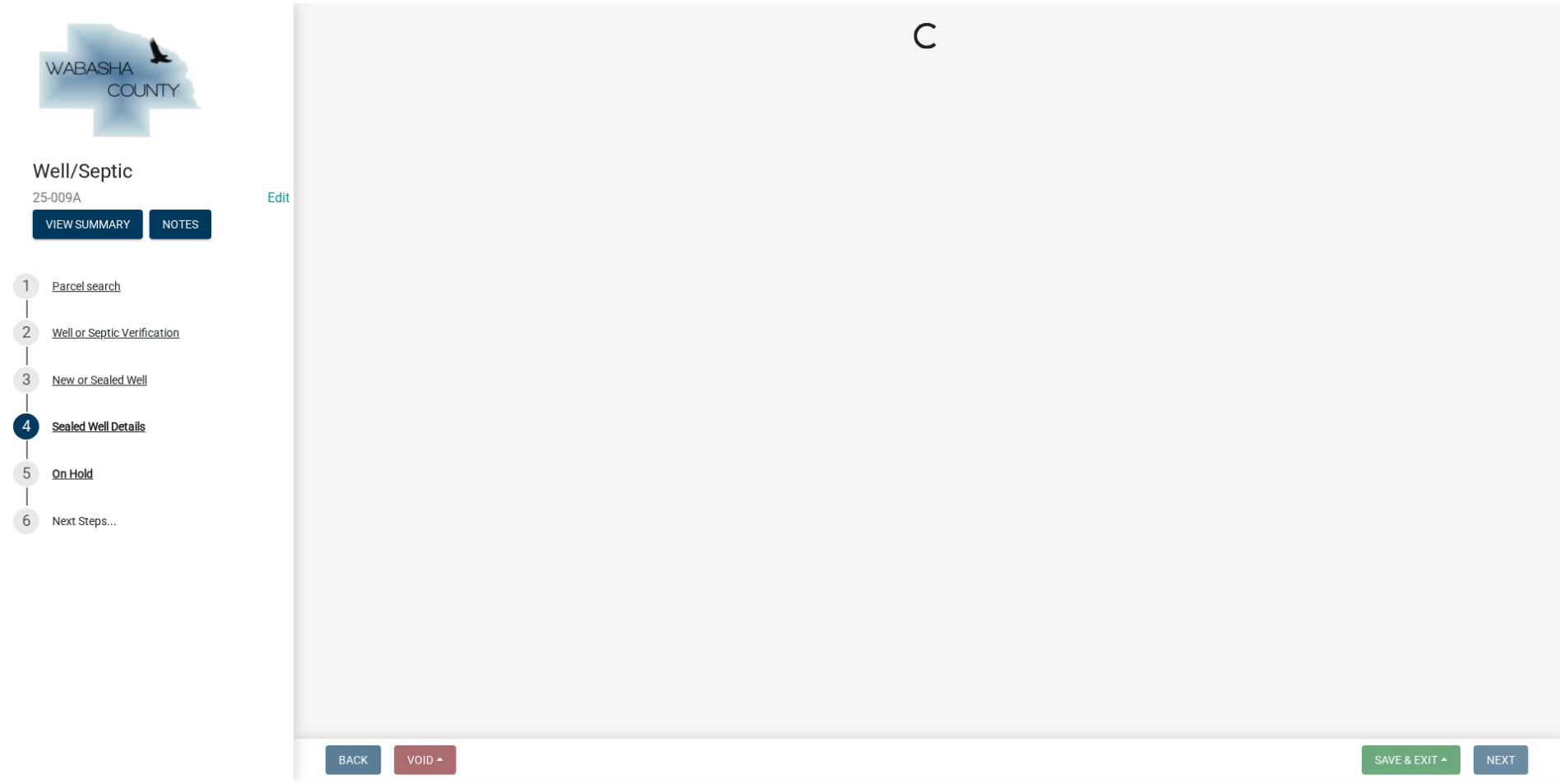
scroll to position [0, 0]
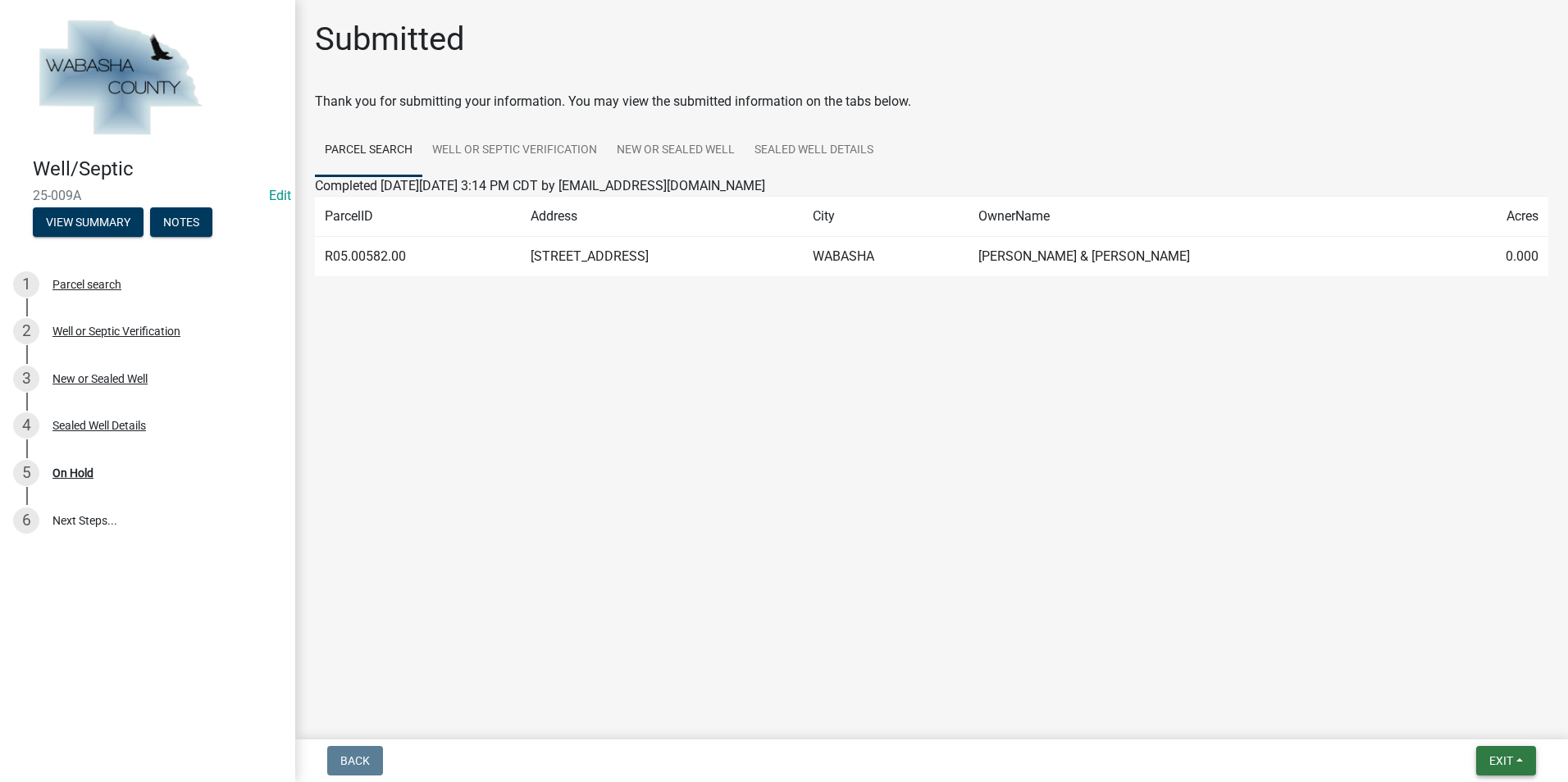
click at [1522, 750] on button "Exit" at bounding box center [1506, 761] width 60 height 30
click at [1468, 715] on button "Save & Exit" at bounding box center [1470, 718] width 131 height 39
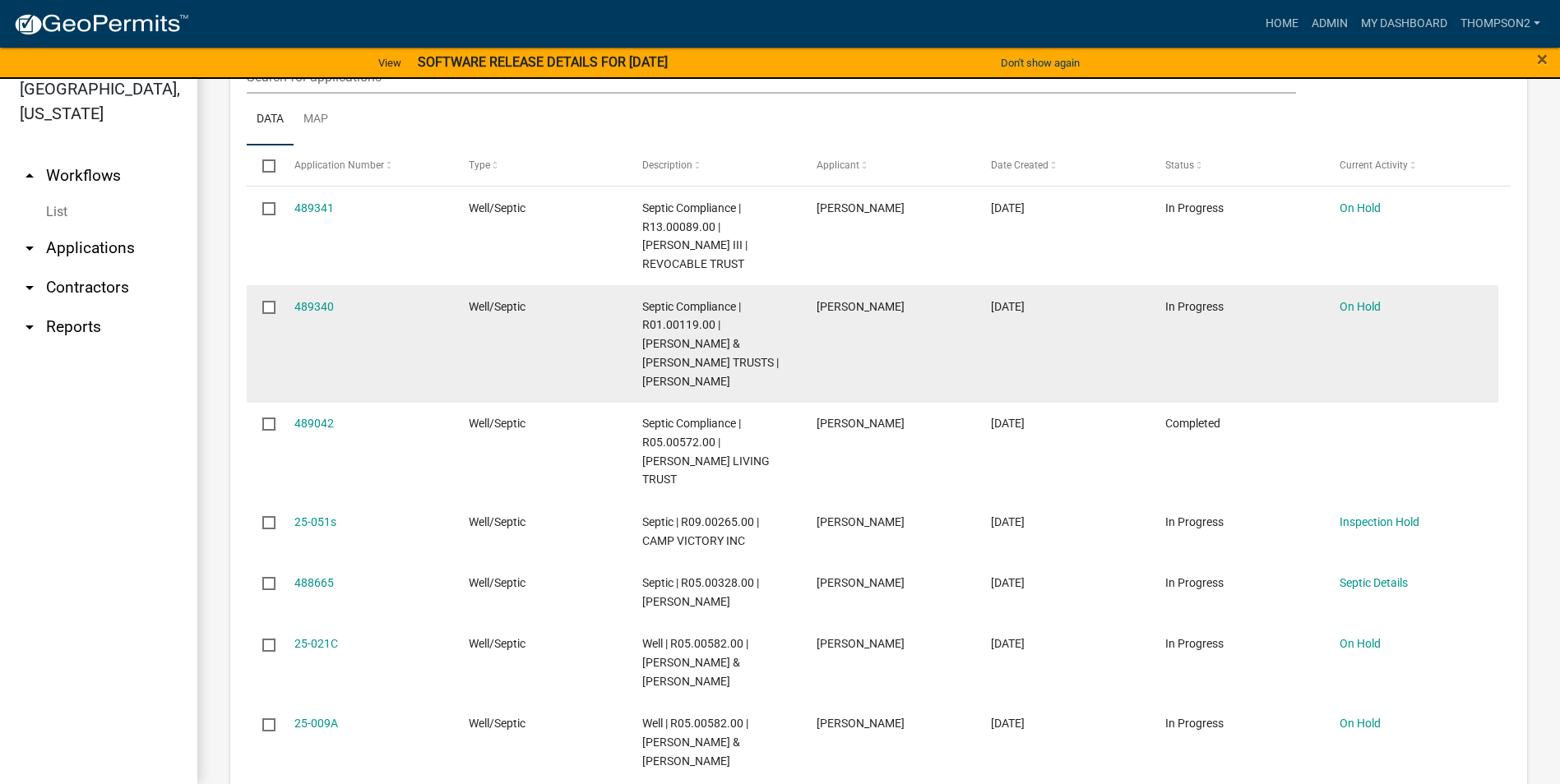
scroll to position [1296, 0]
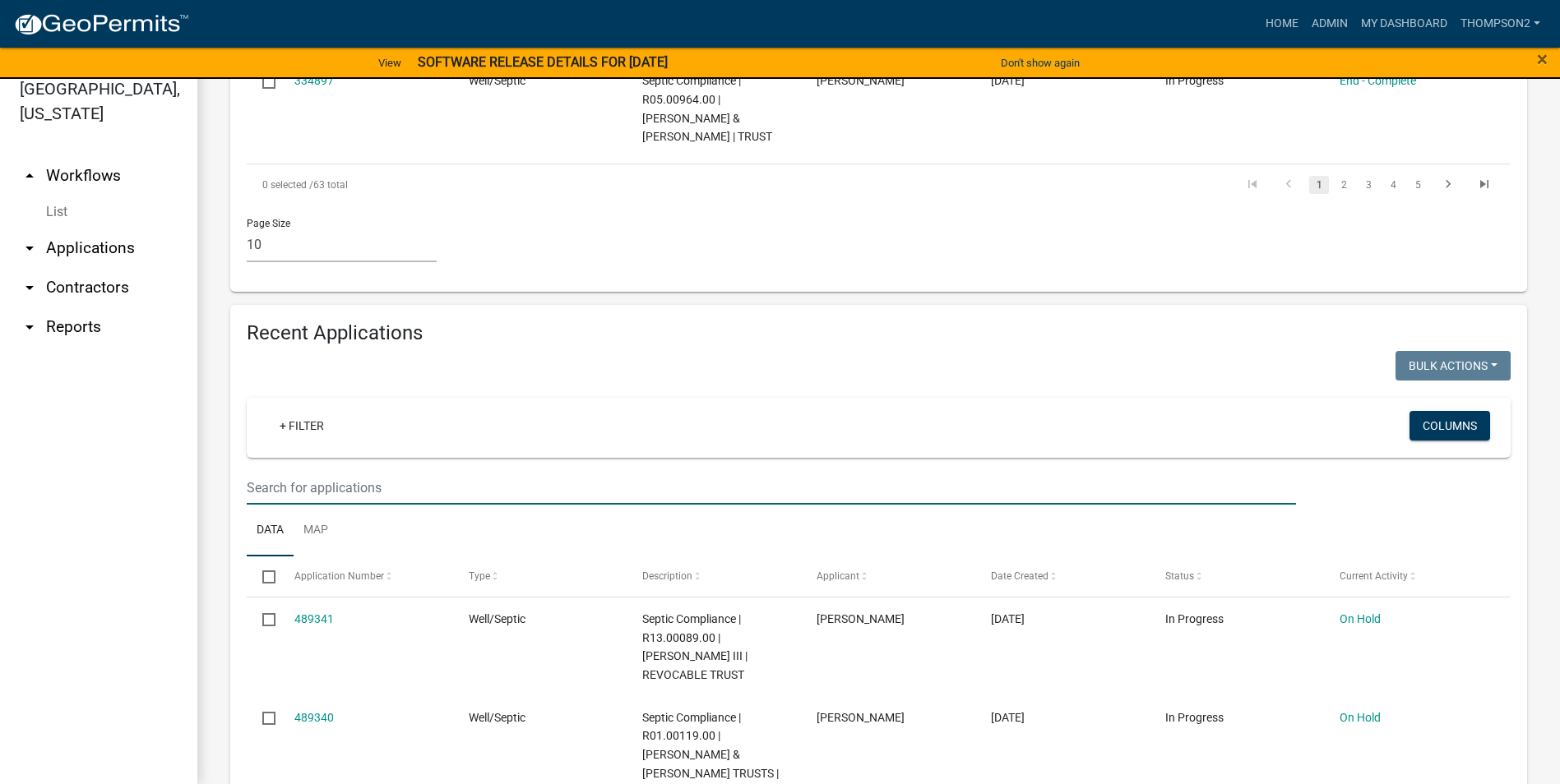
click at [278, 471] on input "text" at bounding box center [771, 487] width 1049 height 33
type input "[PERSON_NAME]"
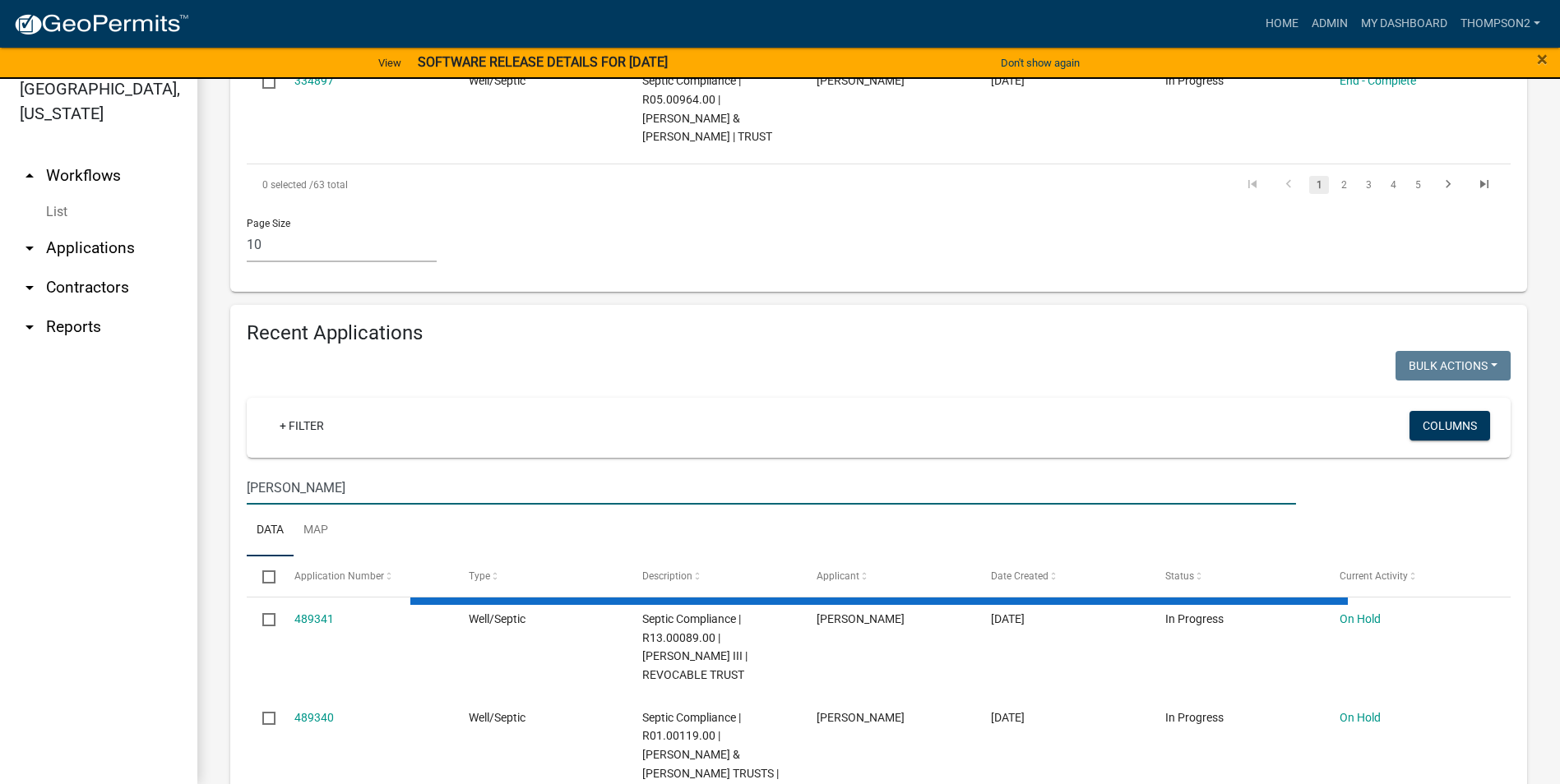
scroll to position [1267, 0]
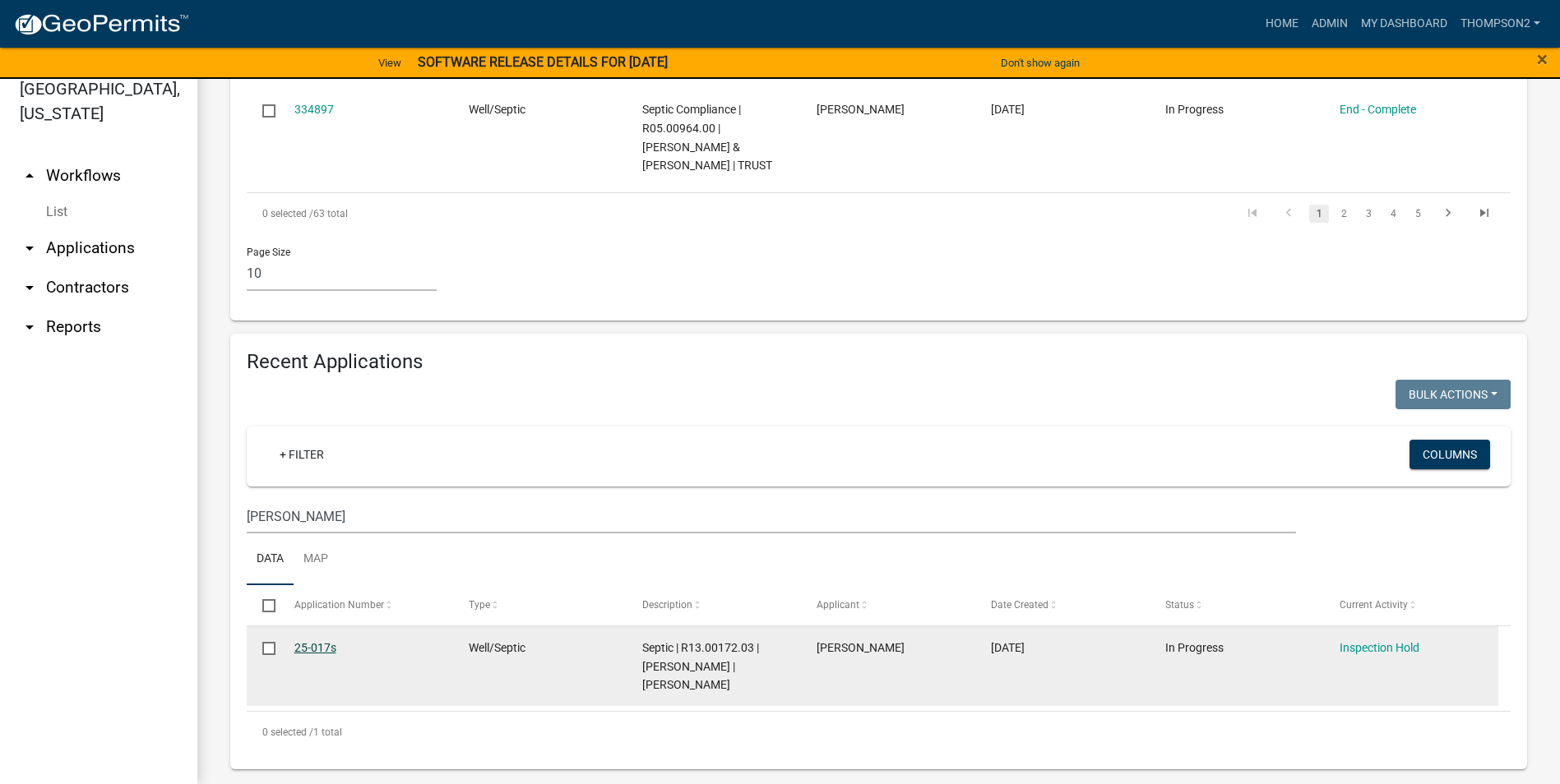
click at [318, 641] on link "25-017s" at bounding box center [315, 648] width 42 height 13
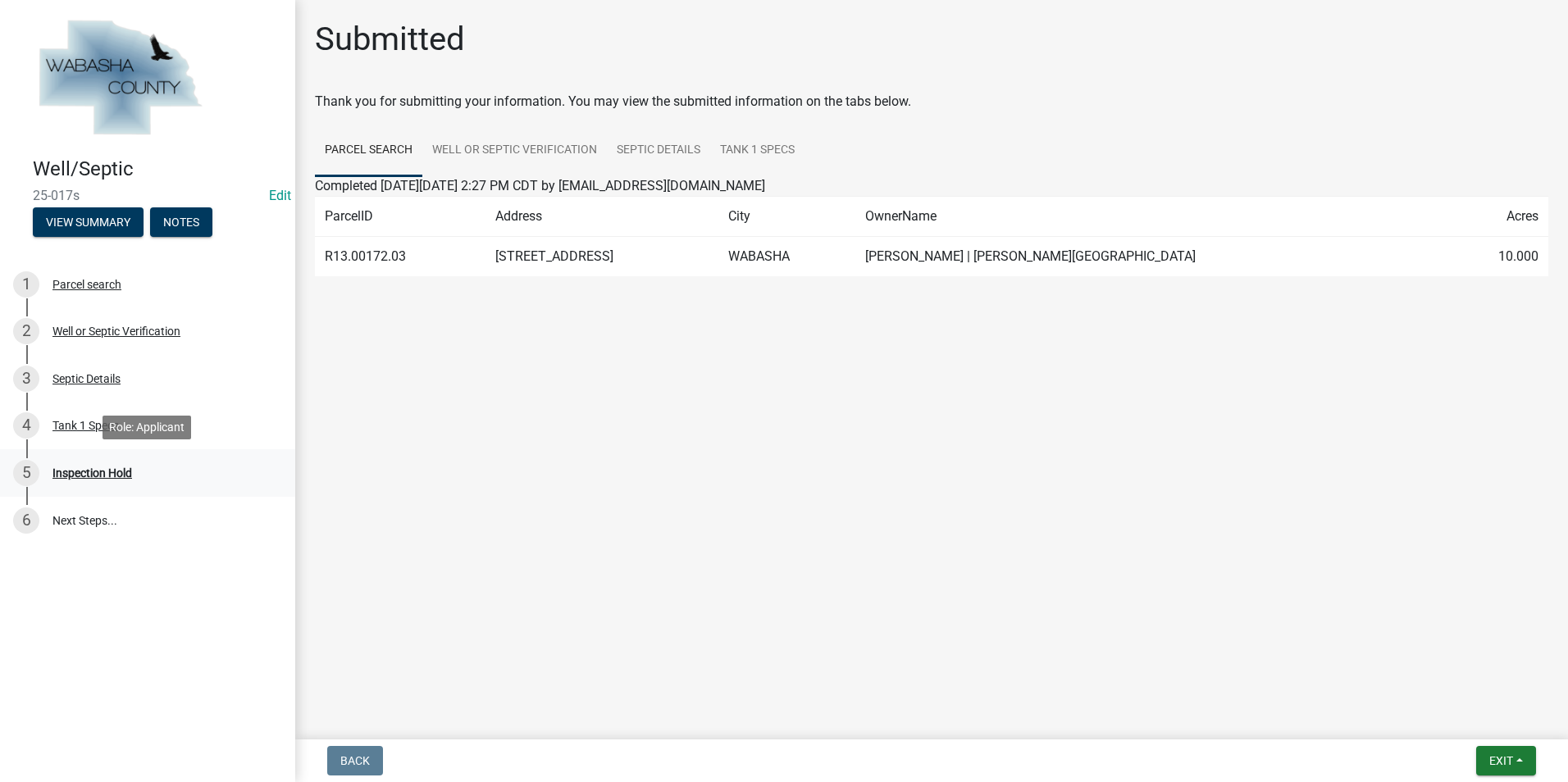
click at [120, 467] on div "Inspection Hold" at bounding box center [92, 472] width 80 height 11
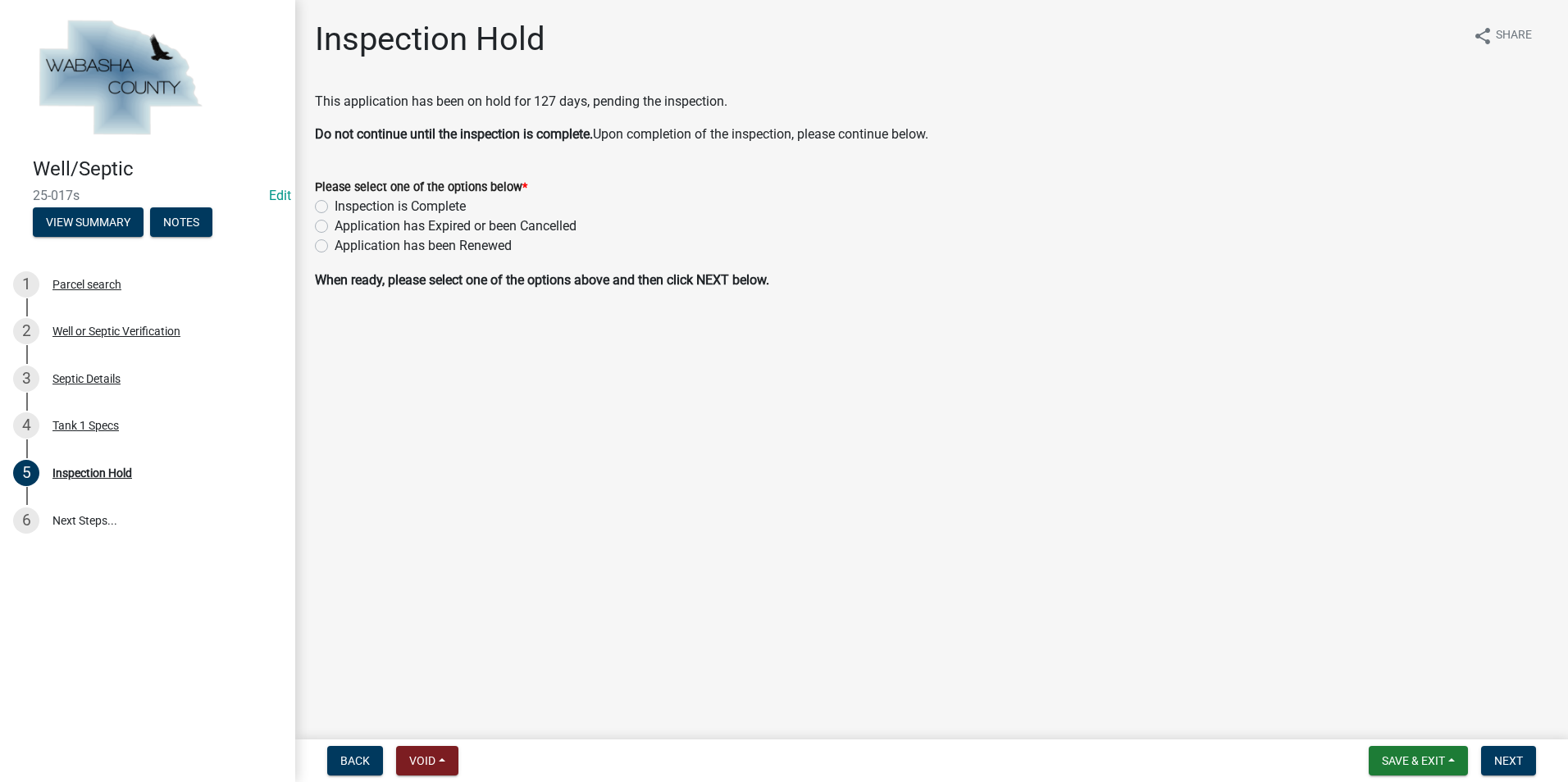
click at [334, 206] on label "Inspection is Complete" at bounding box center [399, 206] width 131 height 19
click at [334, 206] on input "Inspection is Complete" at bounding box center [340, 202] width 11 height 11
radio input "true"
drag, startPoint x: 1526, startPoint y: 757, endPoint x: 1099, endPoint y: 708, distance: 429.8
click at [1524, 757] on button "Next" at bounding box center [1508, 761] width 55 height 30
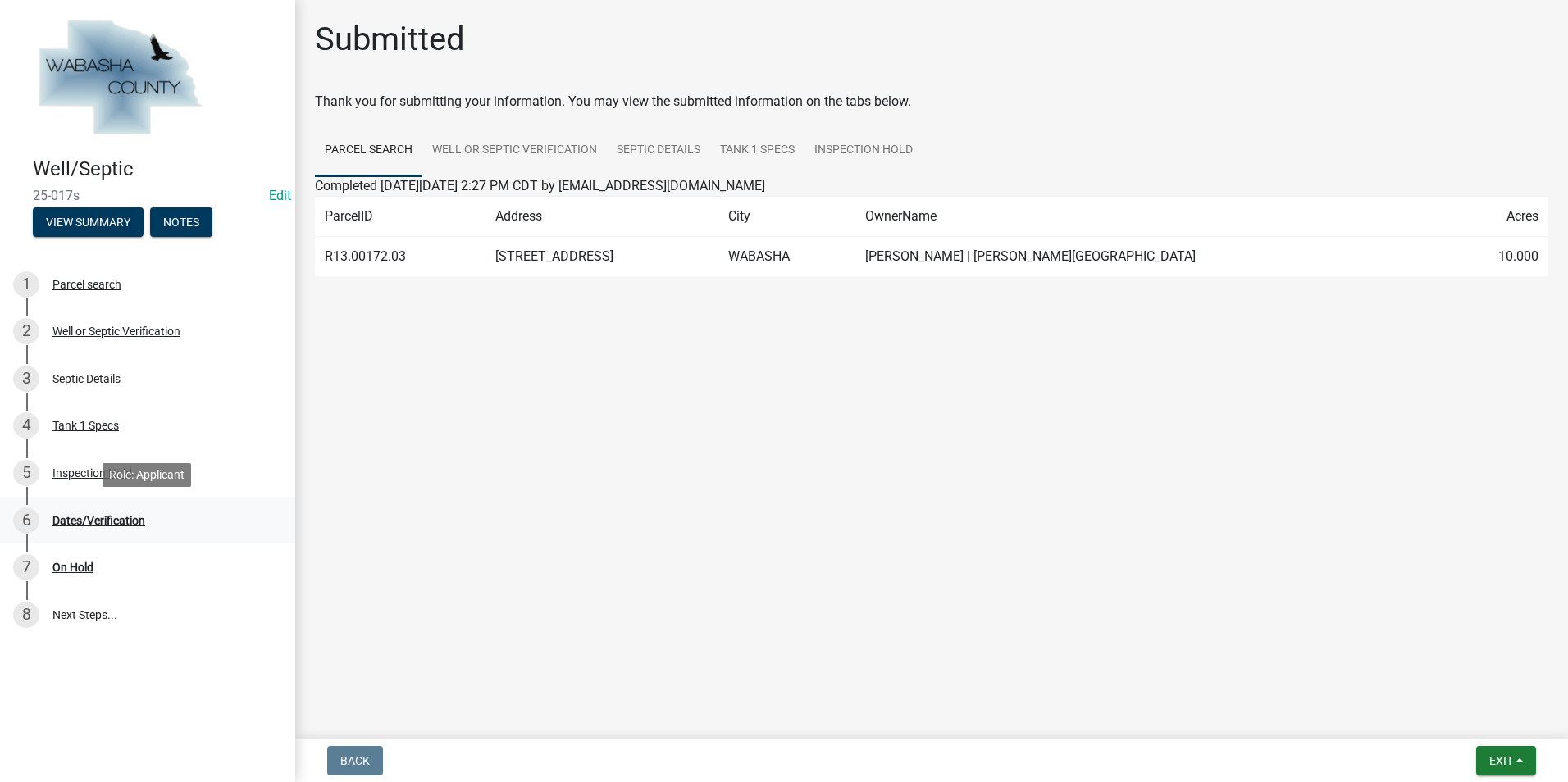
click at [111, 521] on div "Dates/Verification" at bounding box center [99, 520] width 93 height 11
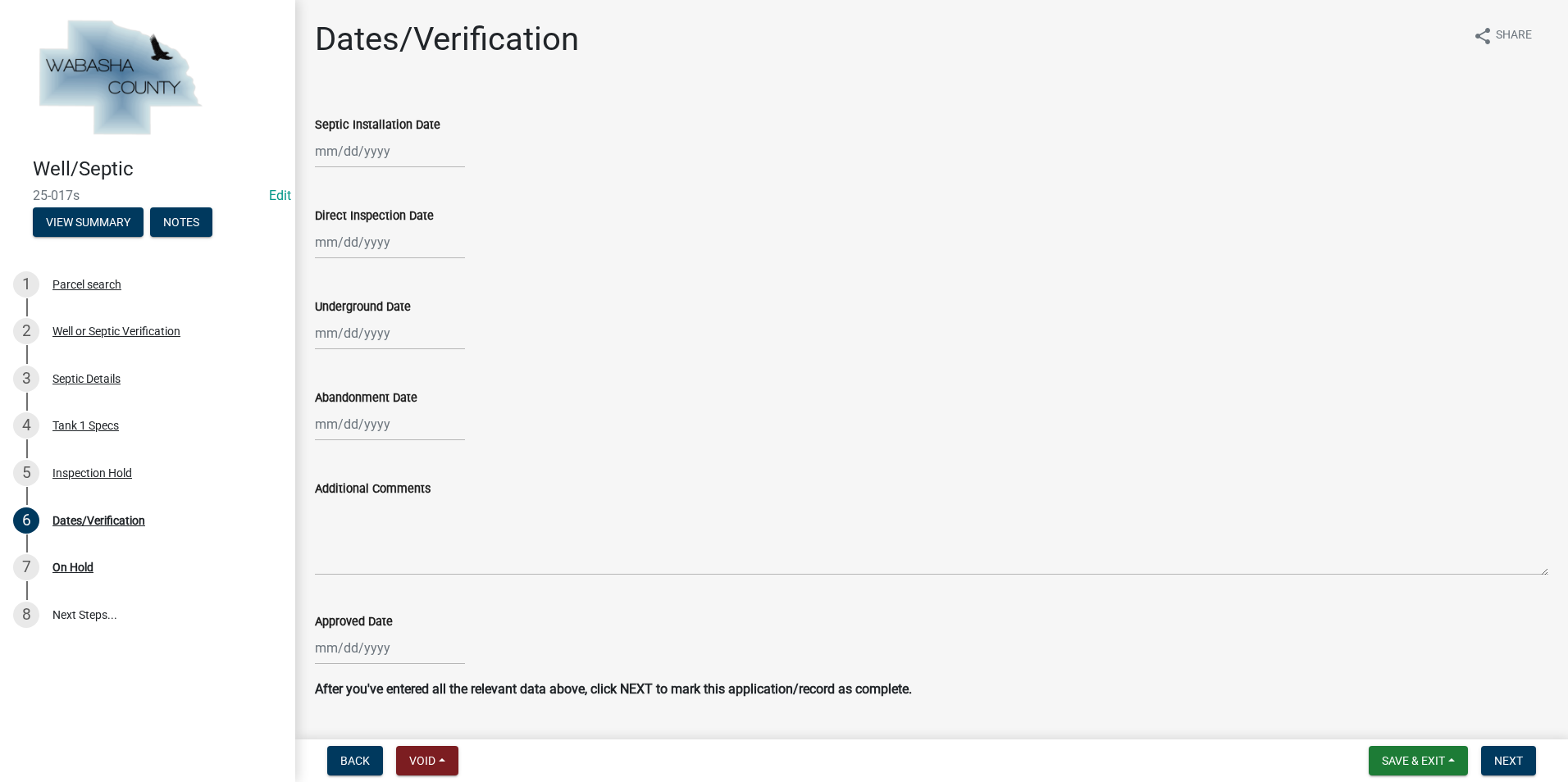
click at [385, 157] on div at bounding box center [390, 151] width 150 height 33
select select "10"
select select "2025"
click at [331, 179] on button "Previous month" at bounding box center [331, 186] width 19 height 26
select select "9"
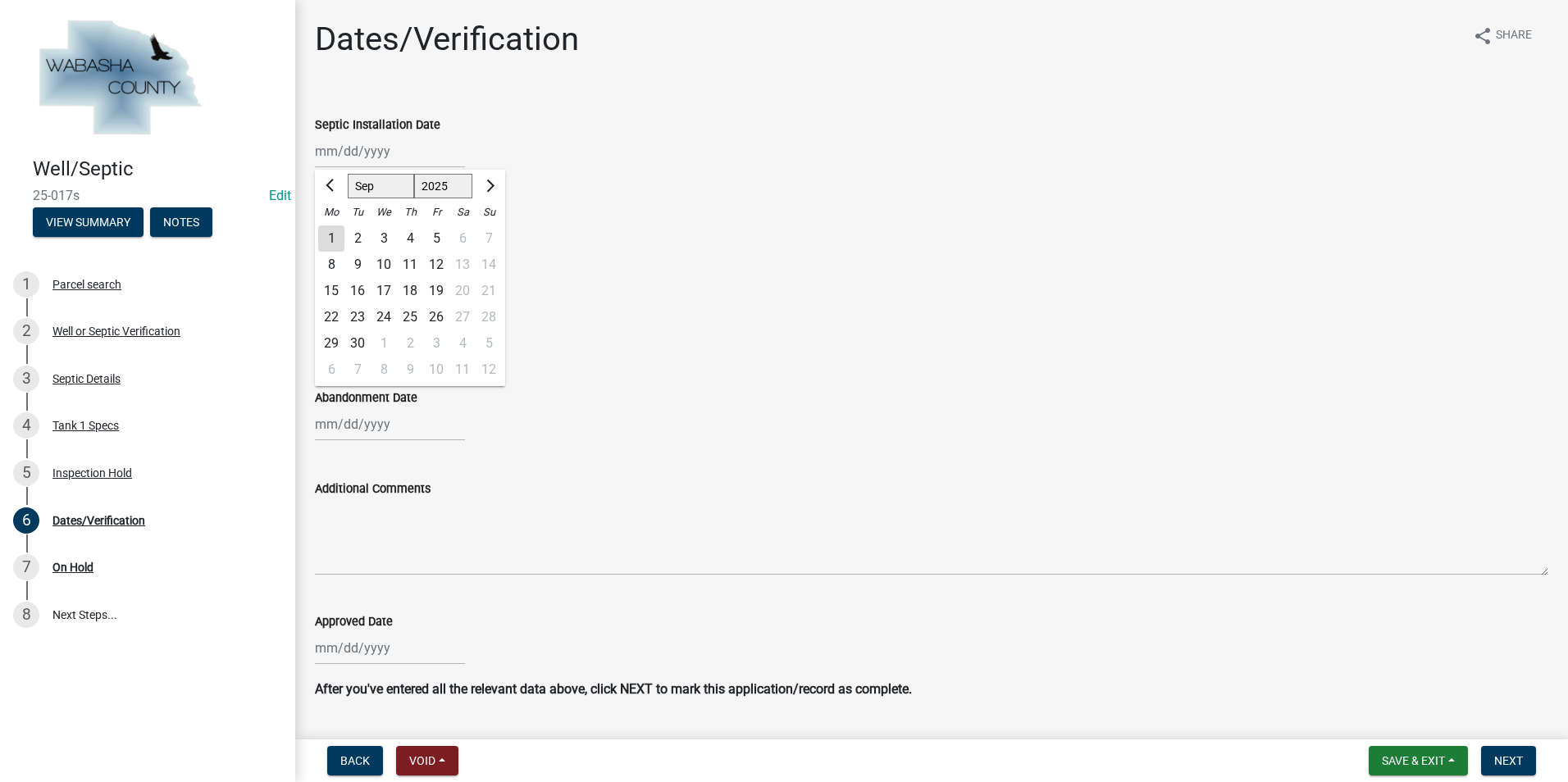
click at [330, 344] on div "29" at bounding box center [331, 343] width 26 height 26
type input "[DATE]"
select select "10"
select select "2025"
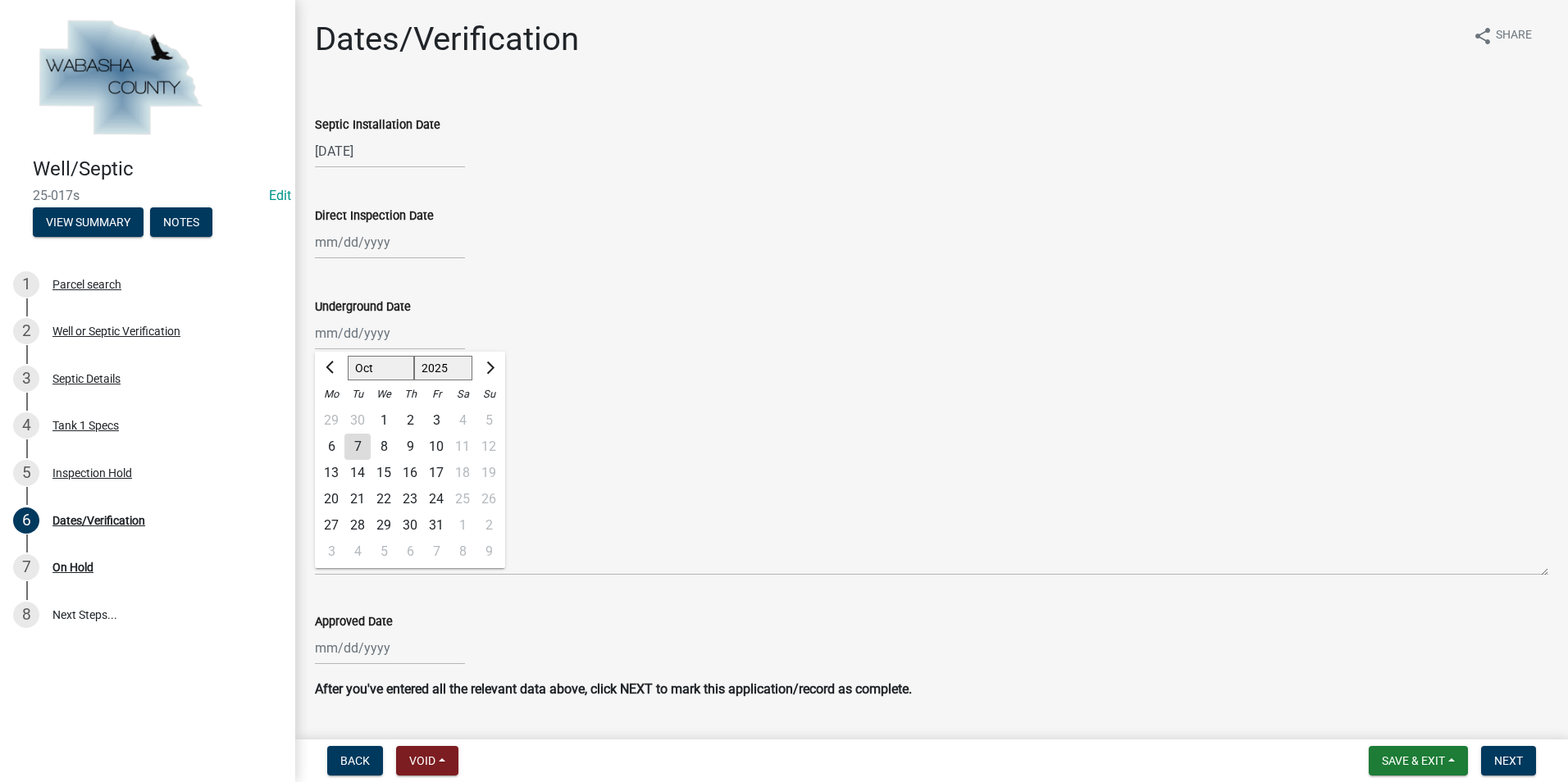
click at [334, 334] on div "Jan Feb Mar Apr May Jun [DATE] Aug Sep Oct [DATE] 2024 2025 Mo Tu We Th Fr Sa S…" at bounding box center [390, 334] width 150 height 33
click at [324, 363] on button "Previous month" at bounding box center [331, 368] width 19 height 26
select select "9"
click at [330, 497] on div "22" at bounding box center [331, 499] width 26 height 26
type input "[DATE]"
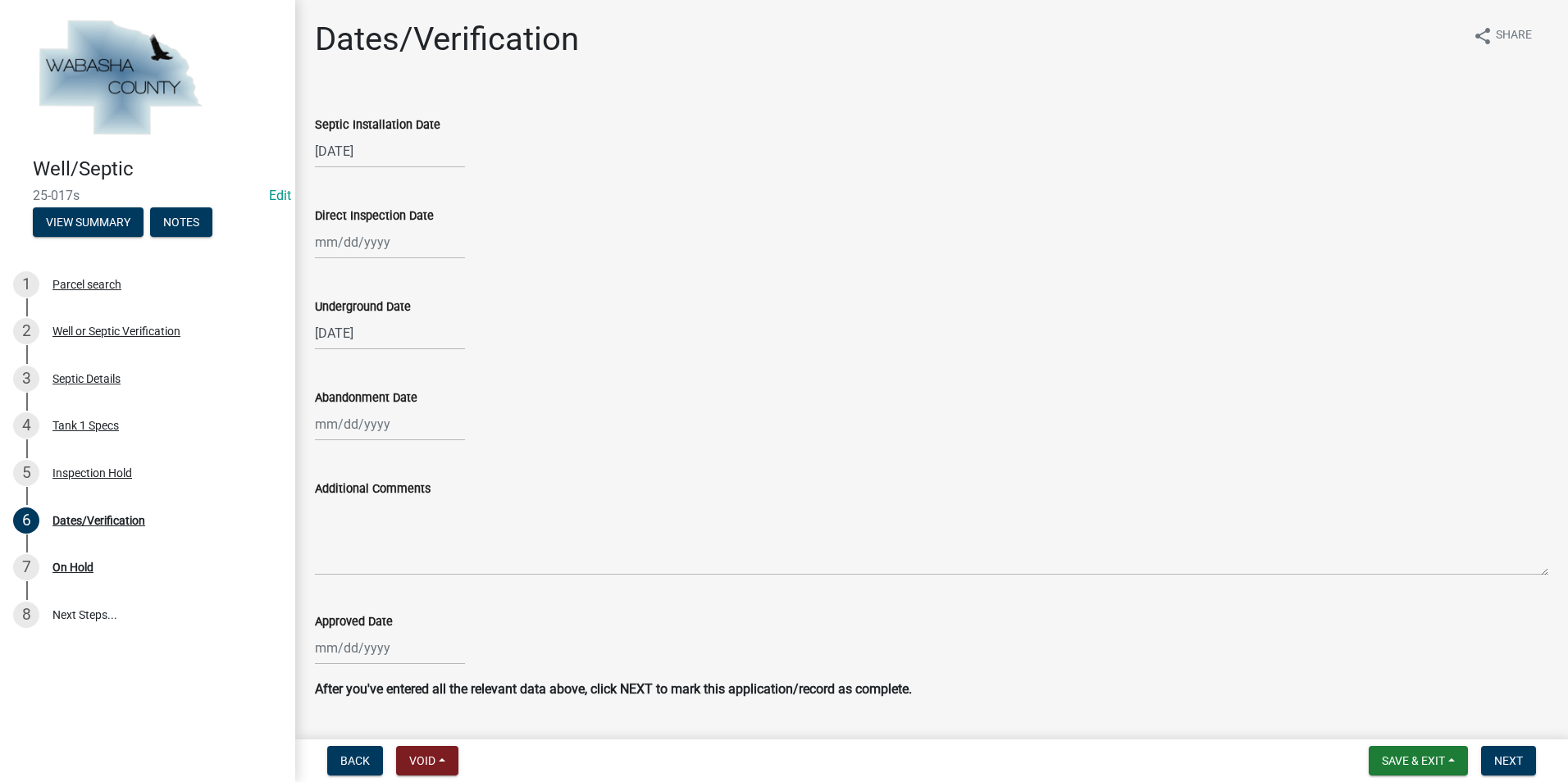
click at [359, 645] on div at bounding box center [390, 648] width 150 height 33
select select "10"
select select "2025"
click at [326, 427] on button "Previous month" at bounding box center [331, 430] width 19 height 26
click at [336, 432] on button "Previous month" at bounding box center [331, 430] width 19 height 26
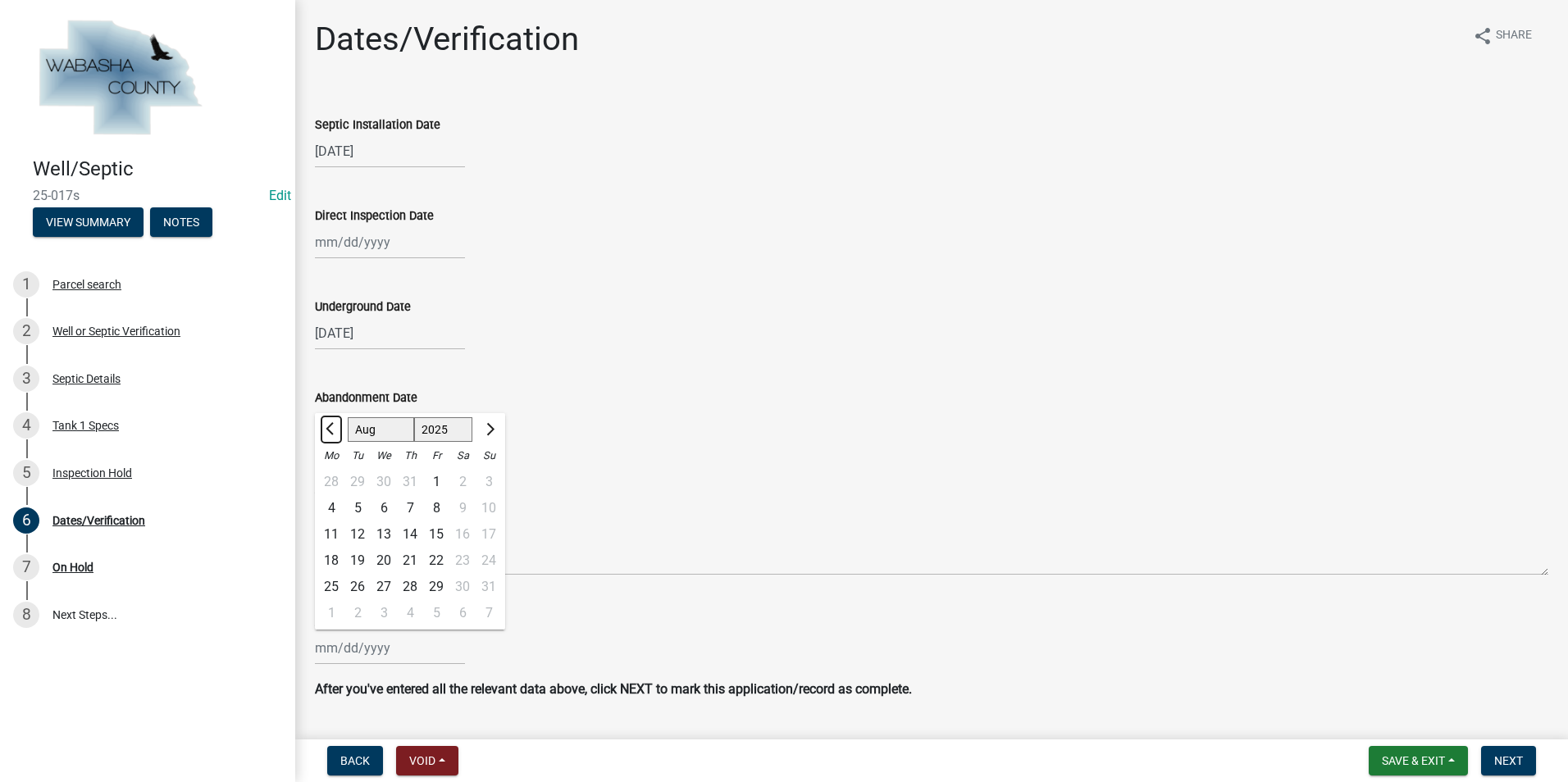
click at [336, 432] on button "Previous month" at bounding box center [331, 430] width 19 height 26
select select "6"
click at [332, 531] on div "9" at bounding box center [331, 534] width 26 height 26
type input "[DATE]"
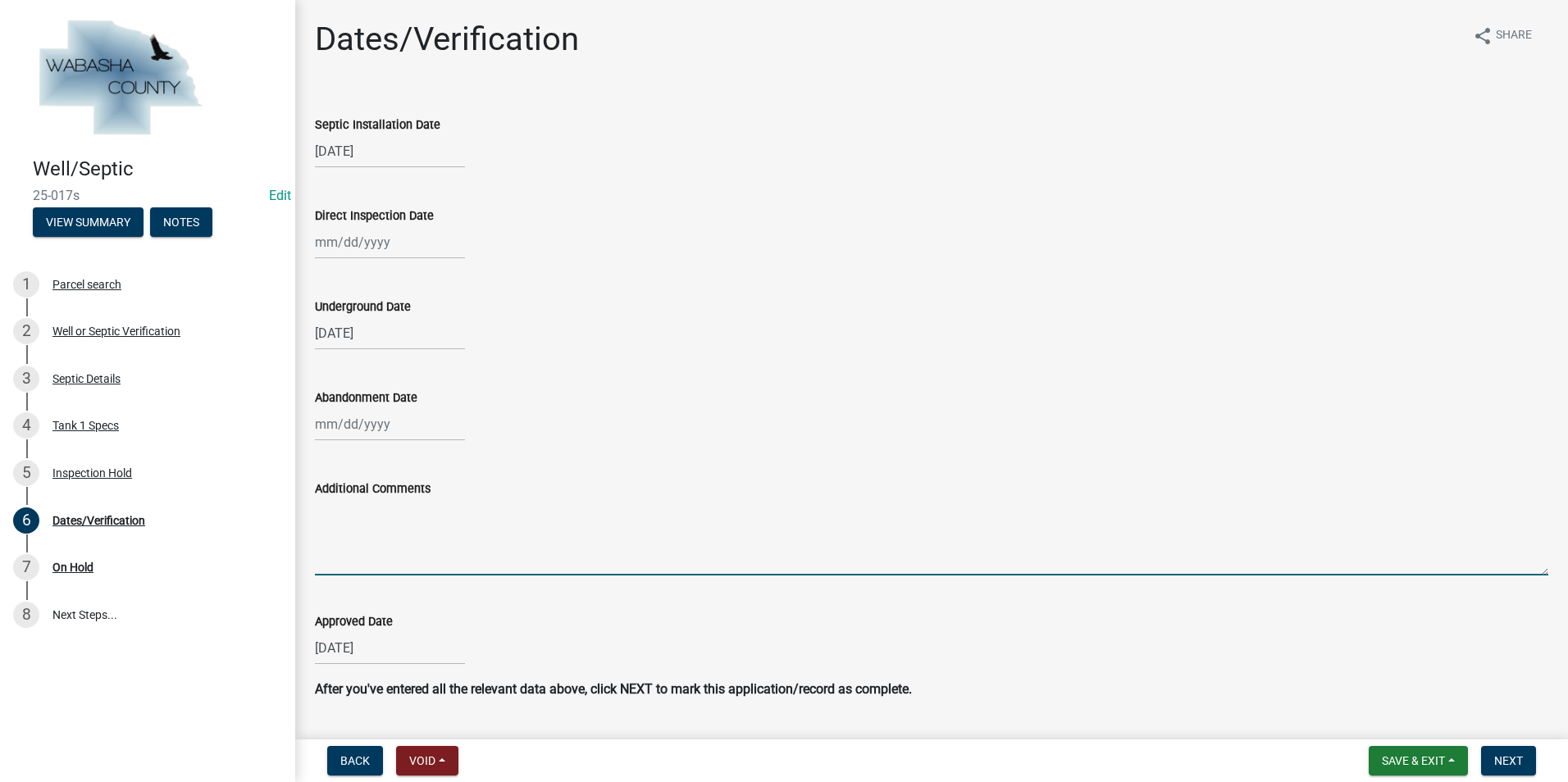
click at [379, 523] on textarea "Additional Comments" at bounding box center [931, 537] width 1234 height 77
type textarea "County Was not present for inspection"
click at [1499, 753] on button "Next" at bounding box center [1508, 761] width 55 height 30
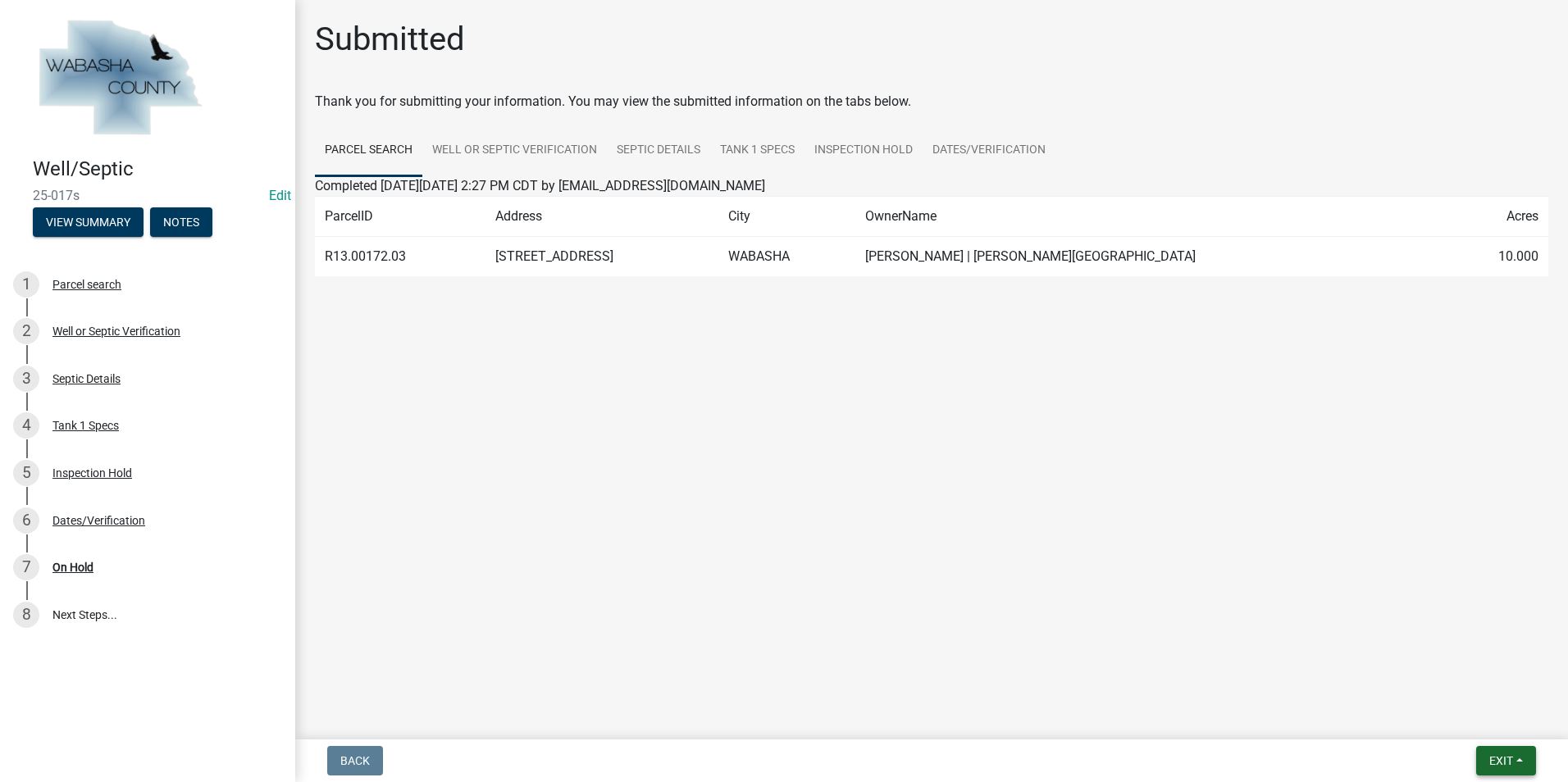
drag, startPoint x: 1516, startPoint y: 757, endPoint x: 1518, endPoint y: 749, distance: 8.2
click at [1517, 757] on button "Exit" at bounding box center [1506, 761] width 60 height 30
click at [1488, 716] on button "Save & Exit" at bounding box center [1470, 718] width 131 height 39
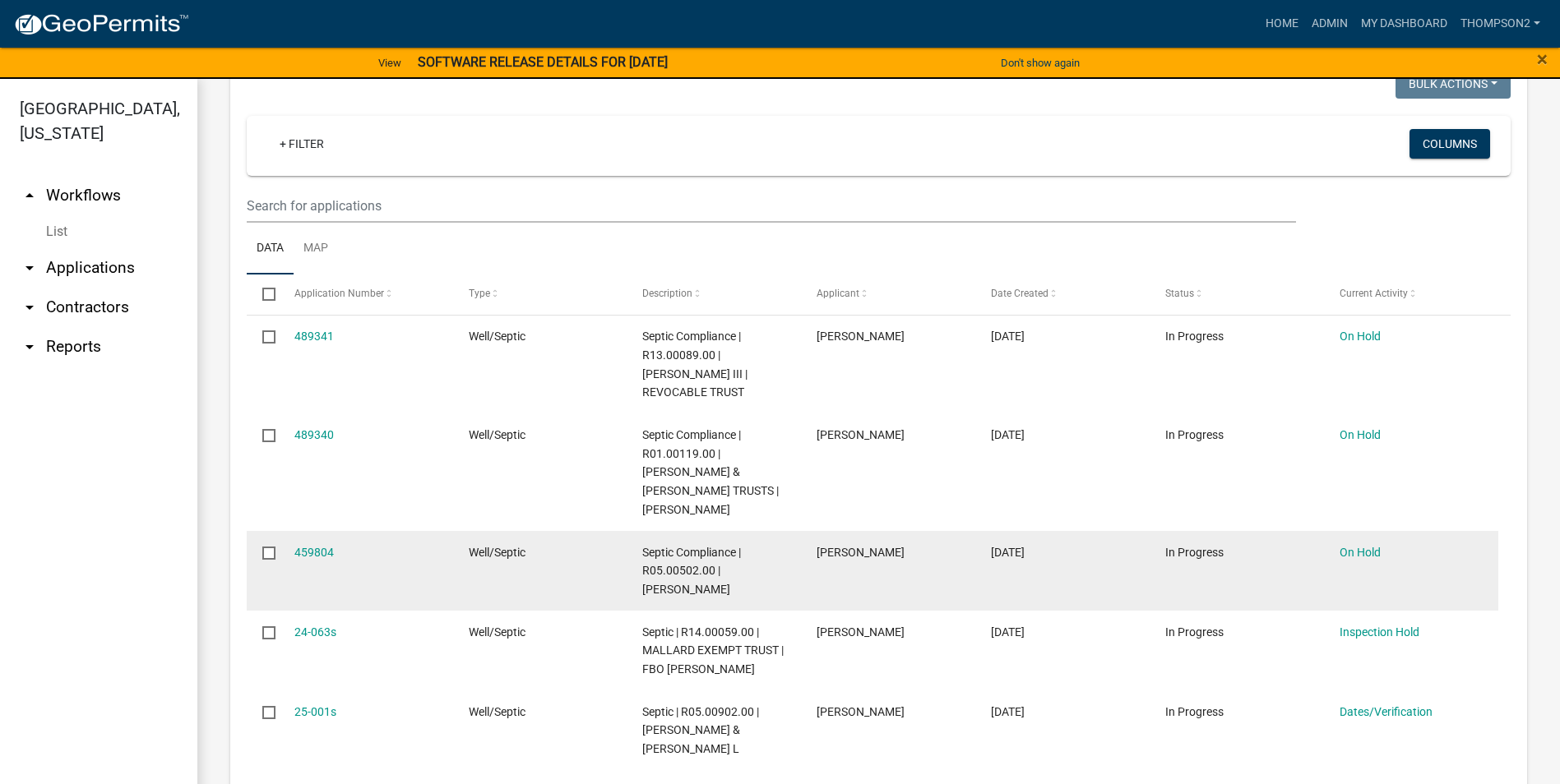
scroll to position [165, 0]
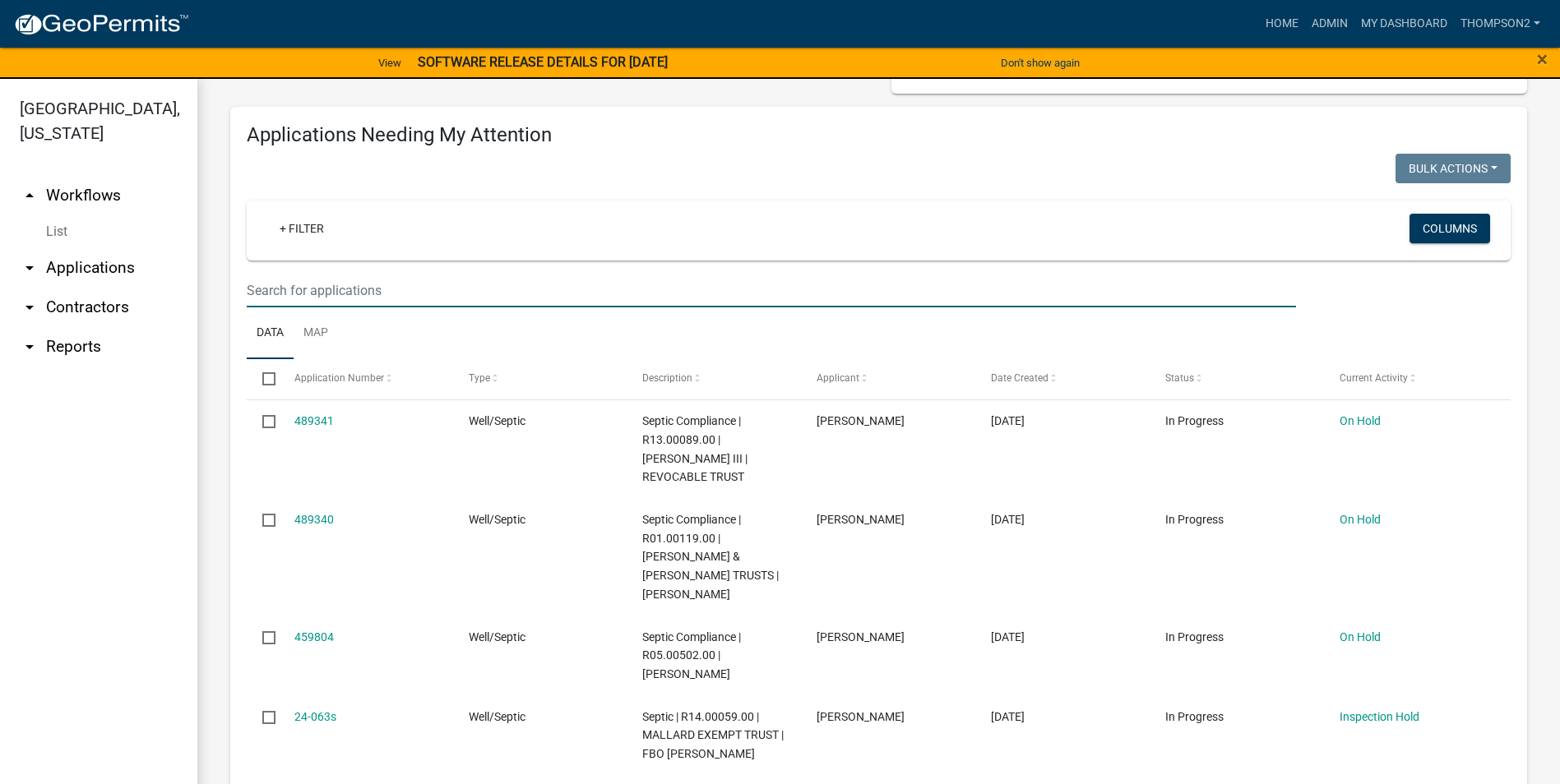
click at [306, 284] on input "text" at bounding box center [771, 290] width 1049 height 33
click at [348, 282] on input "text" at bounding box center [771, 290] width 1049 height 33
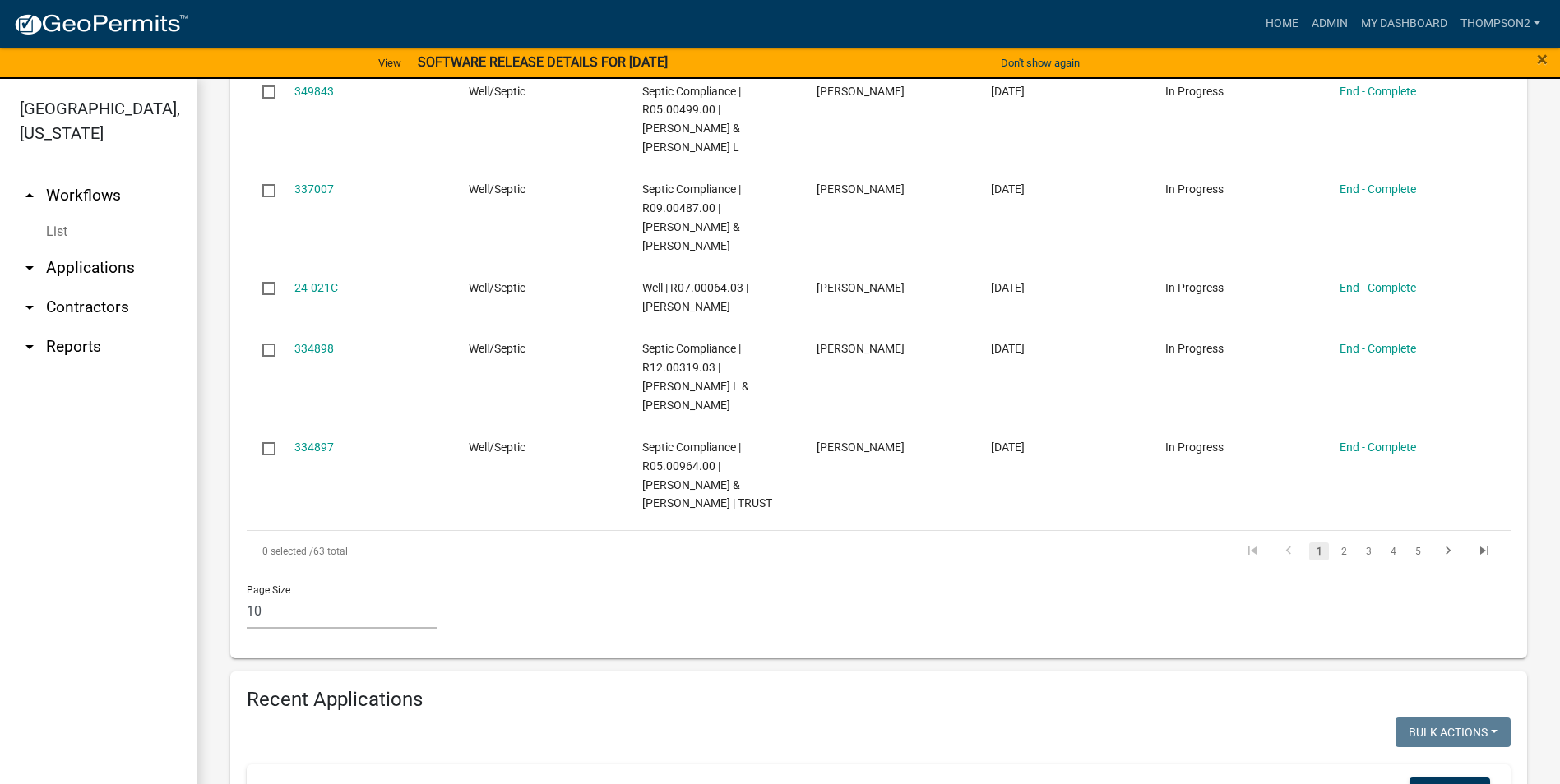
scroll to position [1151, 0]
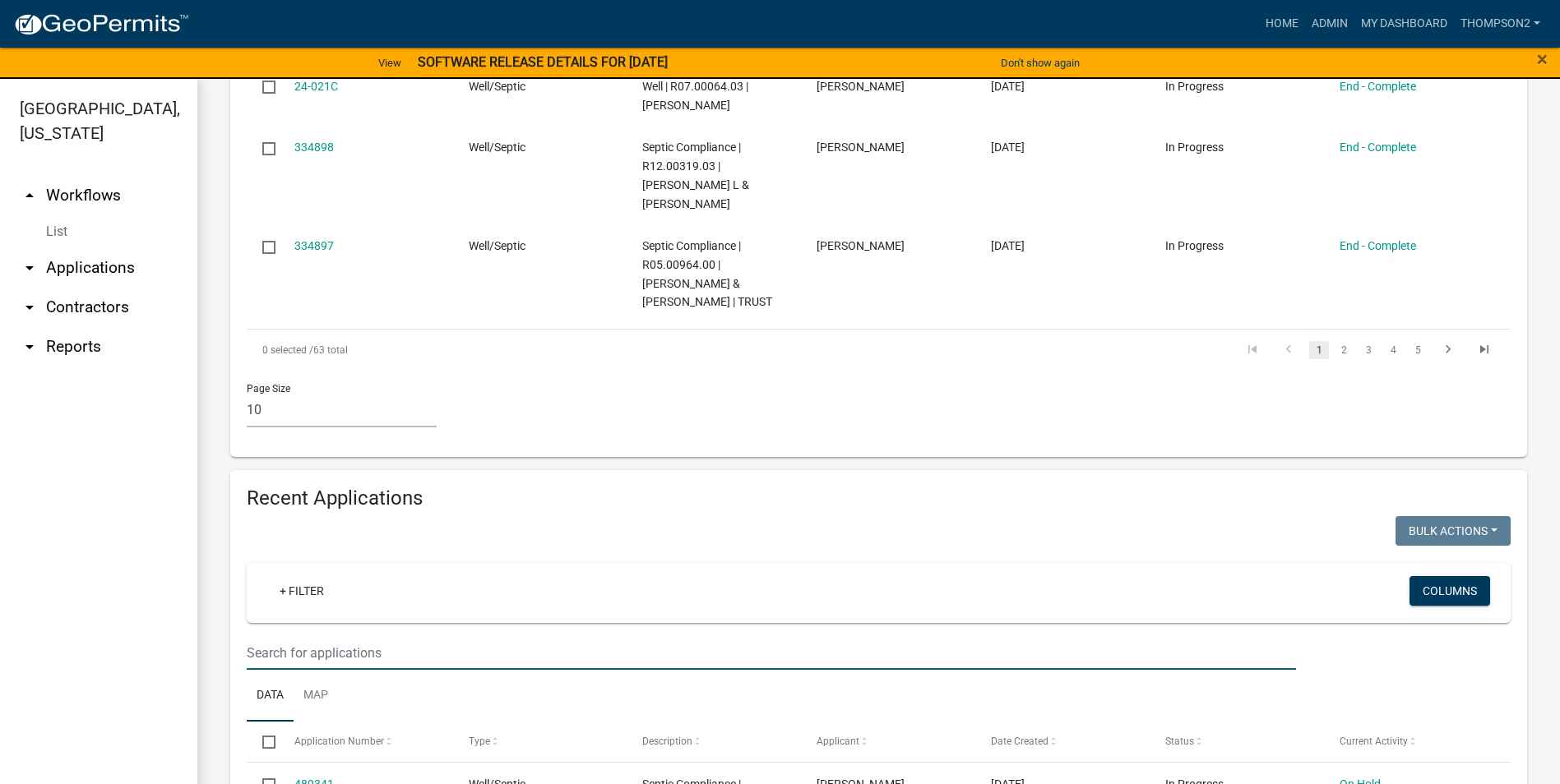
click at [309, 636] on input "text" at bounding box center [771, 653] width 1049 height 33
type input "[PERSON_NAME]"
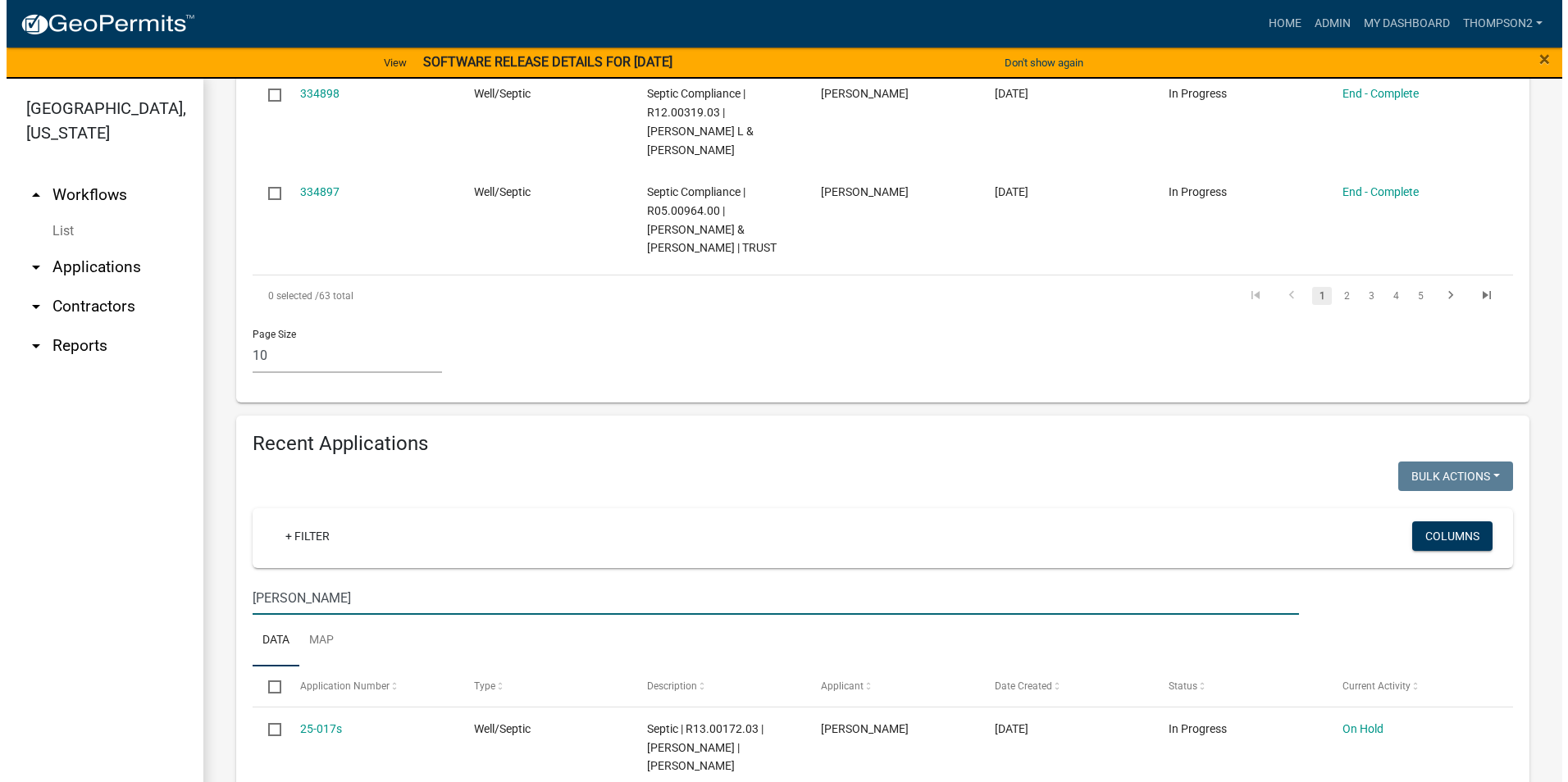
scroll to position [1230, 0]
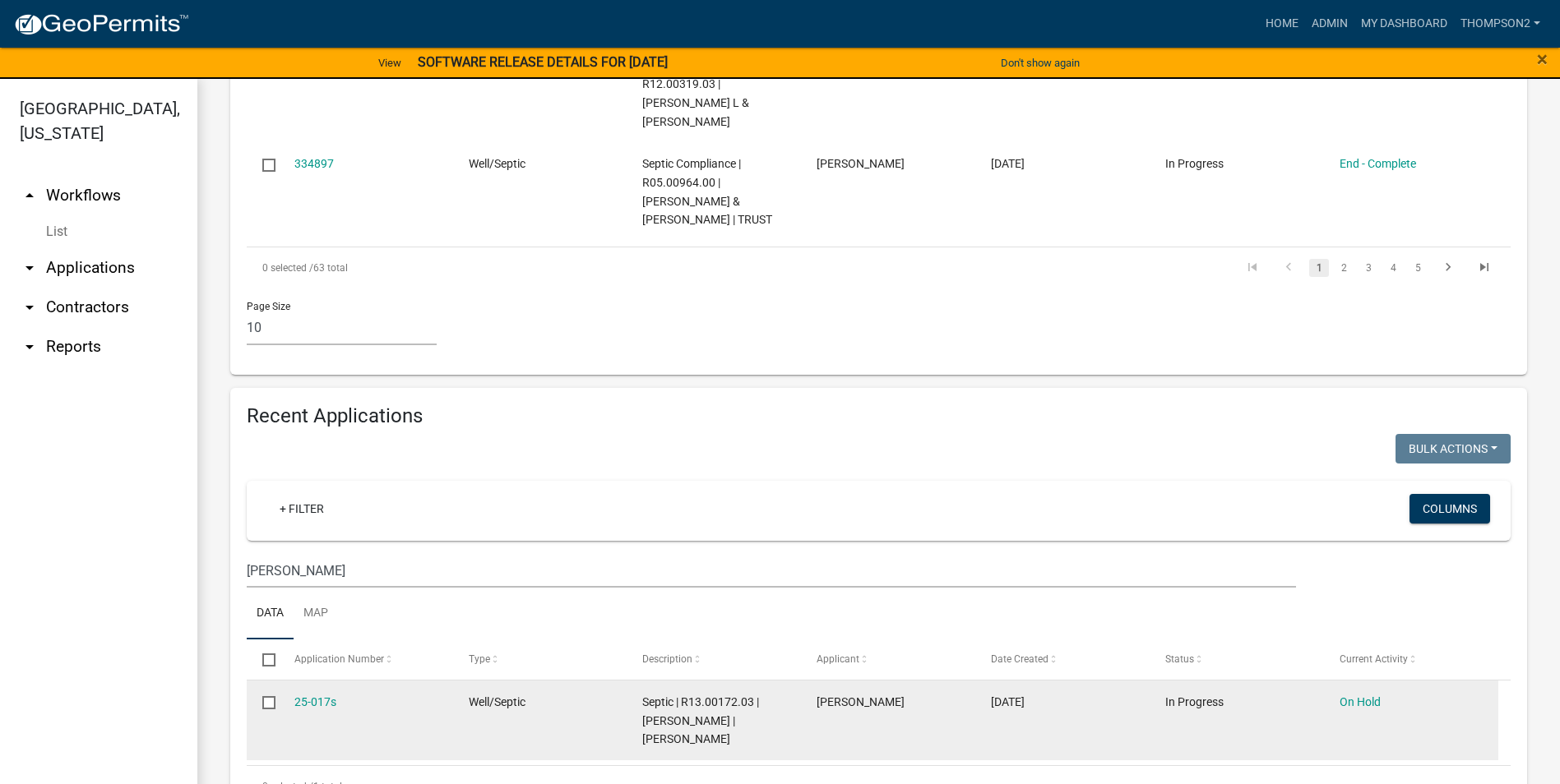
click at [343, 692] on div "25-017s" at bounding box center [365, 701] width 143 height 18
click at [342, 692] on div "25-017s" at bounding box center [365, 701] width 143 height 18
click at [319, 695] on link "25-017s" at bounding box center [315, 701] width 42 height 13
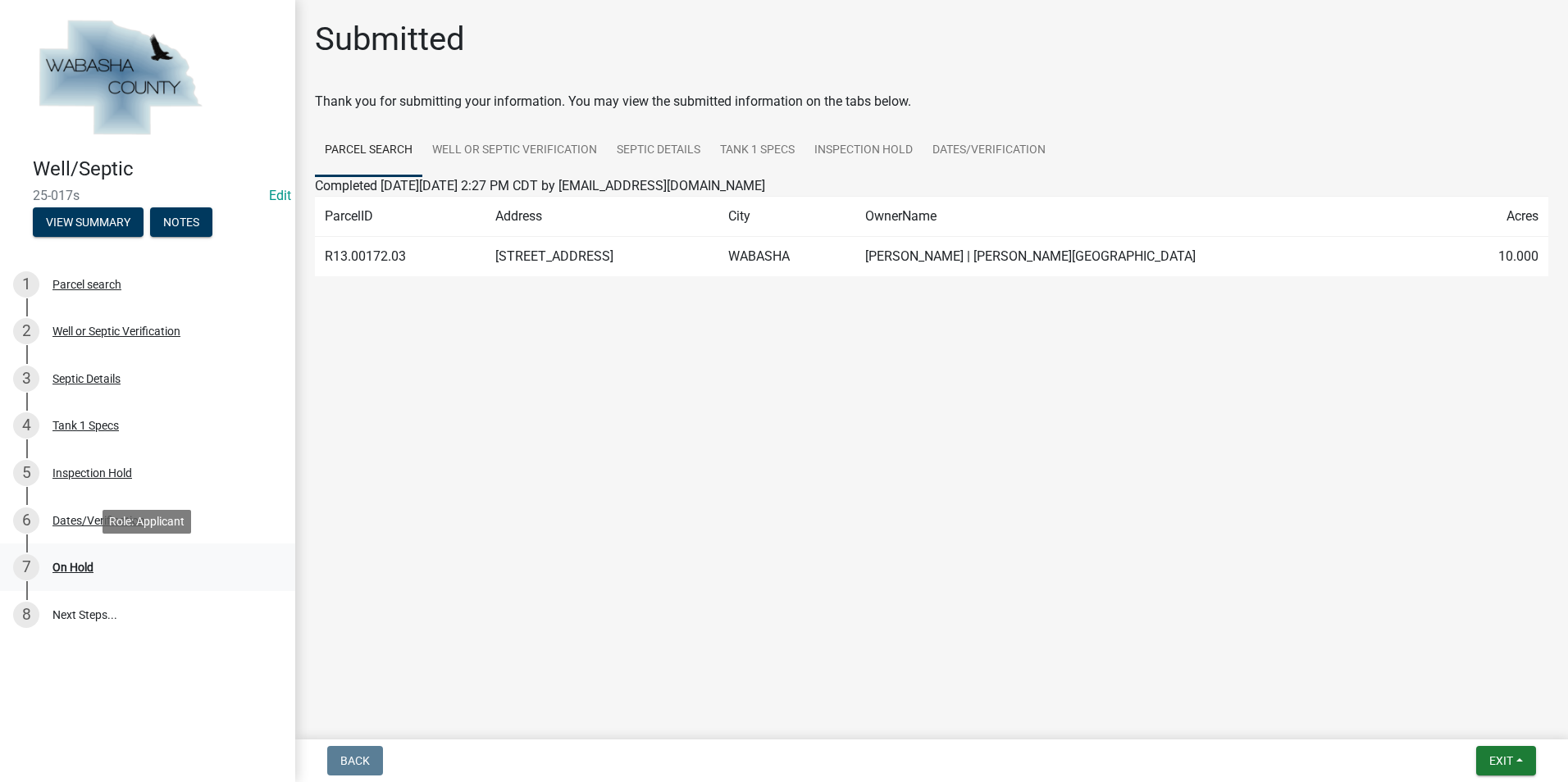
click at [86, 568] on div "On Hold" at bounding box center [73, 567] width 41 height 11
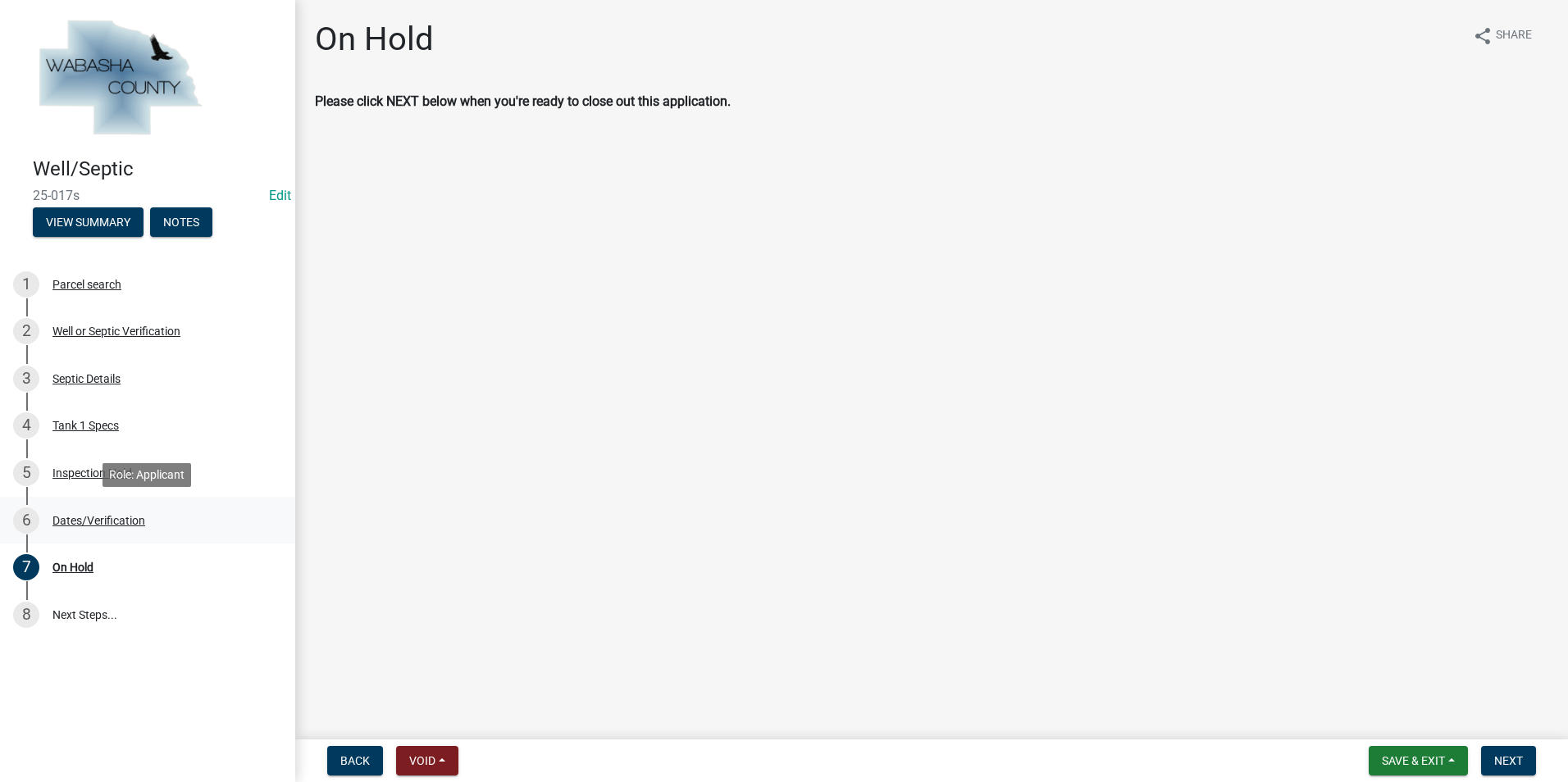
click at [131, 522] on div "Dates/Verification" at bounding box center [99, 520] width 93 height 11
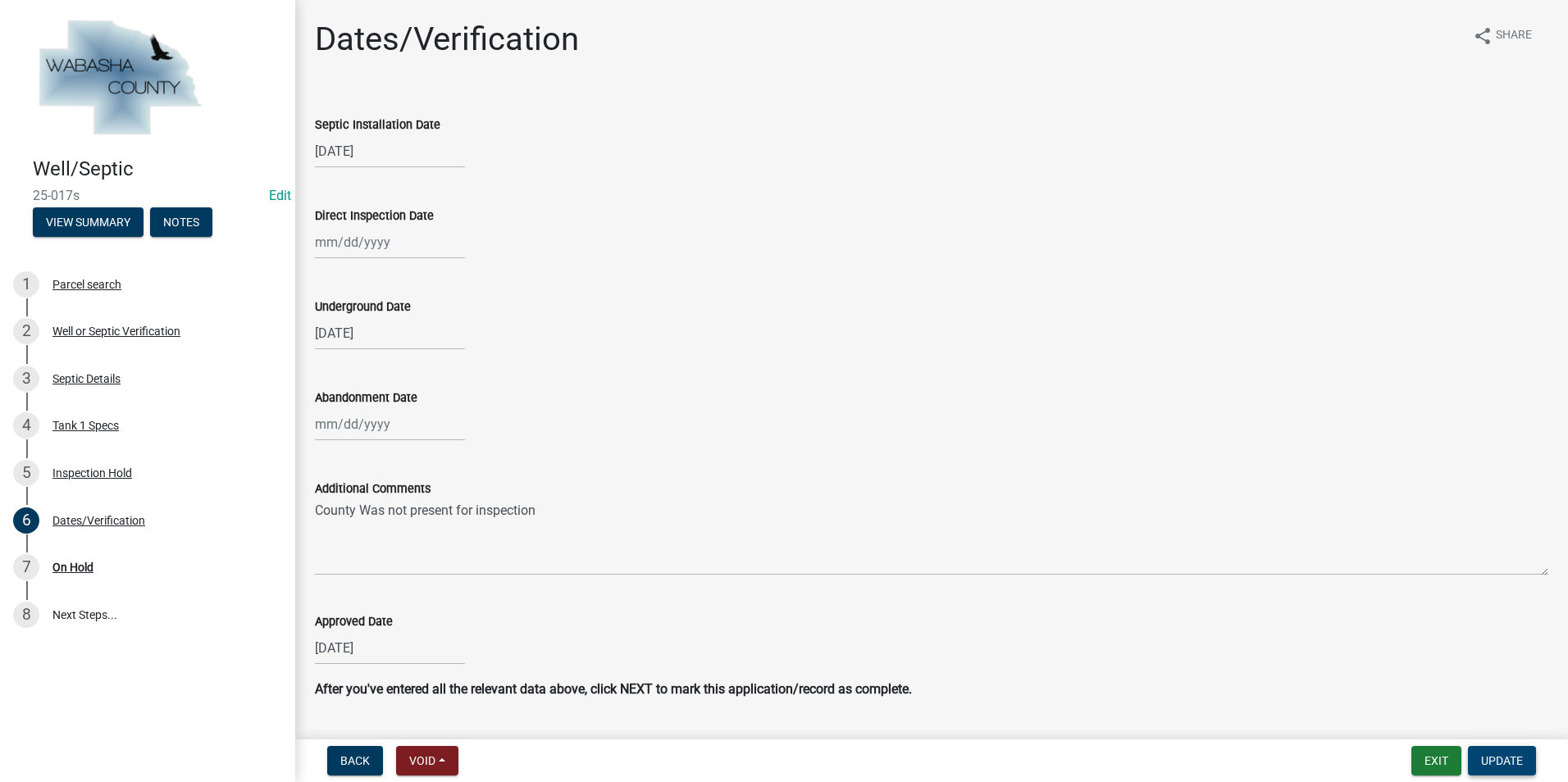
click at [1512, 764] on span "Update" at bounding box center [1502, 760] width 42 height 13
